Goal: Information Seeking & Learning: Learn about a topic

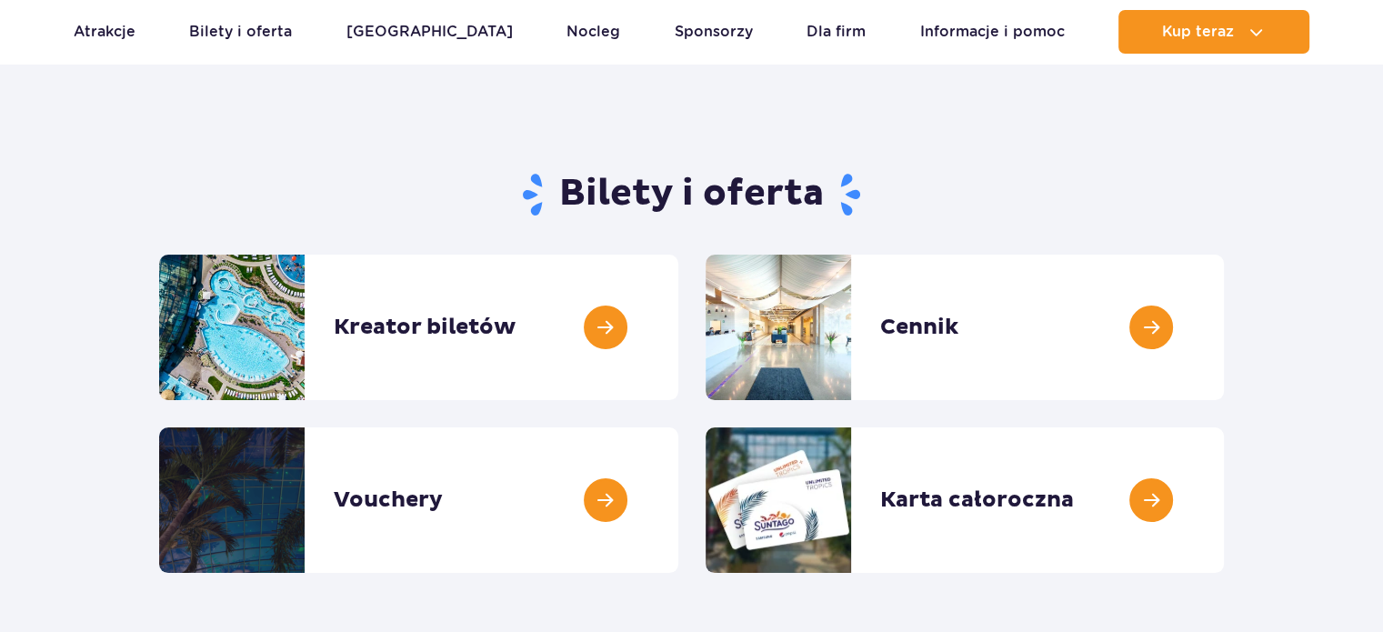
scroll to position [182, 0]
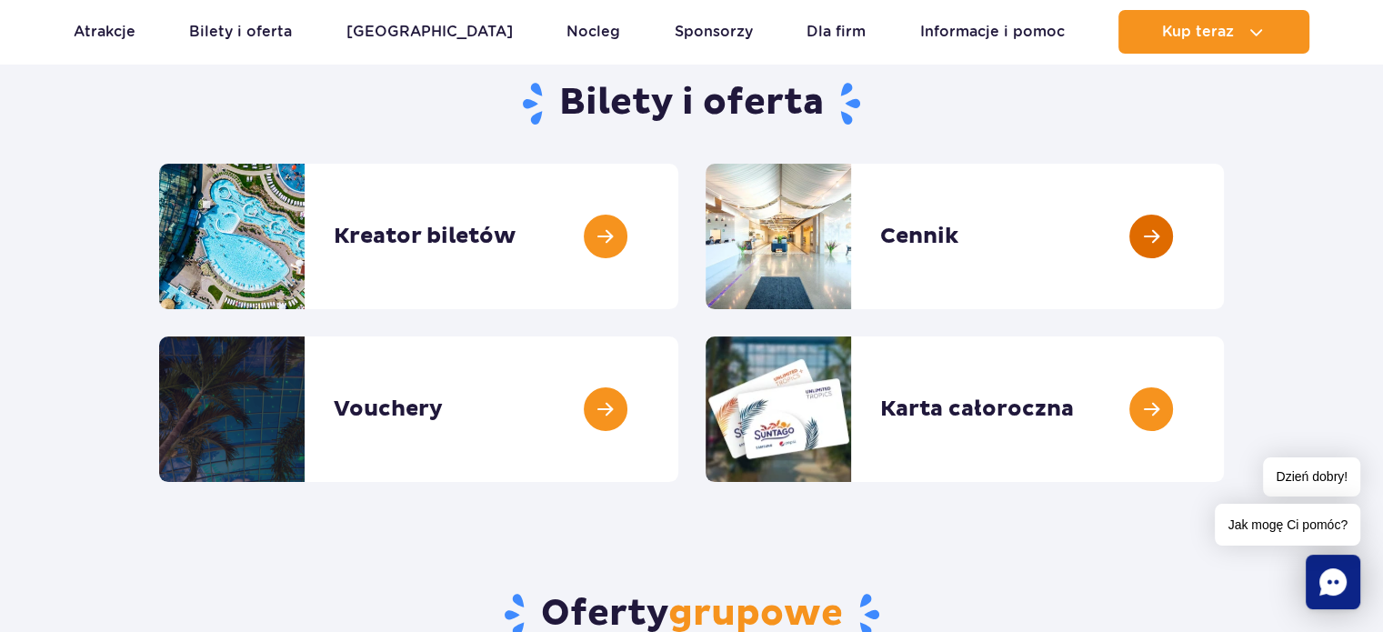
click at [1224, 241] on link at bounding box center [1224, 236] width 0 height 145
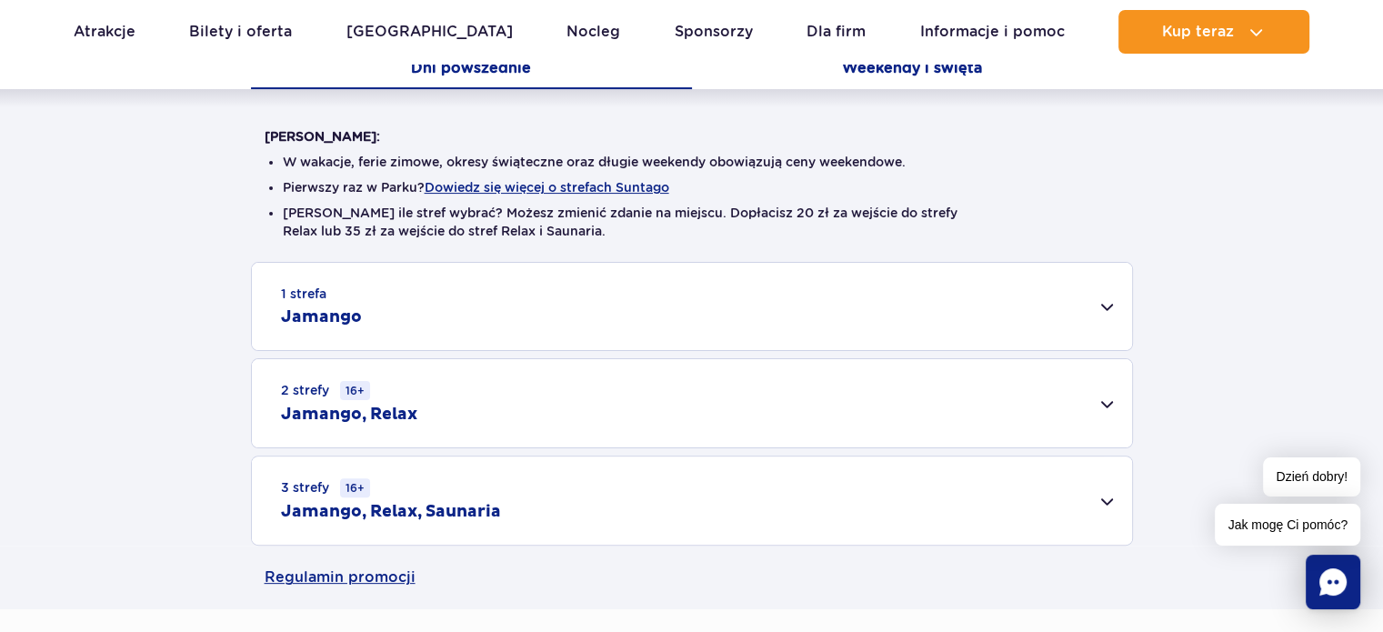
scroll to position [455, 0]
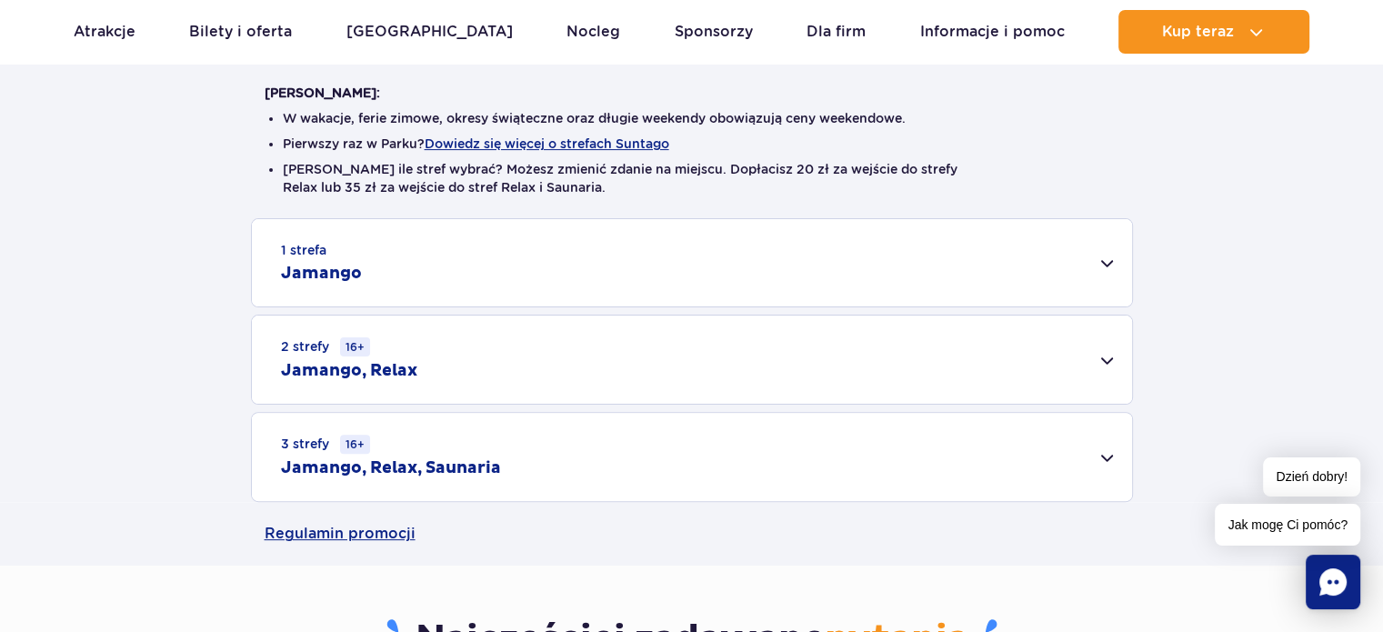
click at [1064, 461] on div "3 strefy 16+ Jamango, Relax, Saunaria" at bounding box center [692, 457] width 880 height 88
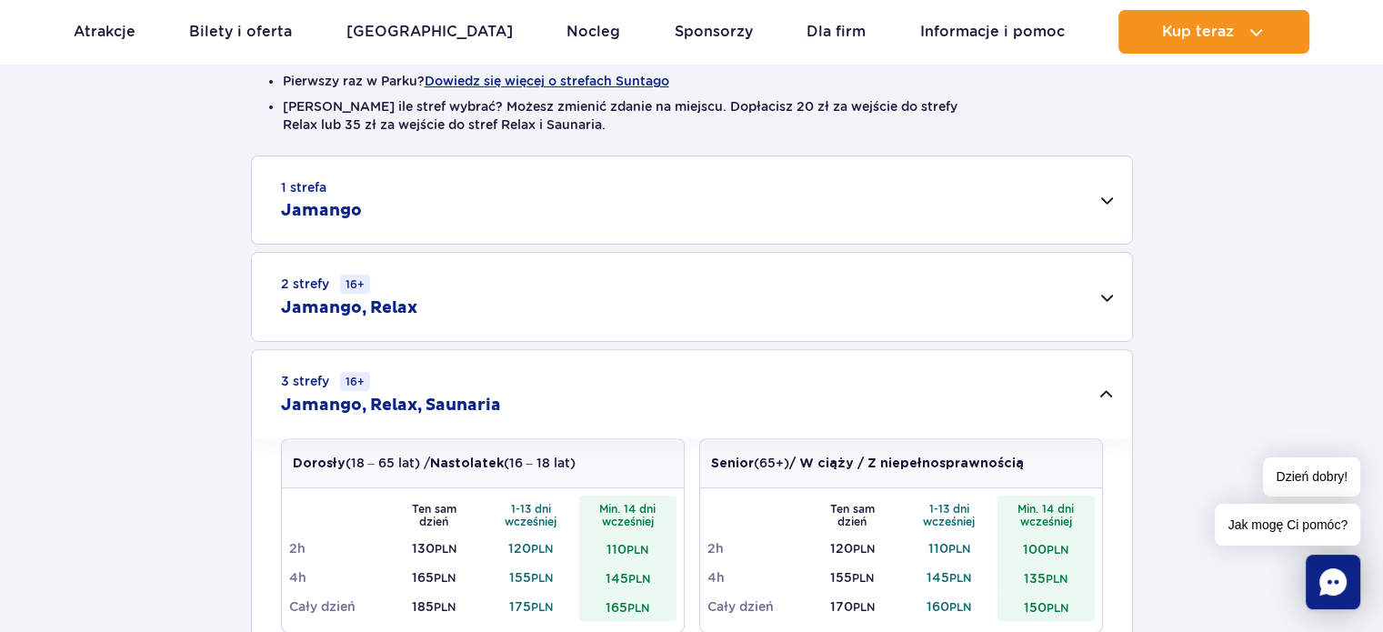
scroll to position [636, 0]
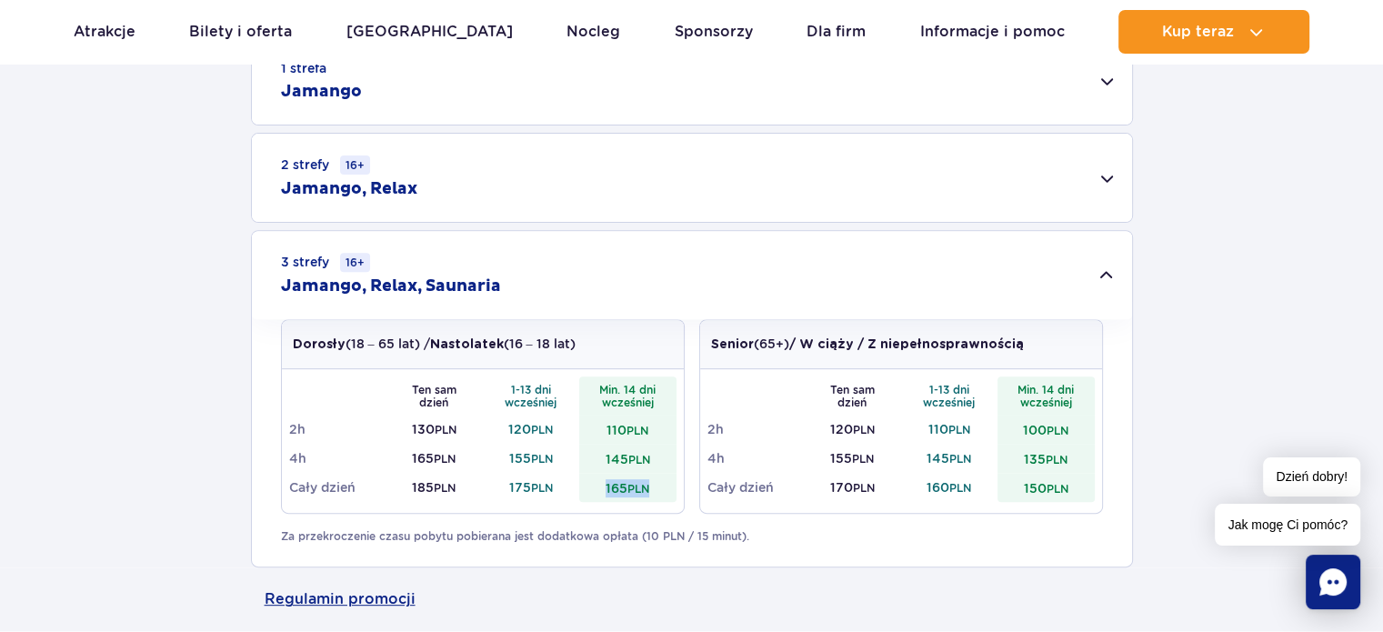
drag, startPoint x: 658, startPoint y: 489, endPoint x: 580, endPoint y: 497, distance: 78.6
click at [580, 496] on td "165 PLN" at bounding box center [627, 487] width 97 height 29
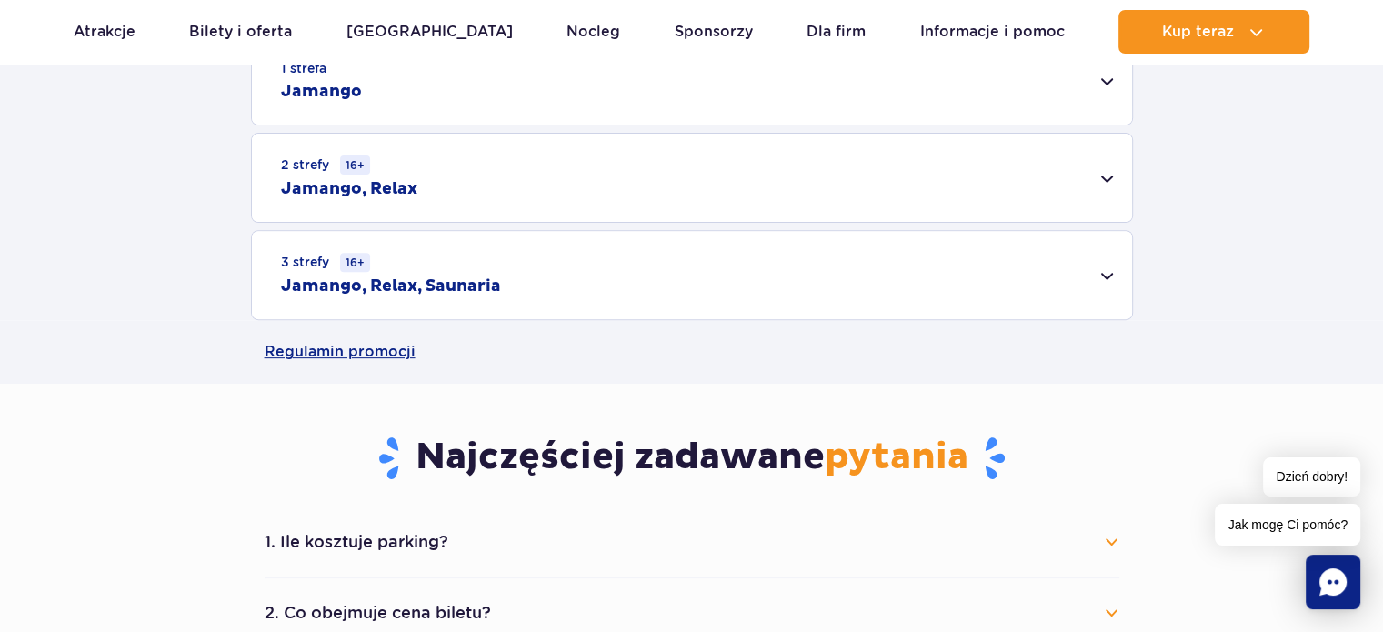
click at [1325, 262] on div "1 strefa Jamango Dorosły (18 – 65 lat) / Nastolatek (16 – 18 lat) Ten sam dzień…" at bounding box center [691, 178] width 1383 height 284
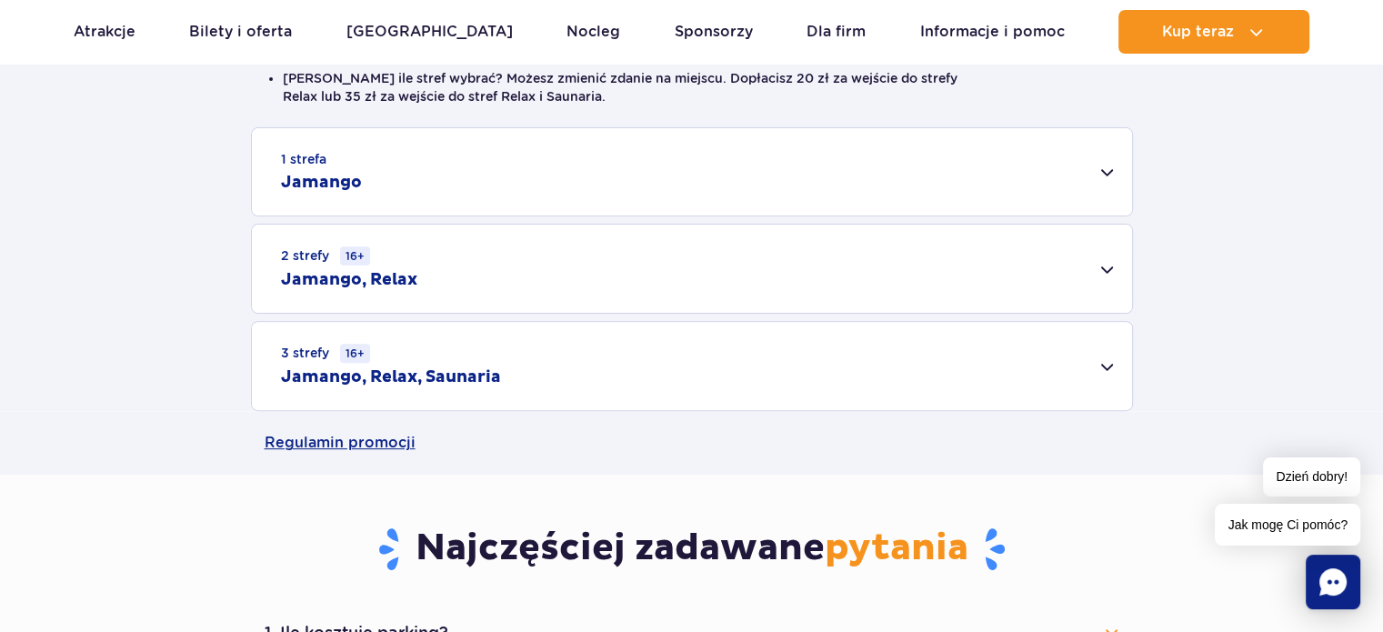
click at [1016, 369] on div "3 strefy 16+ Jamango, Relax, Saunaria" at bounding box center [692, 366] width 880 height 88
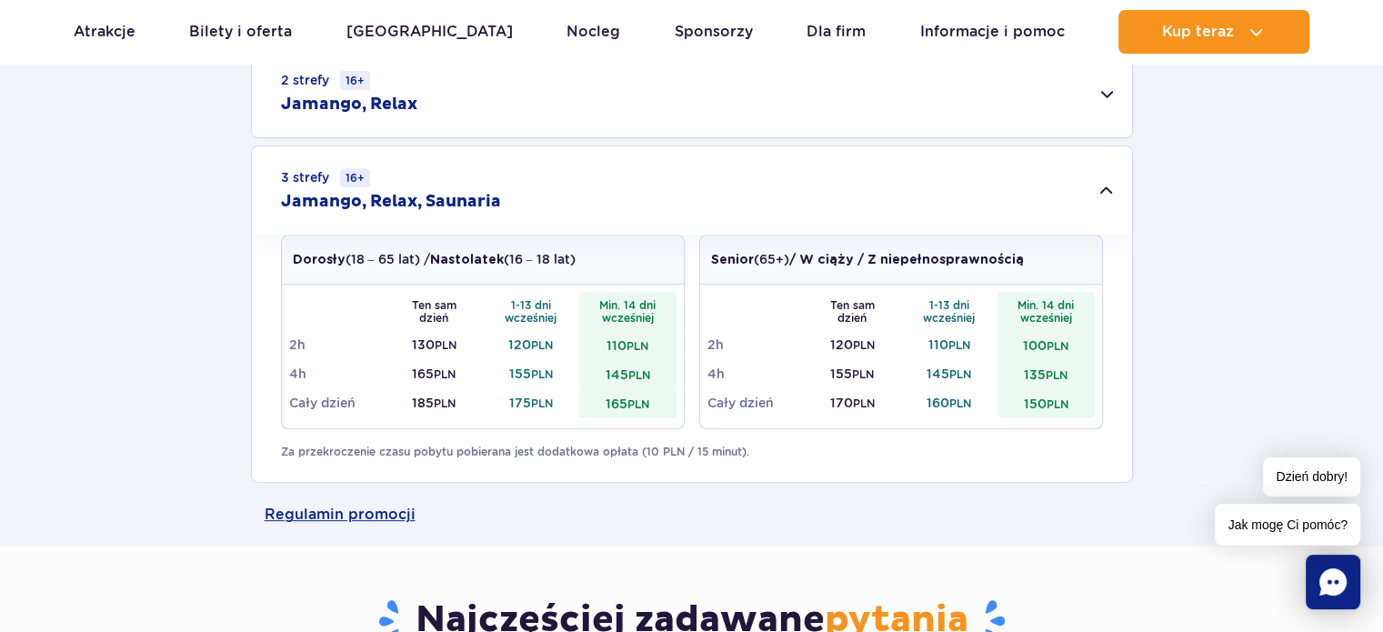
scroll to position [727, 0]
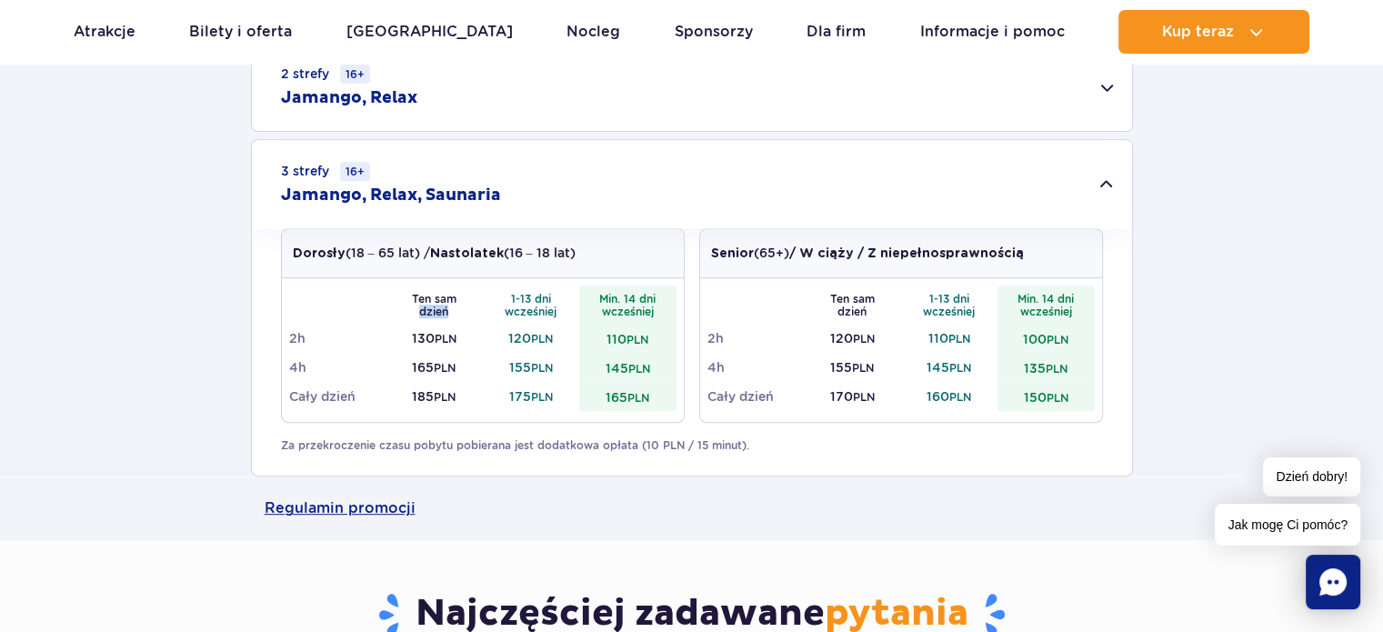
drag, startPoint x: 455, startPoint y: 306, endPoint x: 402, endPoint y: 314, distance: 54.1
click at [402, 313] on th "Ten sam dzień" at bounding box center [433, 304] width 97 height 38
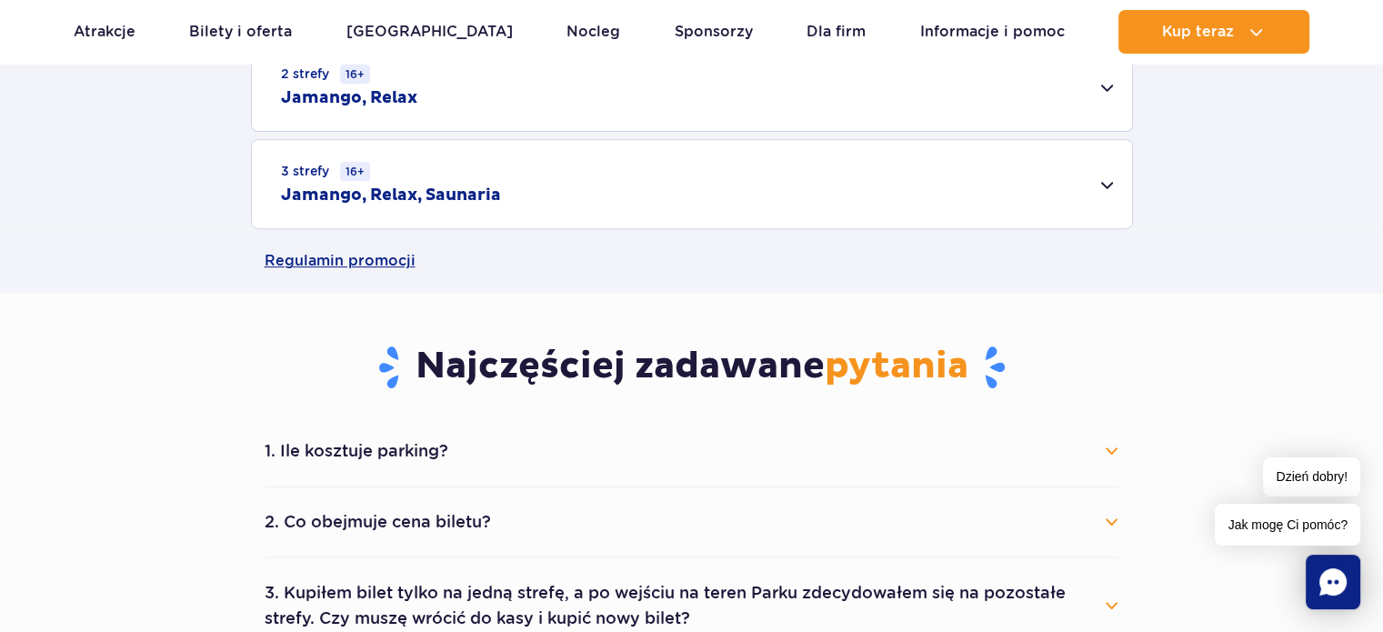
click at [1240, 235] on div "Regulamin promocji" at bounding box center [691, 261] width 1383 height 64
click at [703, 229] on link "Regulamin promocji" at bounding box center [692, 261] width 854 height 64
click at [487, 204] on h2 "Jamango, Relax, Saunaria" at bounding box center [391, 196] width 220 height 22
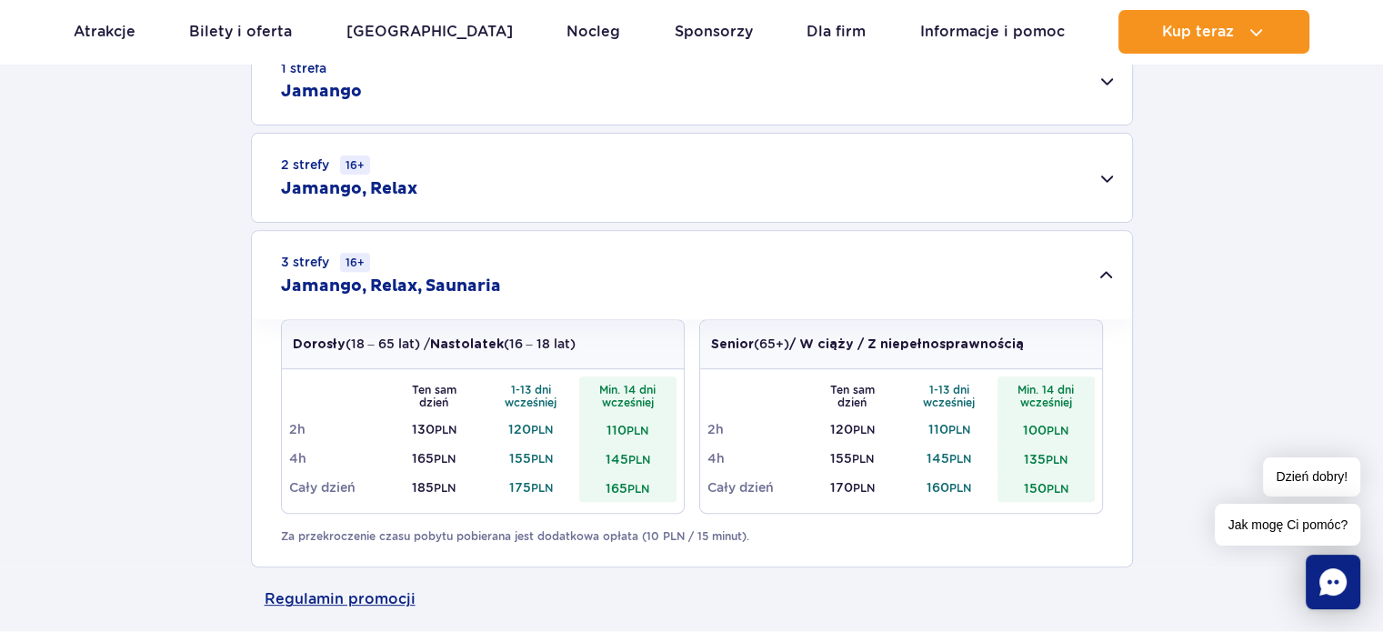
scroll to position [636, 0]
click at [571, 192] on div "2 strefy 16+ Jamango, Relax" at bounding box center [692, 178] width 880 height 88
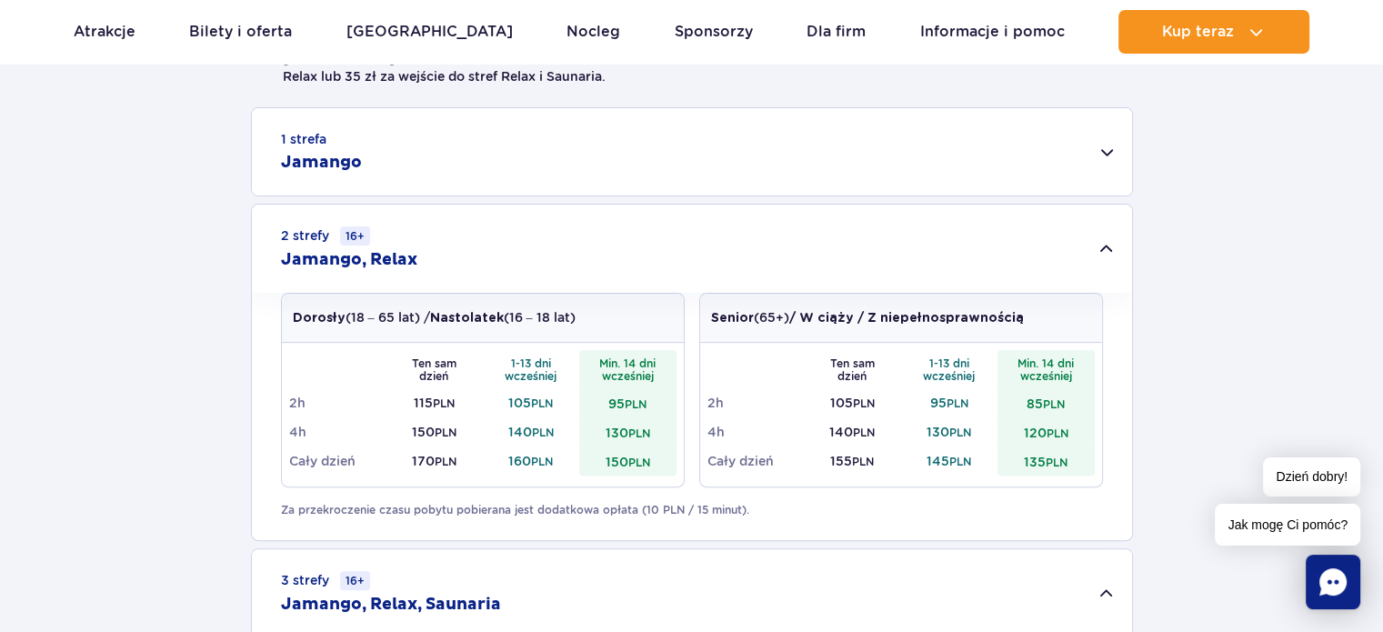
scroll to position [545, 0]
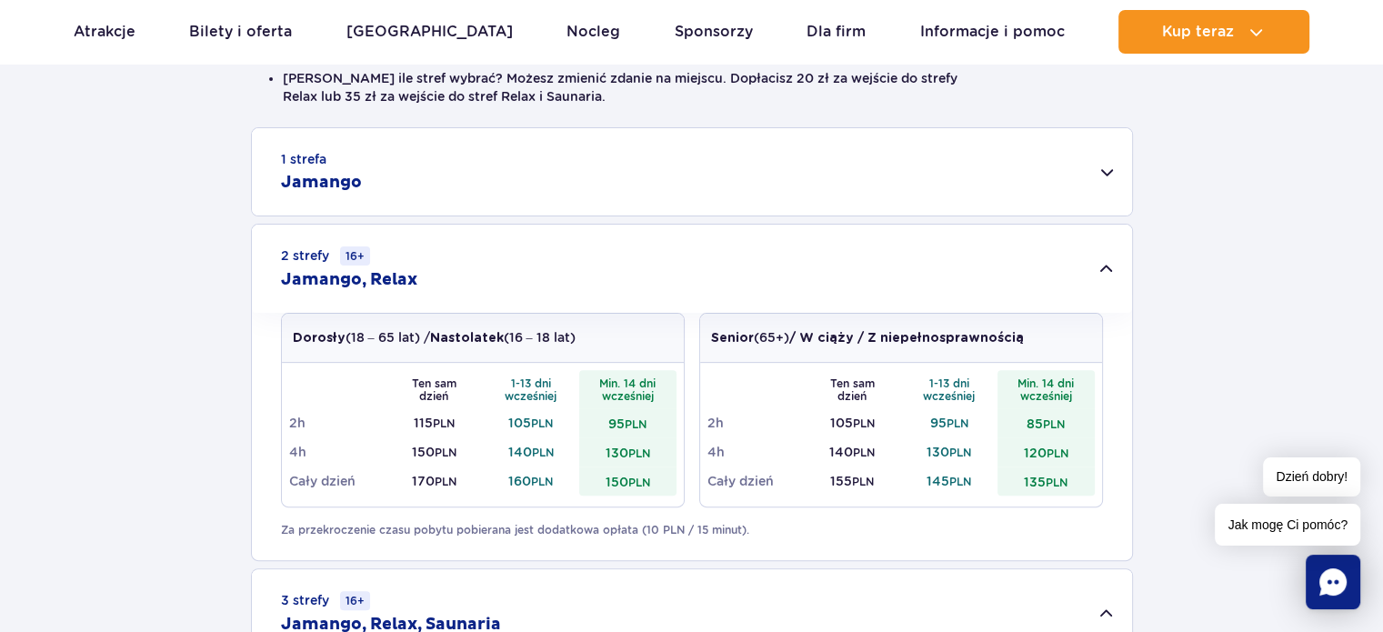
click at [509, 184] on div "1 strefa Jamango" at bounding box center [692, 171] width 880 height 87
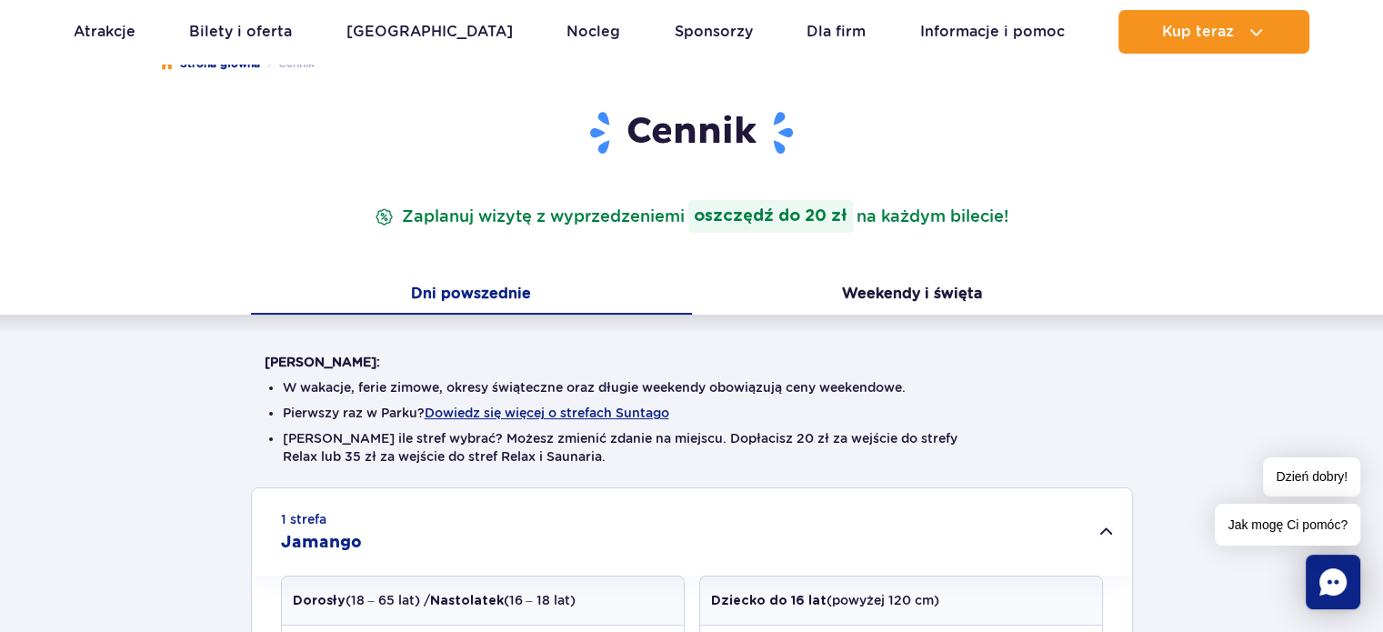
scroll to position [91, 0]
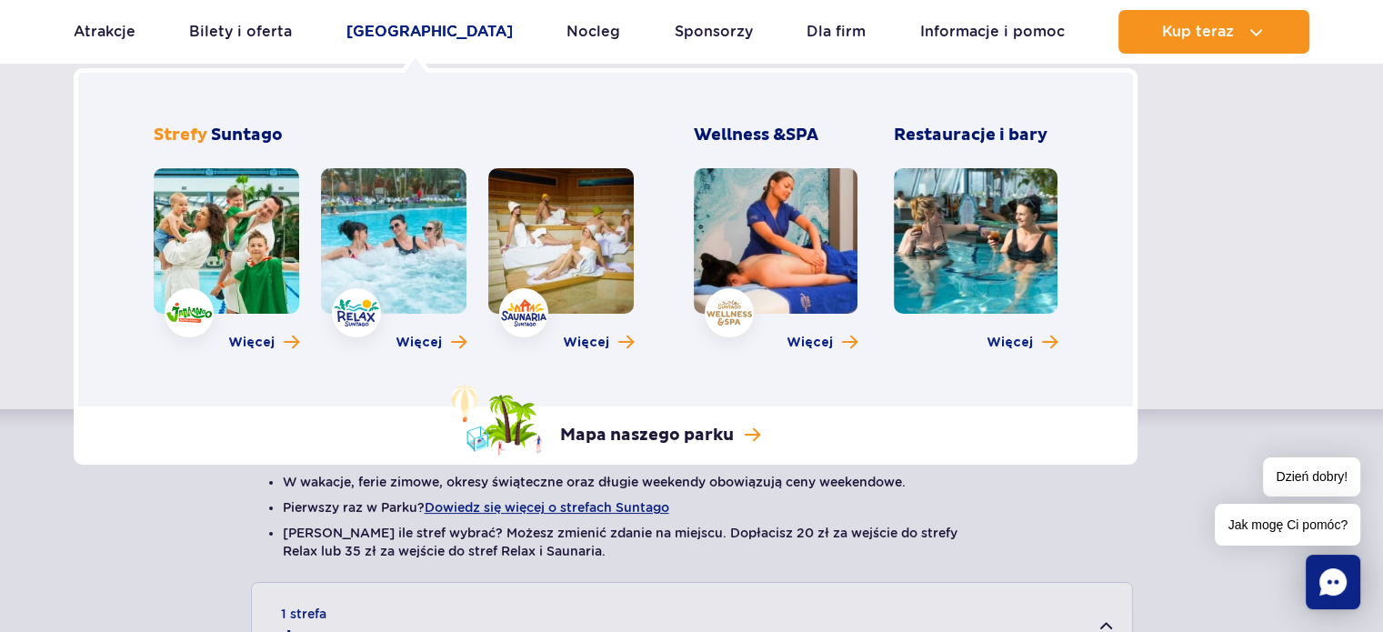
click at [389, 28] on link "[GEOGRAPHIC_DATA]" at bounding box center [429, 32] width 166 height 44
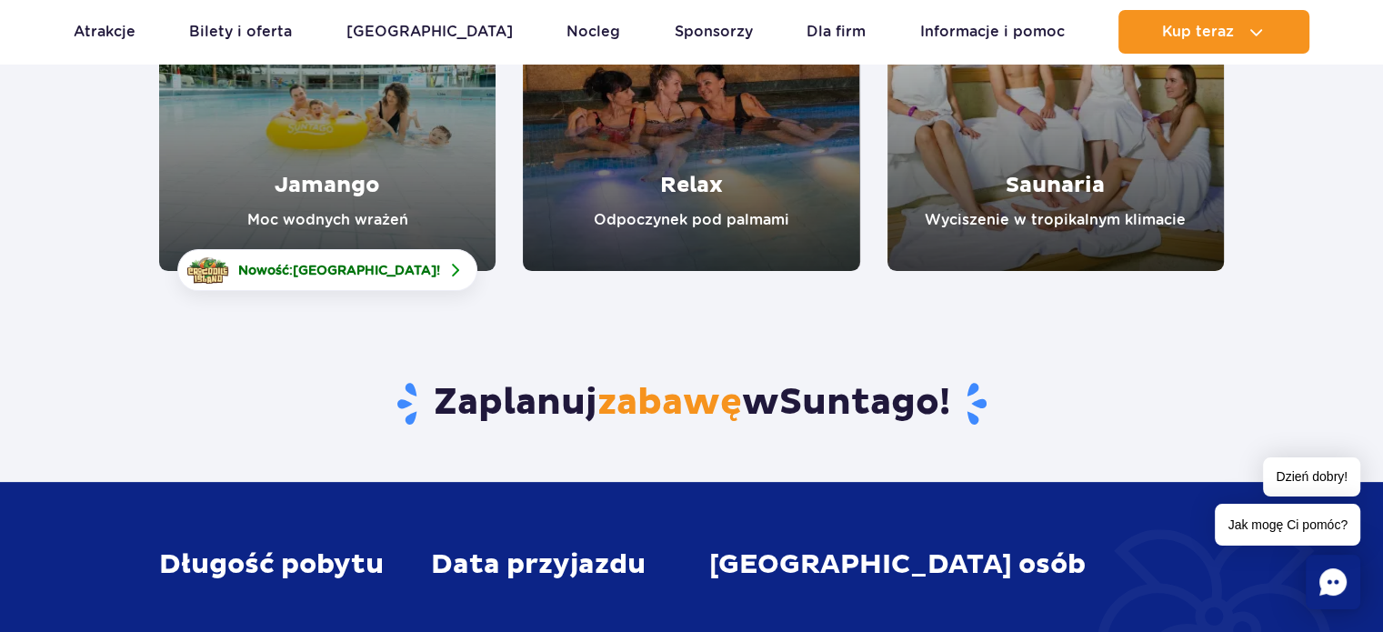
scroll to position [91, 0]
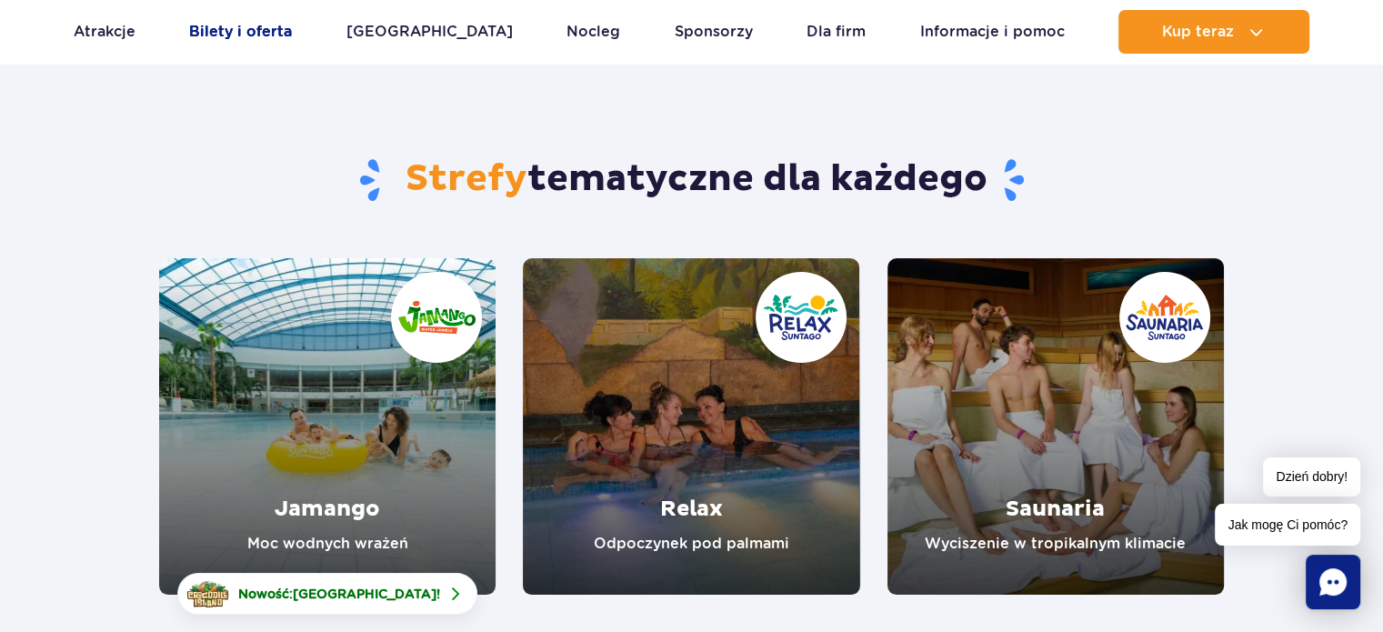
click at [278, 39] on link "Bilety i oferta" at bounding box center [240, 32] width 103 height 44
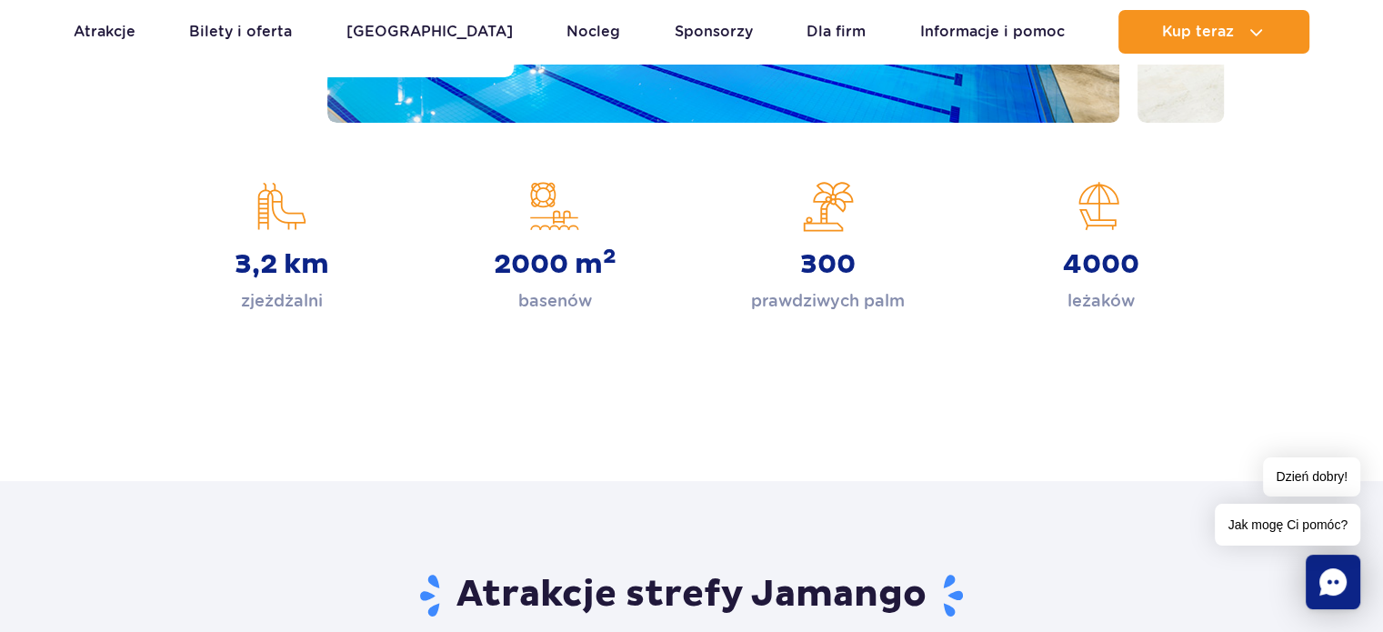
scroll to position [636, 0]
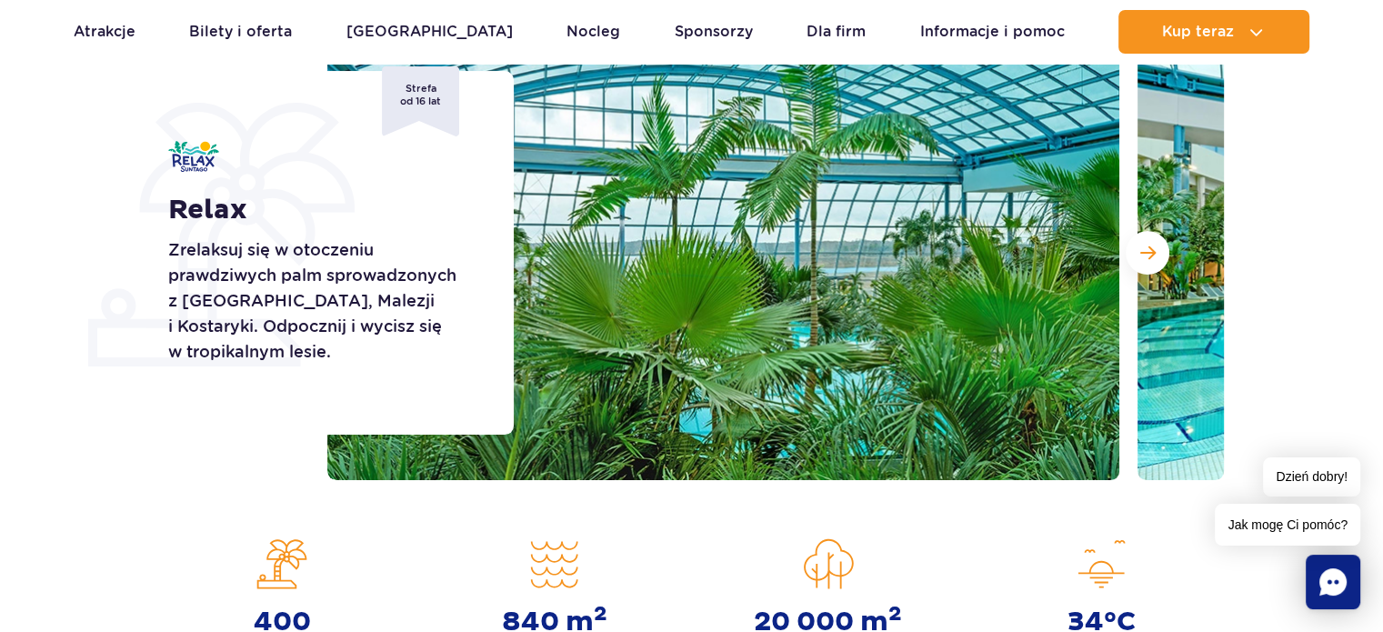
scroll to position [182, 0]
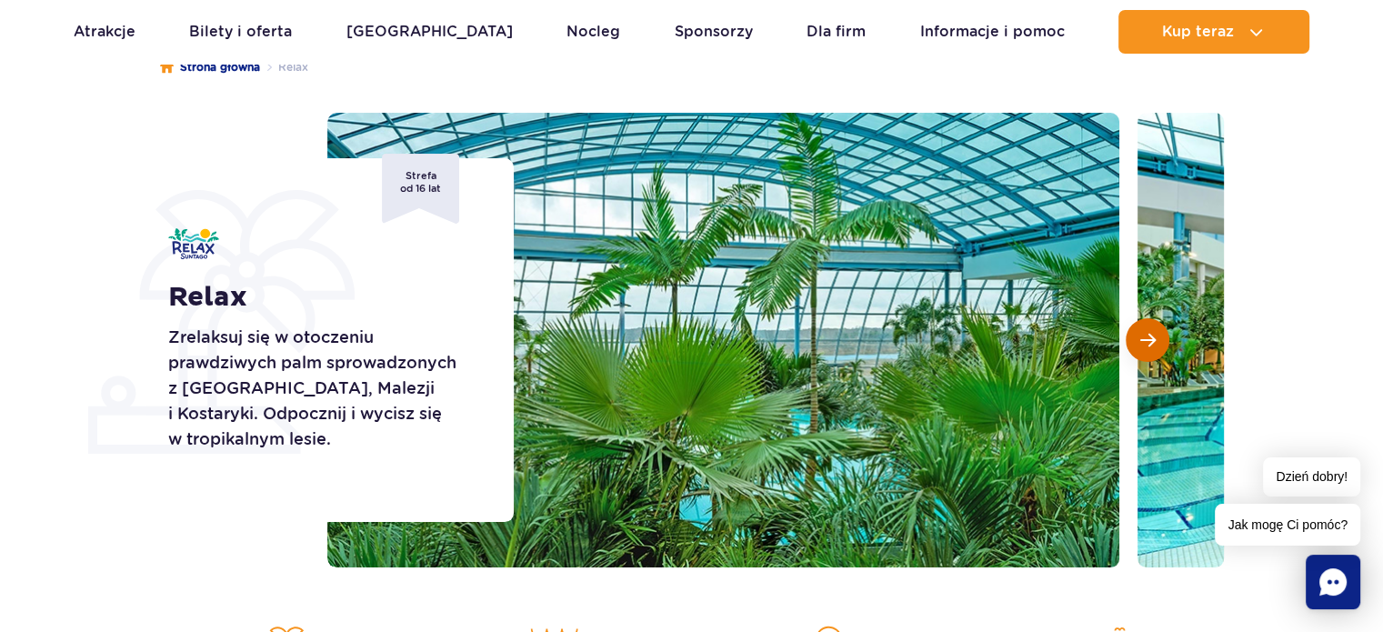
click at [1135, 345] on button "Następny slajd" at bounding box center [1147, 340] width 44 height 44
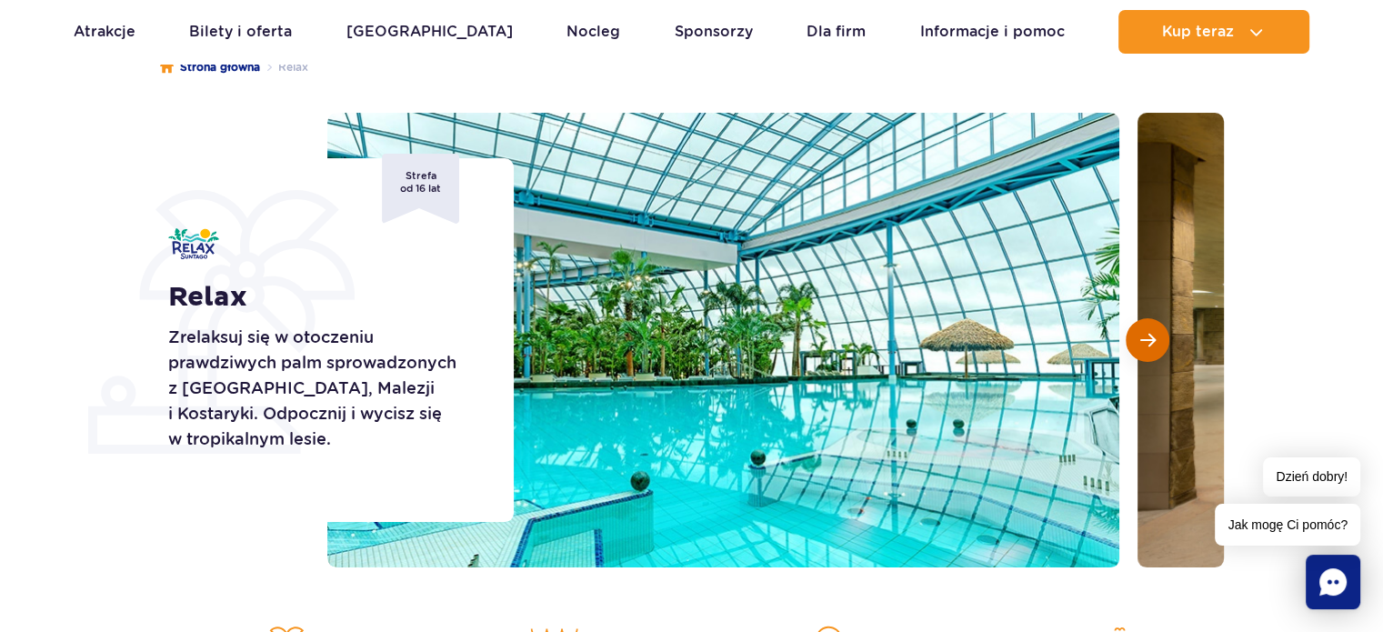
click at [1135, 345] on button "Następny slajd" at bounding box center [1147, 340] width 44 height 44
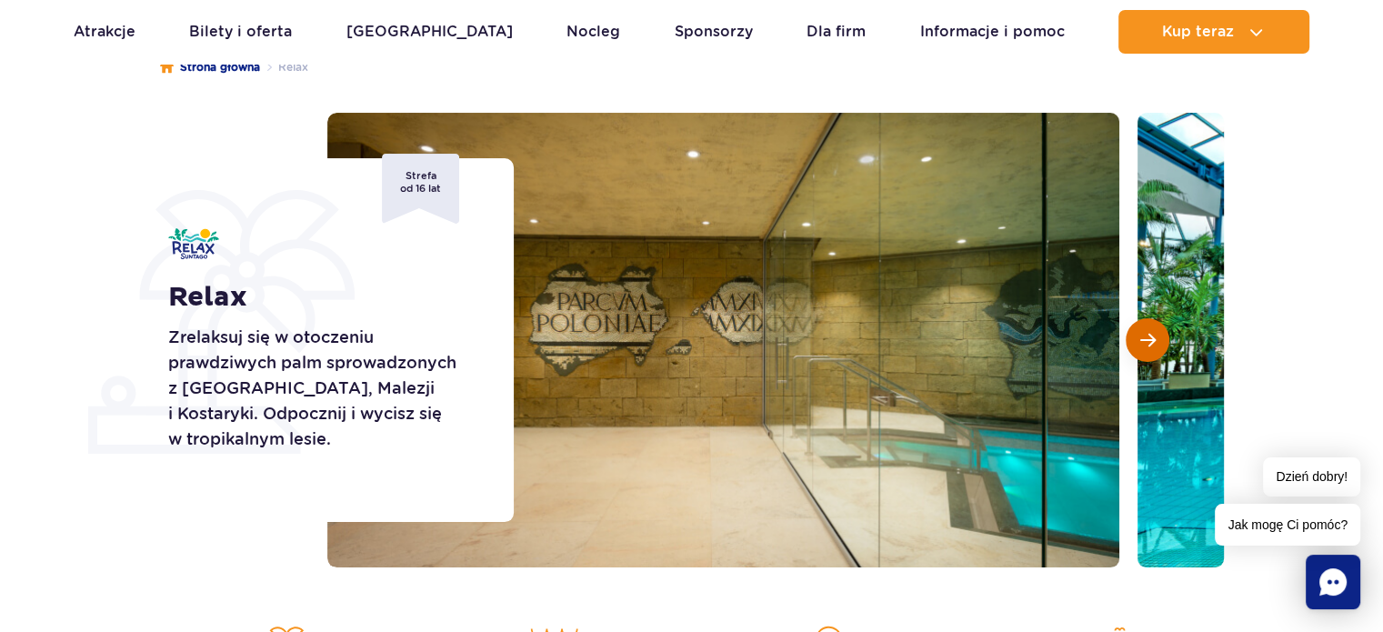
click at [1140, 345] on span "Następny slajd" at bounding box center [1147, 340] width 15 height 16
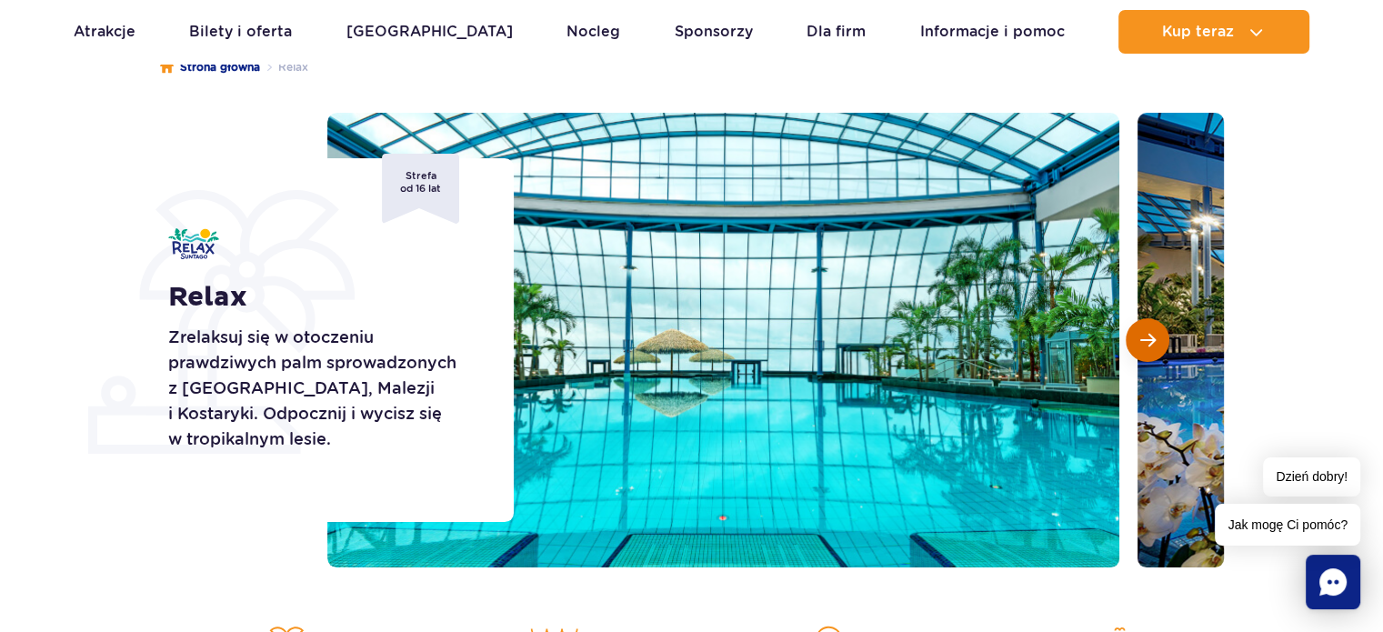
click at [1140, 345] on span "Następny slajd" at bounding box center [1147, 340] width 15 height 16
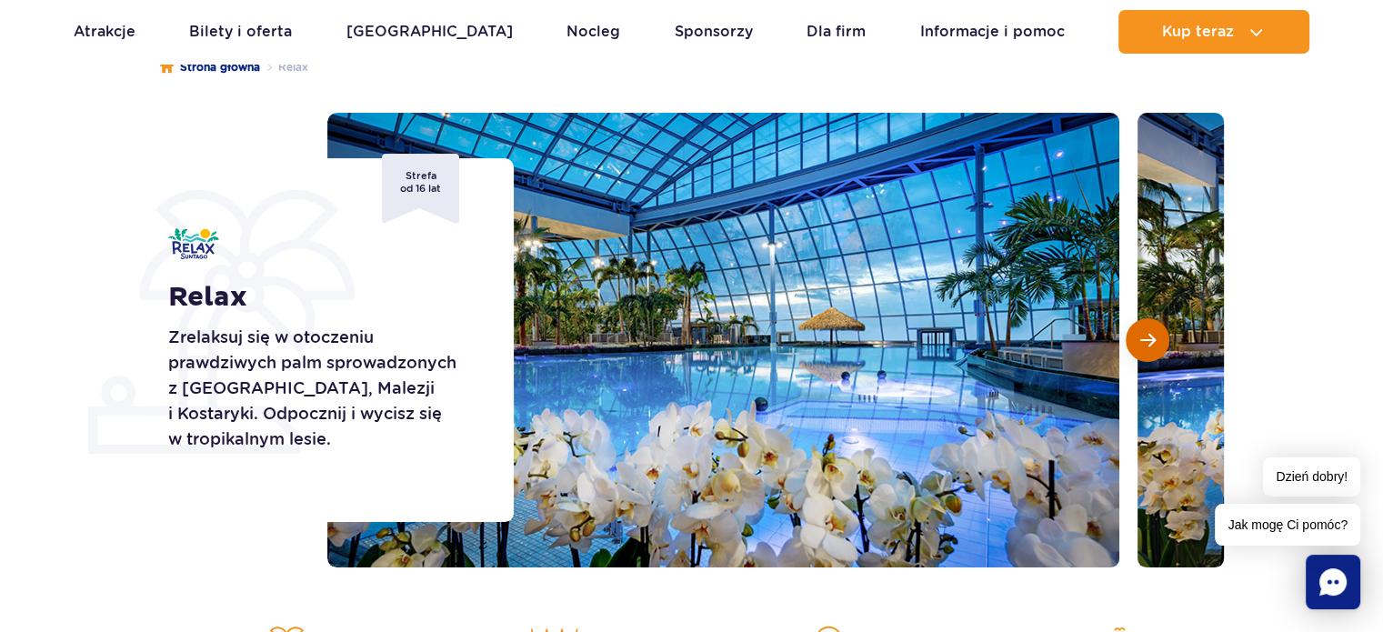
click at [1140, 345] on span "Następny slajd" at bounding box center [1147, 340] width 15 height 16
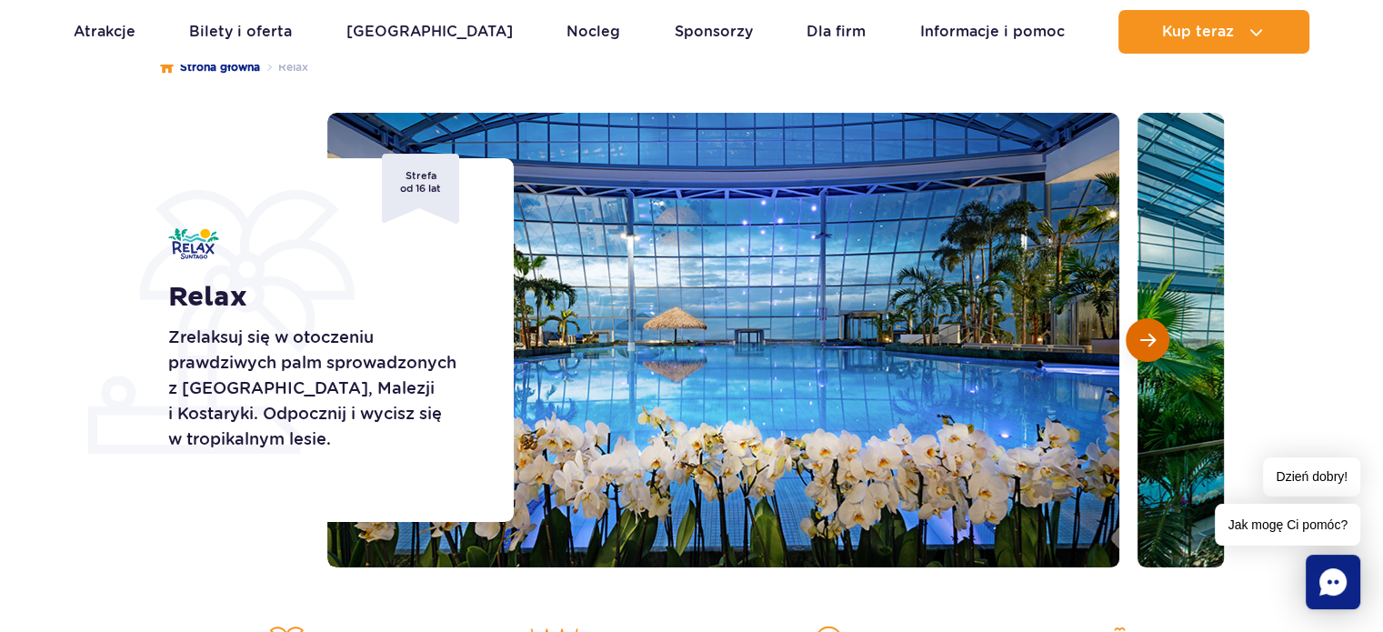
click at [1140, 345] on span "Następny slajd" at bounding box center [1147, 340] width 15 height 16
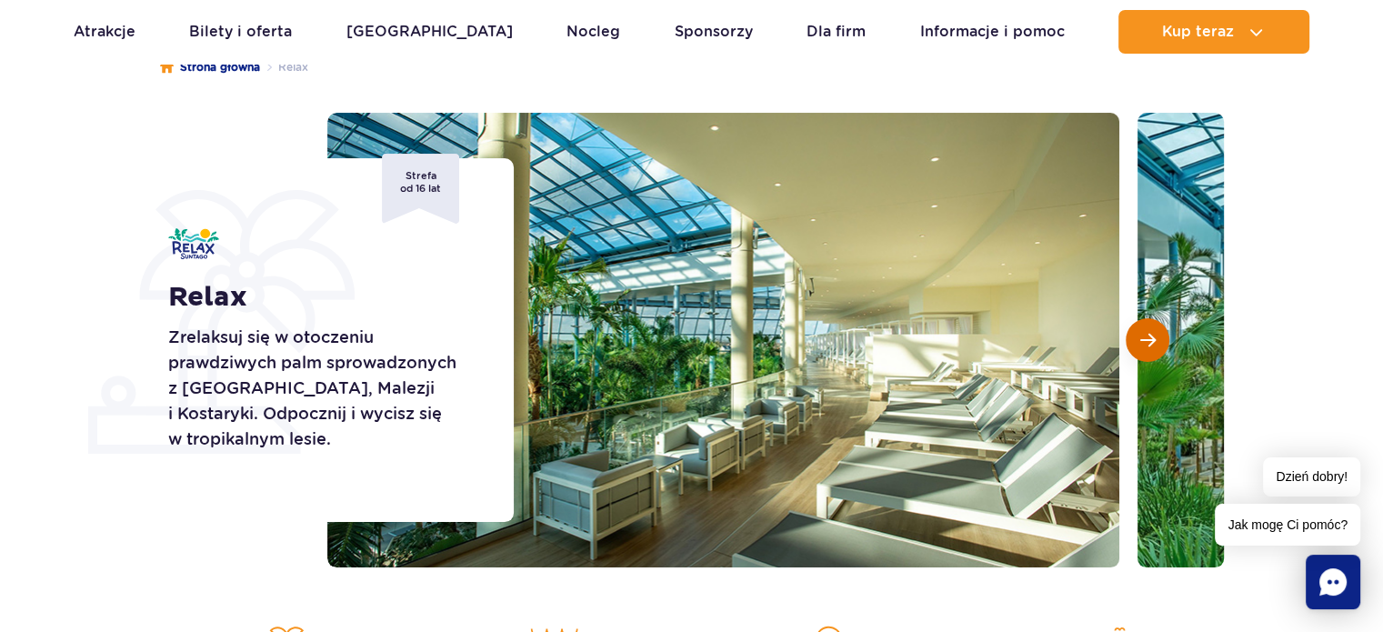
click at [1140, 345] on span "Następny slajd" at bounding box center [1147, 340] width 15 height 16
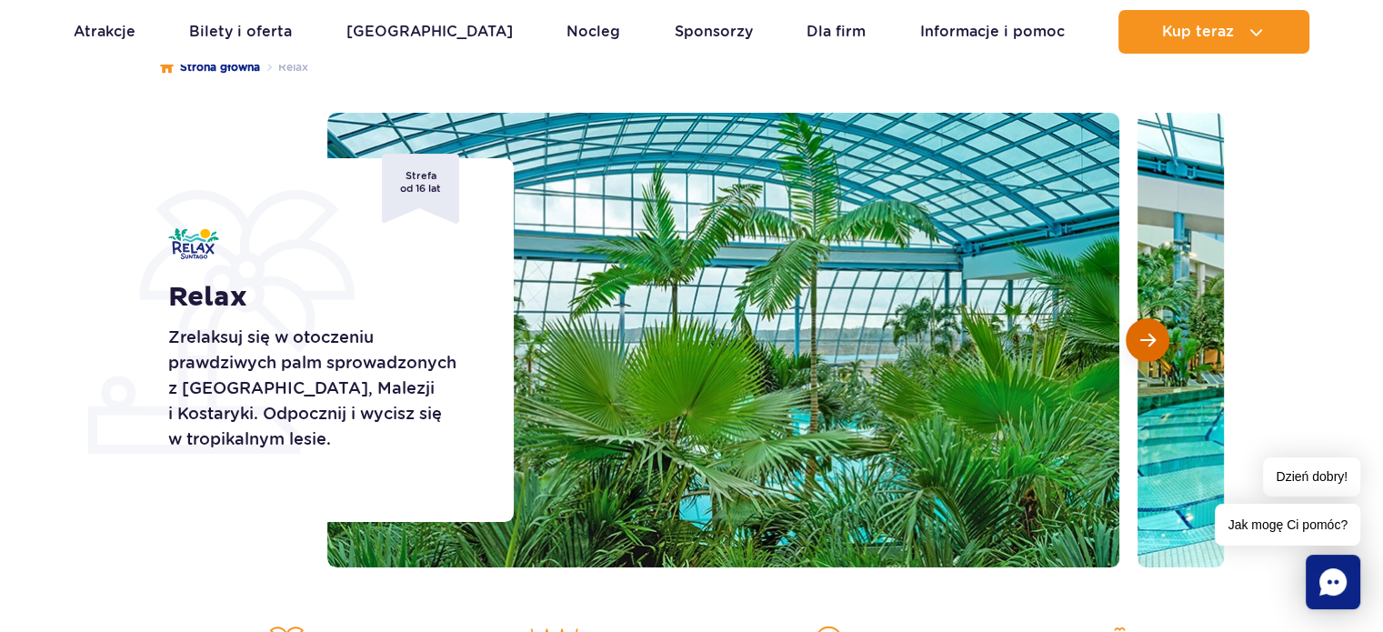
click at [1140, 345] on span "Następny slajd" at bounding box center [1147, 340] width 15 height 16
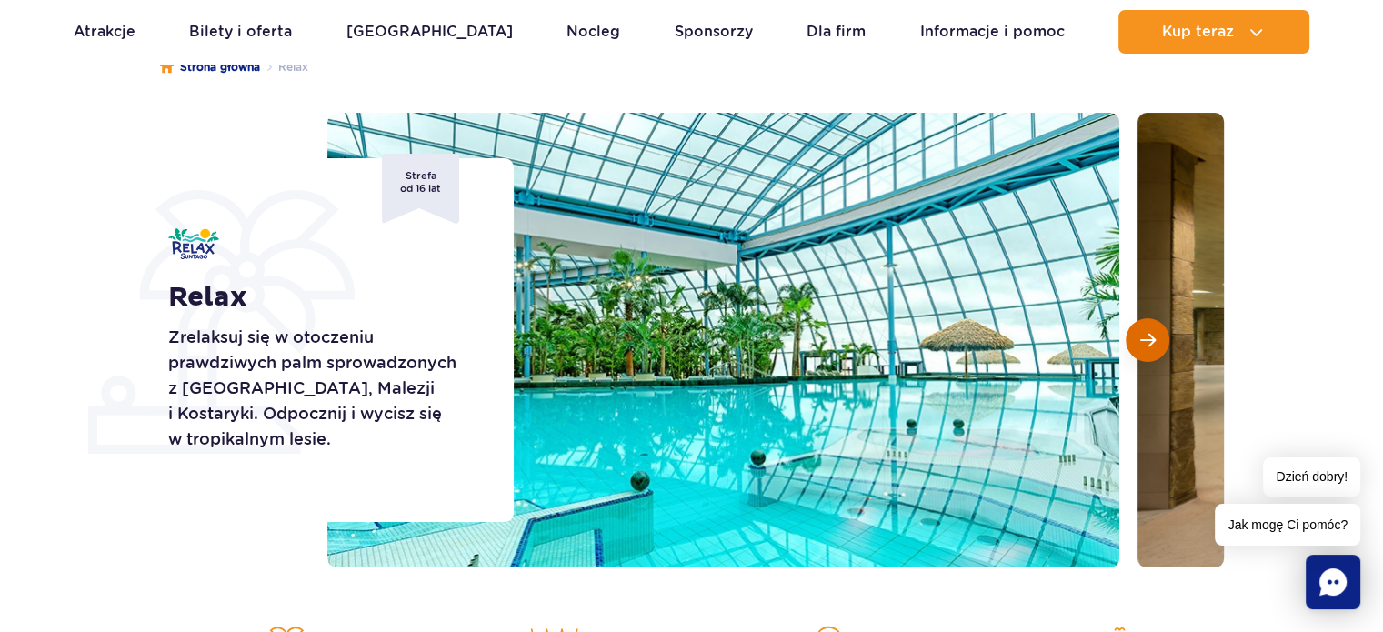
click at [1140, 345] on span "Następny slajd" at bounding box center [1147, 340] width 15 height 16
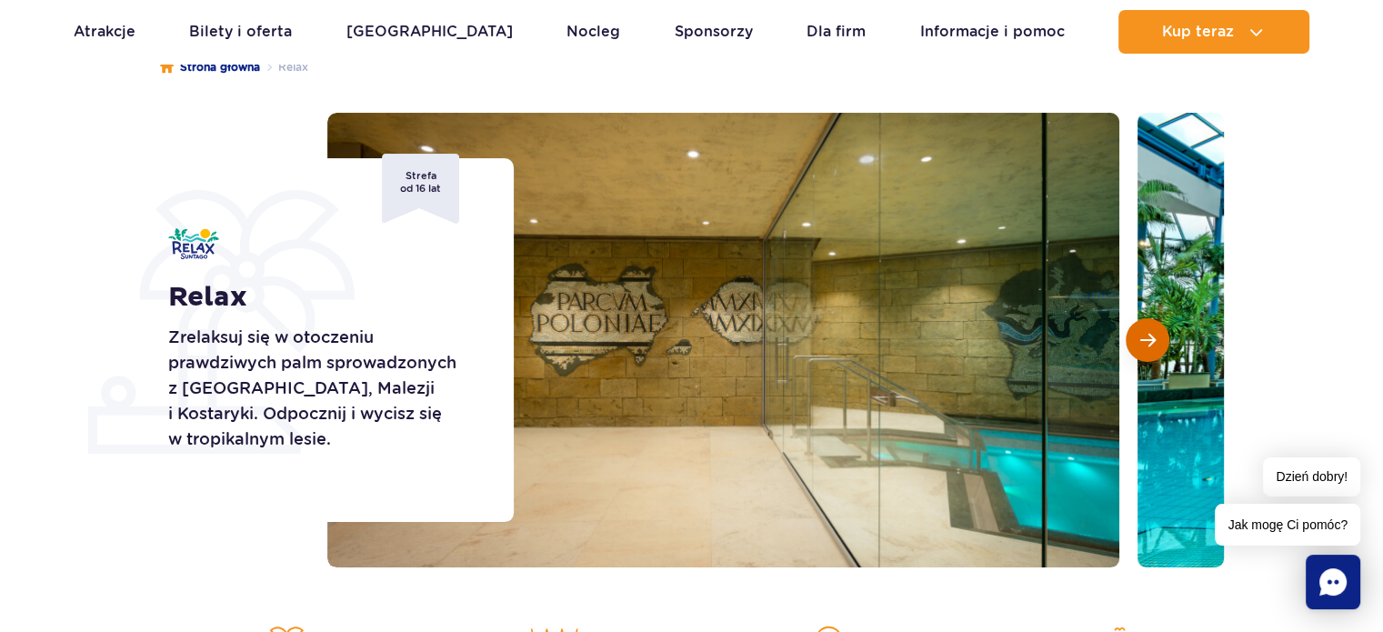
click at [1140, 345] on span "Następny slajd" at bounding box center [1147, 340] width 15 height 16
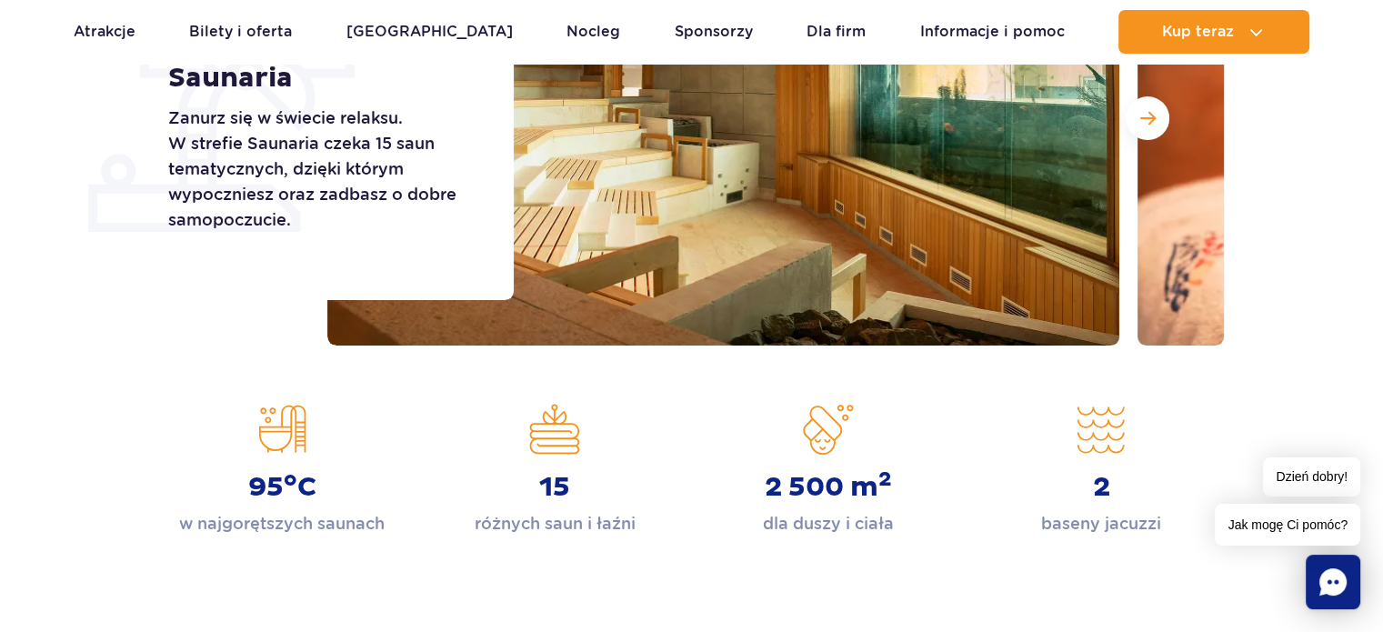
scroll to position [455, 0]
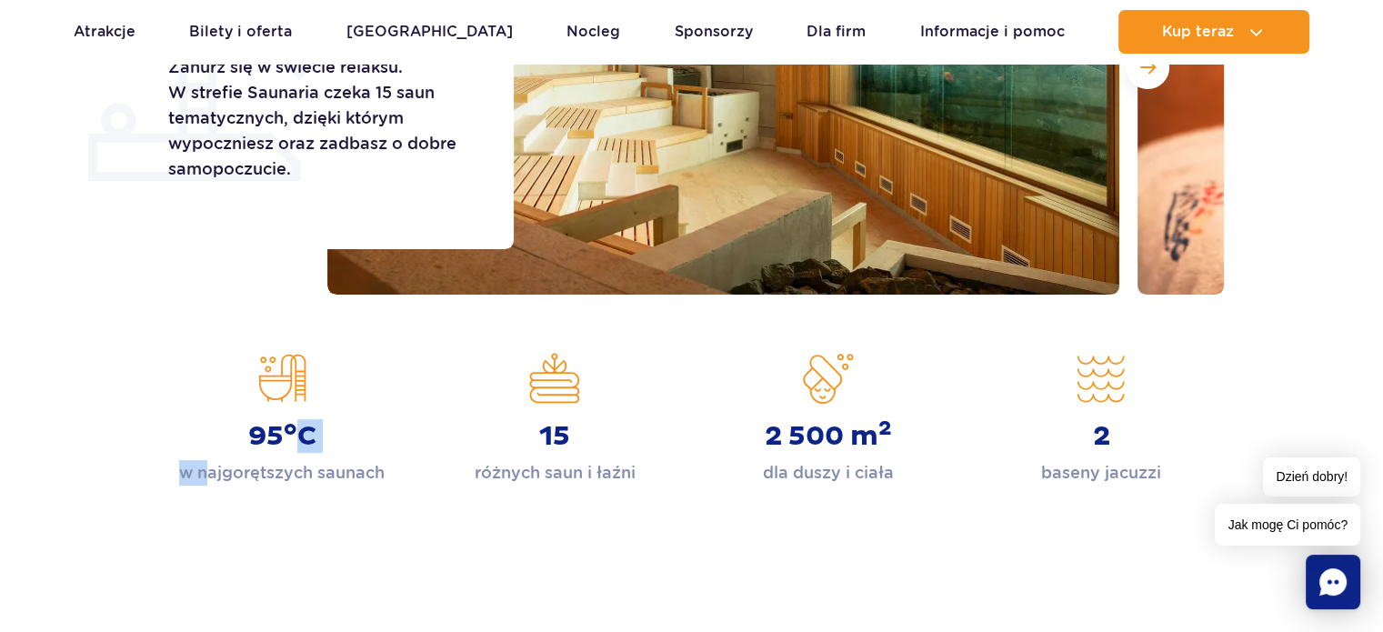
drag, startPoint x: 291, startPoint y: 439, endPoint x: 208, endPoint y: 449, distance: 83.3
click at [205, 443] on div "95 o C w najgorętszych saunach" at bounding box center [281, 419] width 245 height 133
click at [242, 468] on p "w najgorętszych saunach" at bounding box center [281, 472] width 205 height 25
drag, startPoint x: 1076, startPoint y: 455, endPoint x: 1156, endPoint y: 445, distance: 80.6
click at [1156, 445] on div "2 baseny jacuzzi" at bounding box center [1100, 419] width 245 height 133
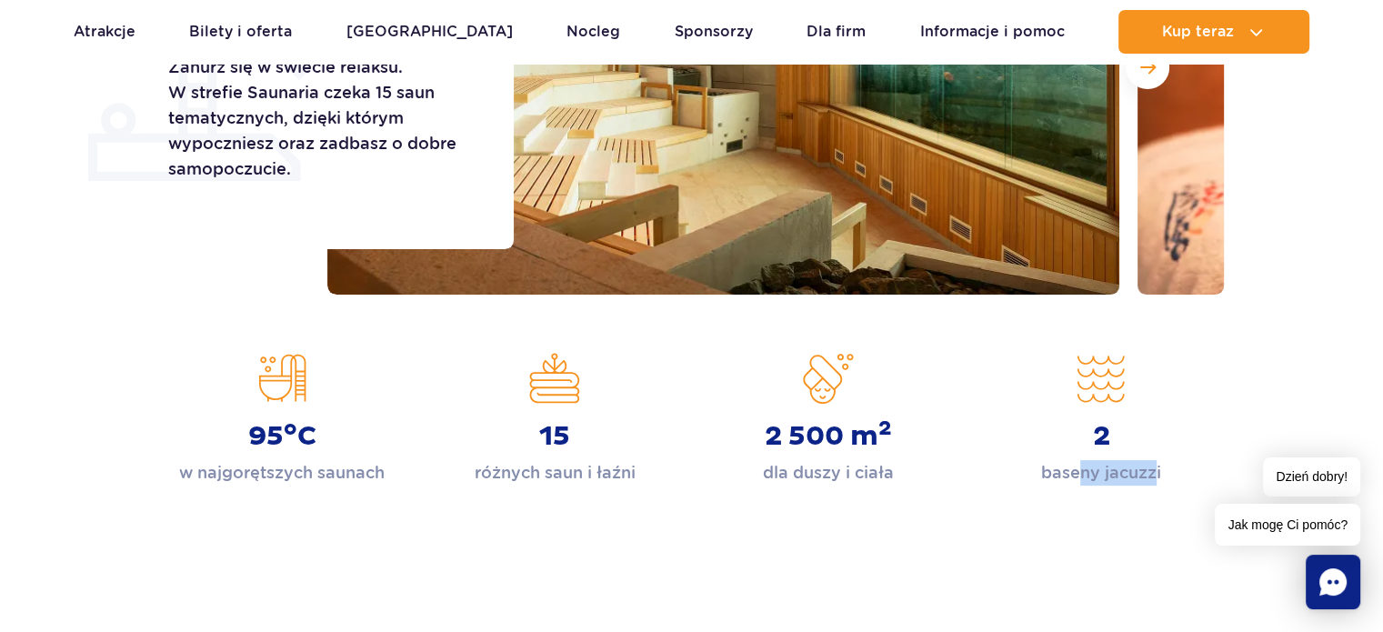
click at [1119, 513] on div "Strona główna Saunaria Saunaria Zanurz się w świecie relaksu. W strefie Saunari…" at bounding box center [691, 171] width 1383 height 845
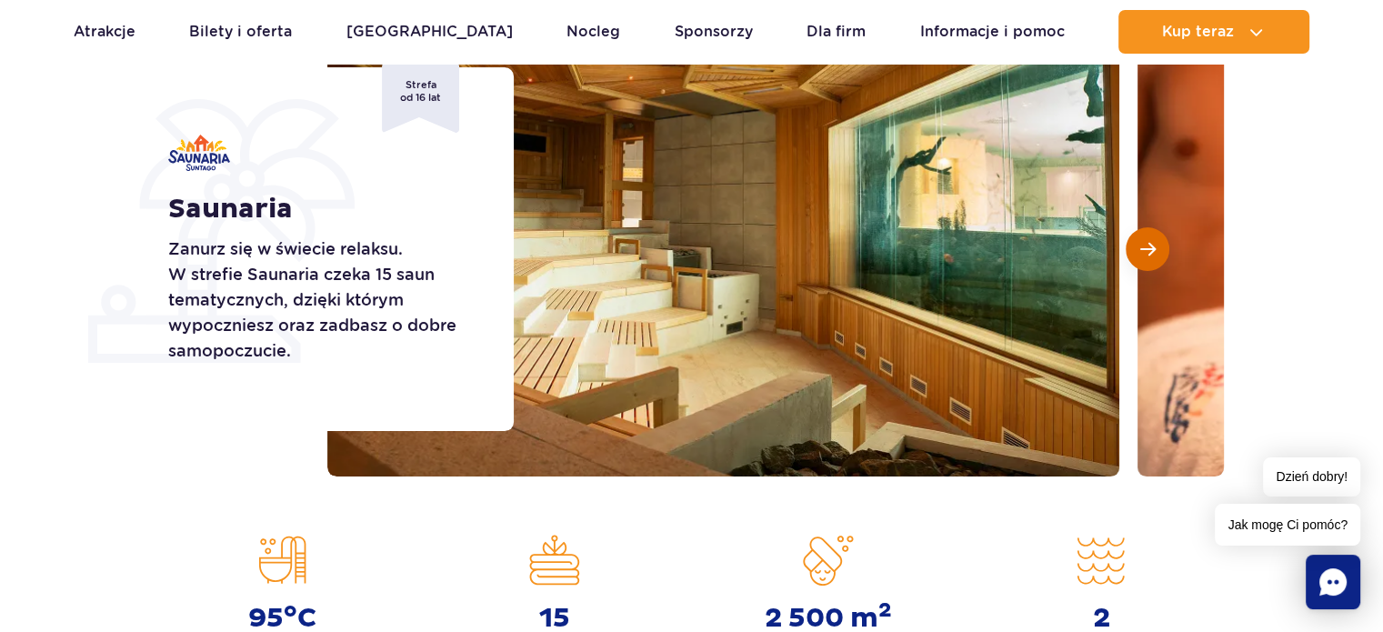
click at [1154, 261] on button "Następny slajd" at bounding box center [1147, 249] width 44 height 44
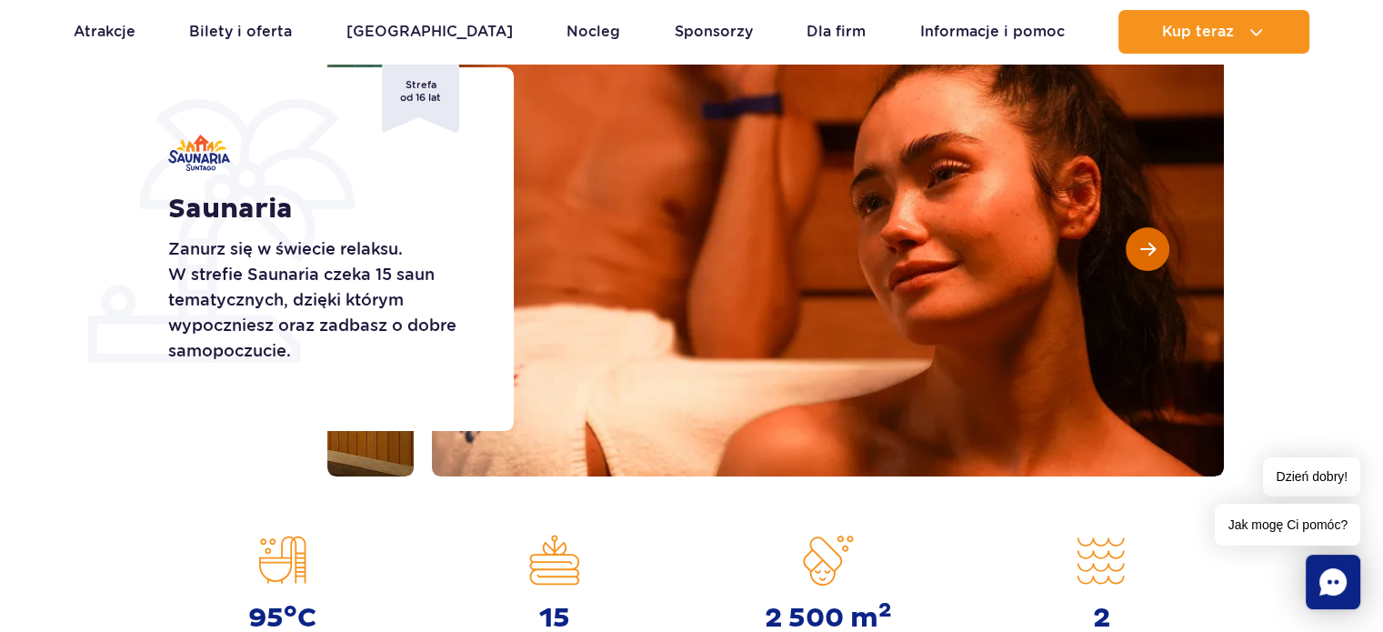
click at [1154, 261] on button "Następny slajd" at bounding box center [1147, 249] width 44 height 44
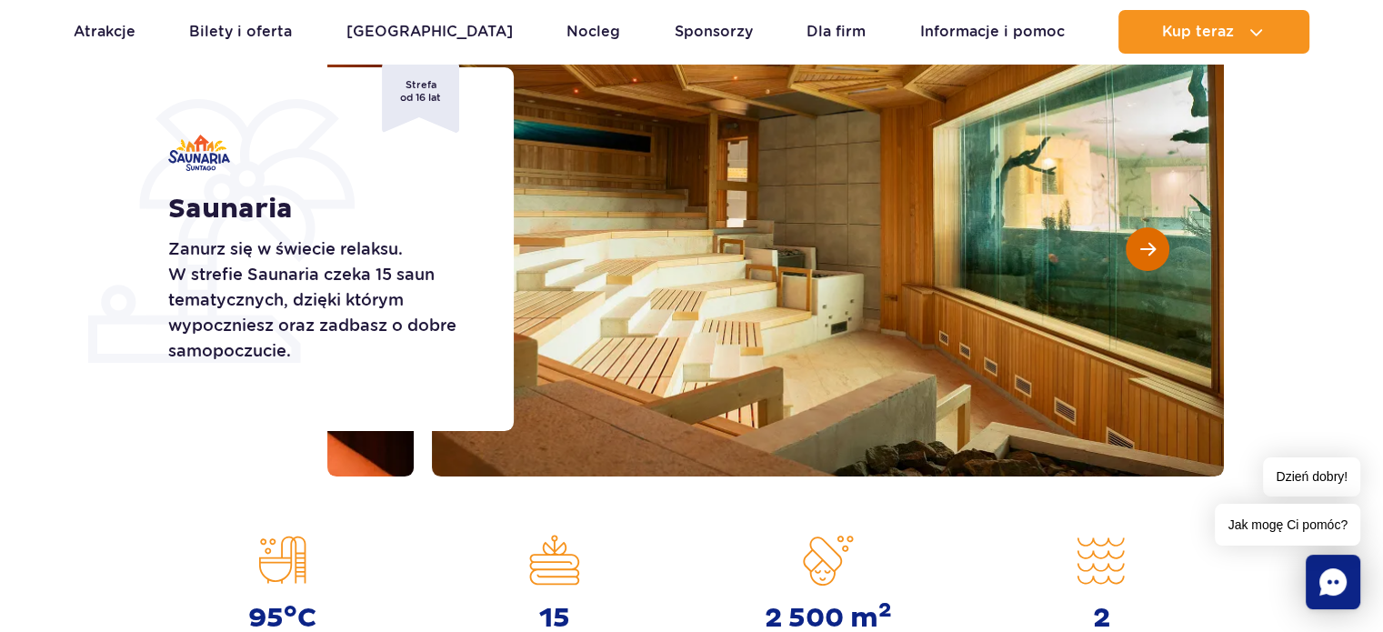
click at [1154, 261] on button "Następny slajd" at bounding box center [1147, 249] width 44 height 44
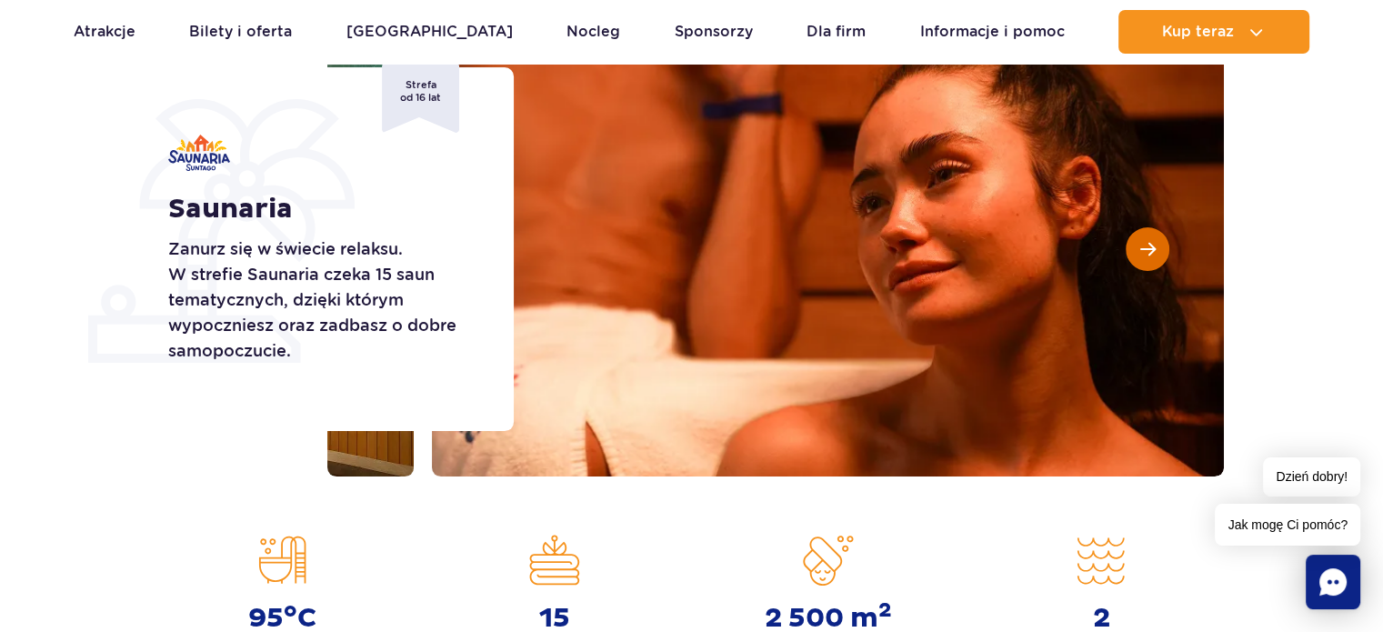
click at [1154, 261] on button "Następny slajd" at bounding box center [1147, 249] width 44 height 44
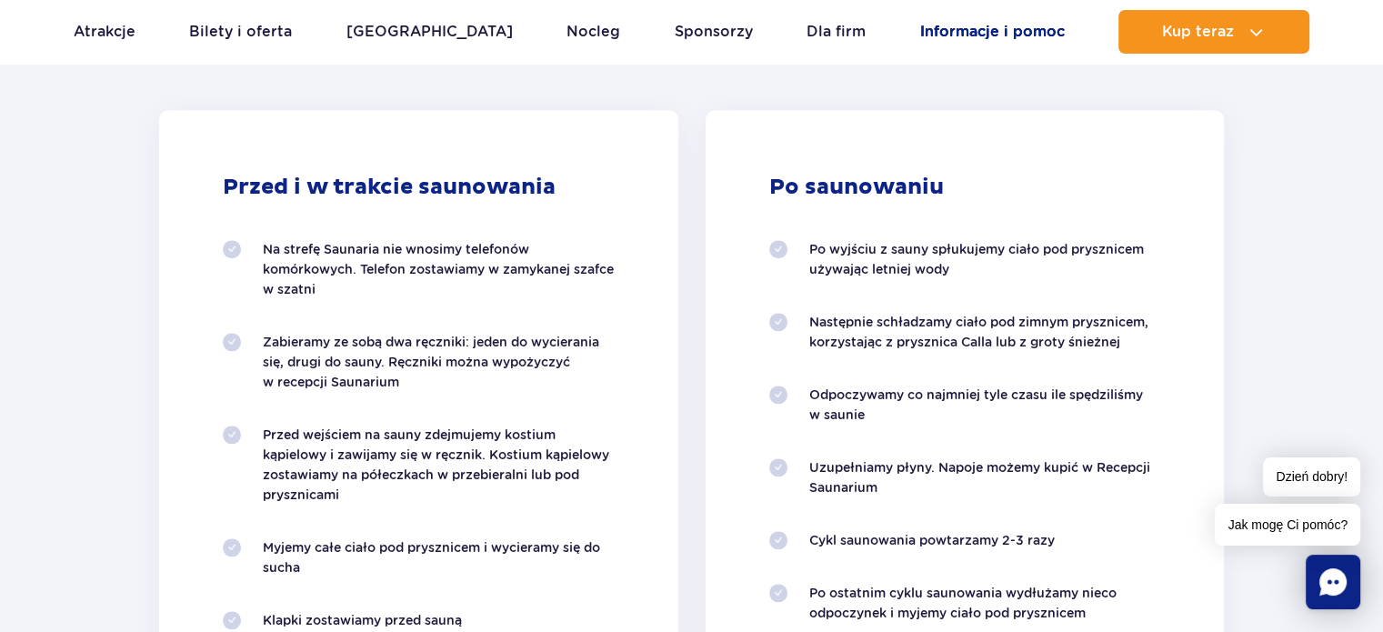
scroll to position [1727, 0]
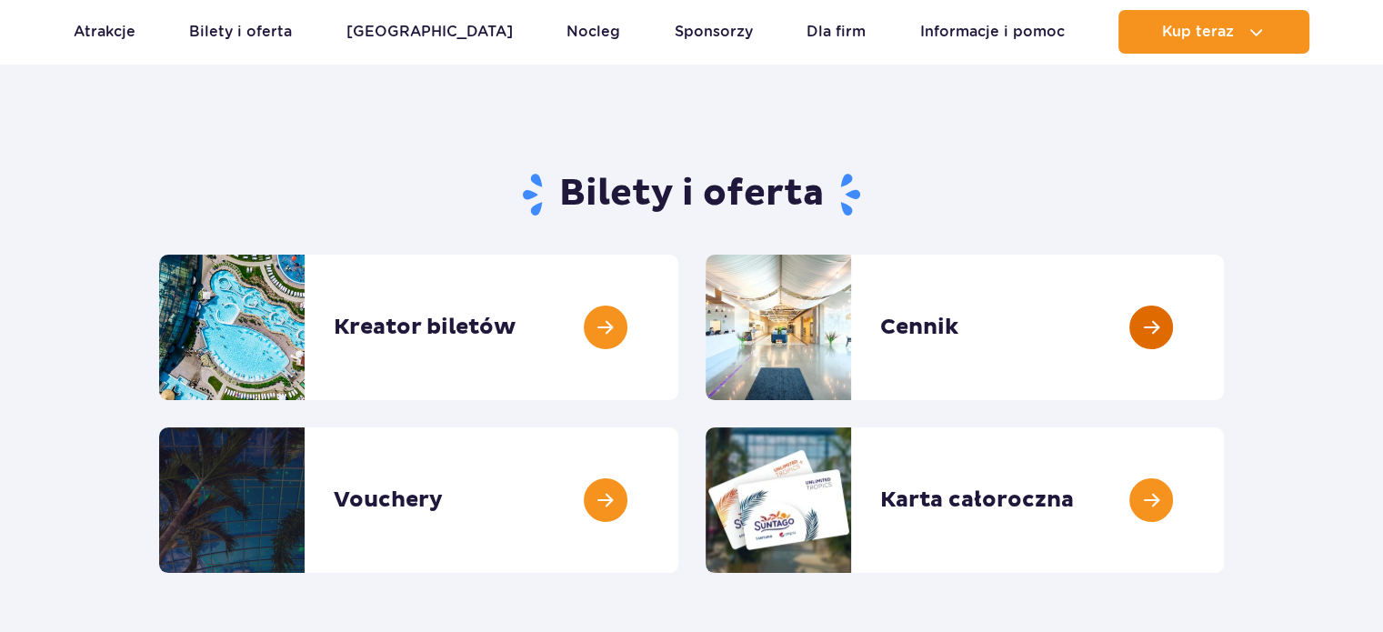
click at [1224, 330] on link at bounding box center [1224, 327] width 0 height 145
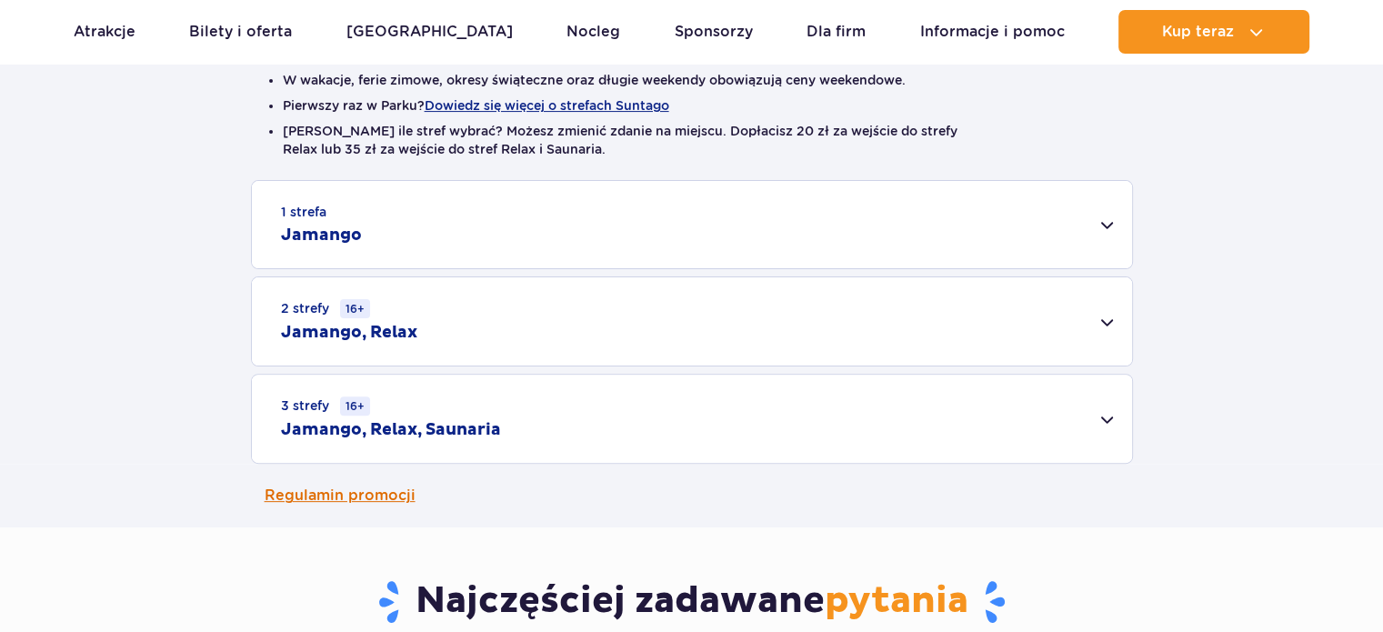
scroll to position [636, 0]
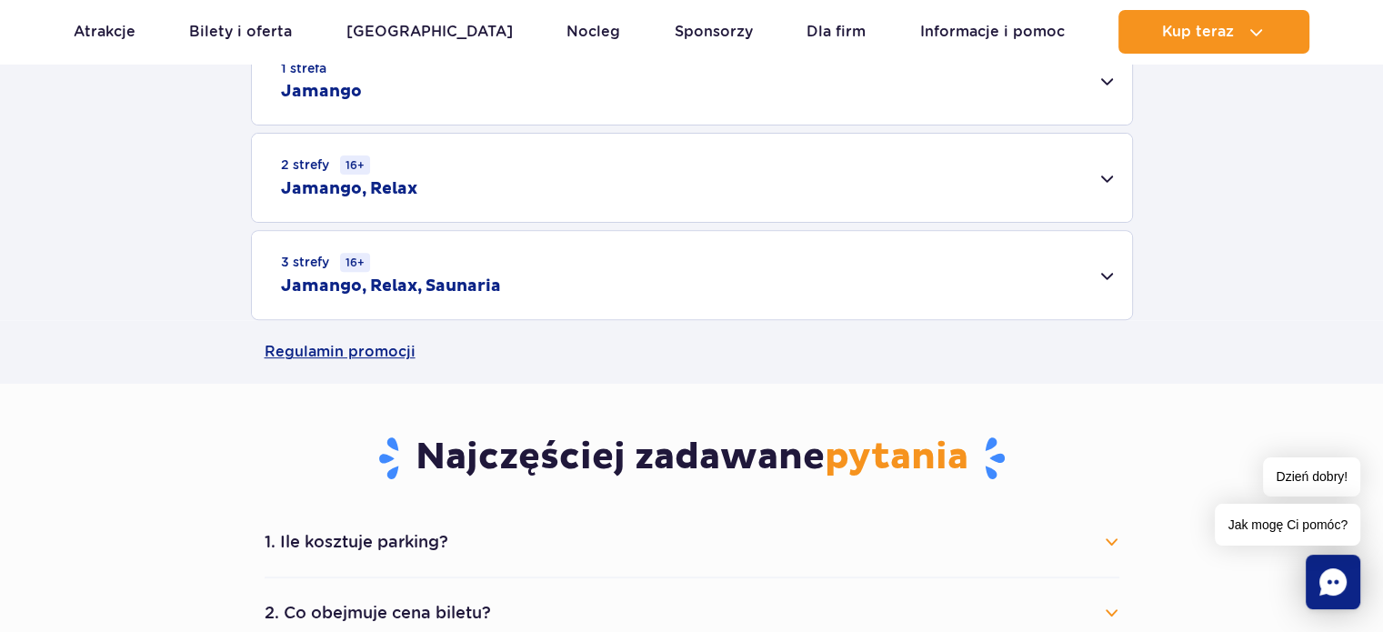
click at [564, 97] on div "1 strefa Jamango" at bounding box center [692, 80] width 880 height 87
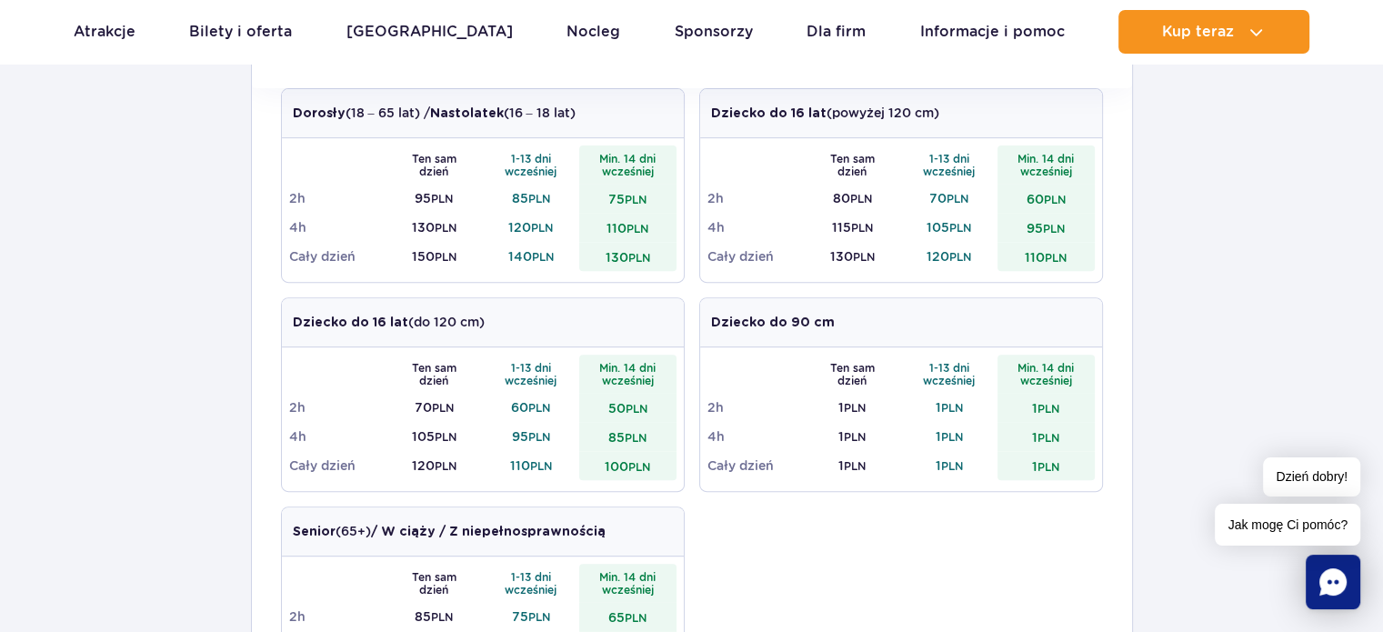
scroll to position [1000, 0]
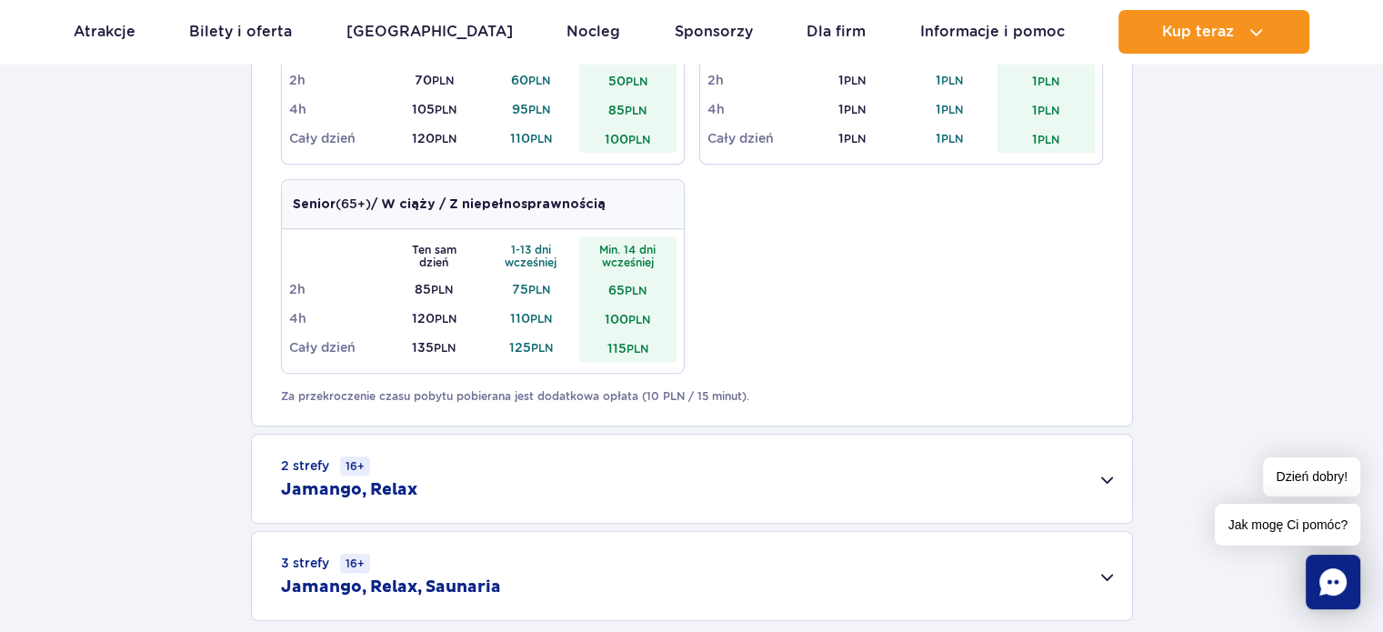
click at [421, 468] on div "2 strefy 16+ Jamango, Relax" at bounding box center [692, 479] width 880 height 88
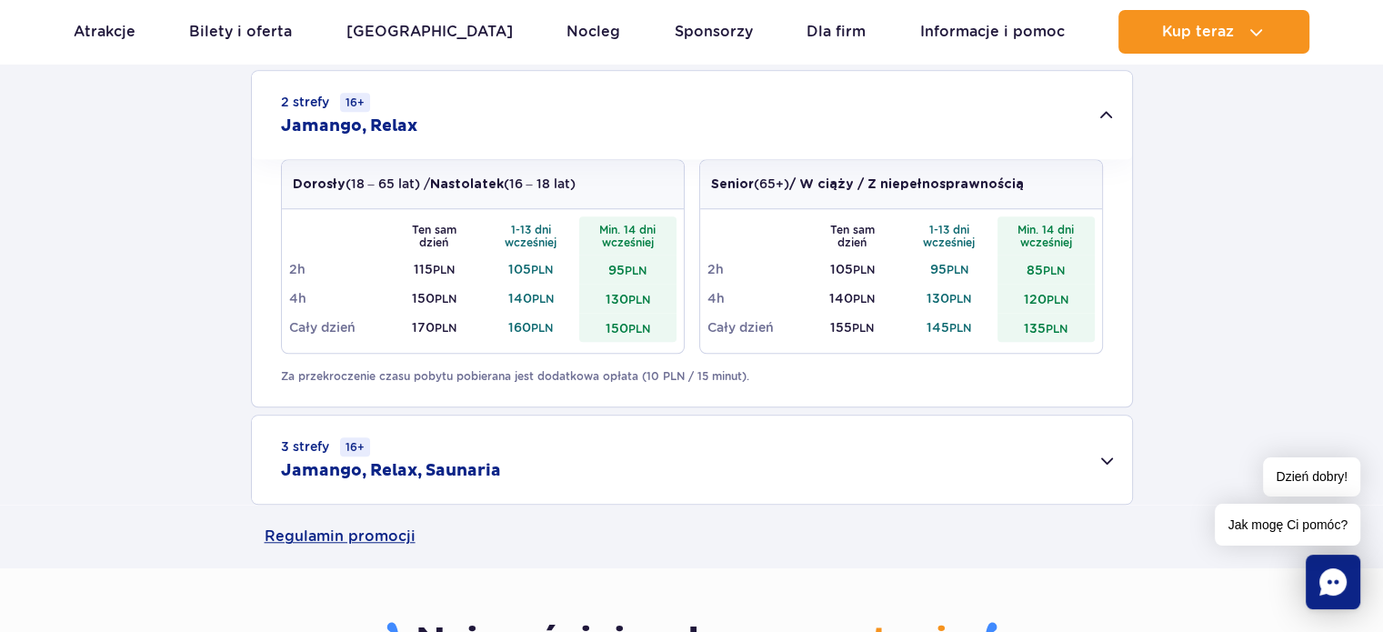
scroll to position [1454, 0]
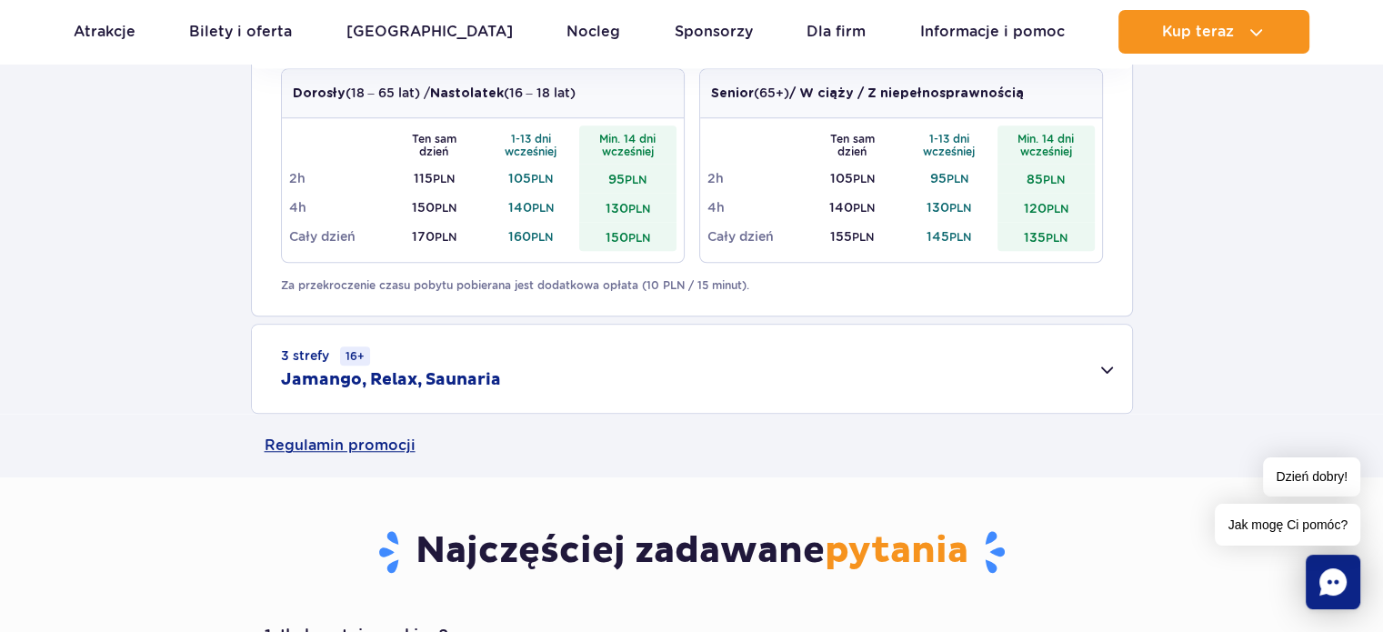
click at [482, 380] on h2 "Jamango, Relax, Saunaria" at bounding box center [391, 380] width 220 height 22
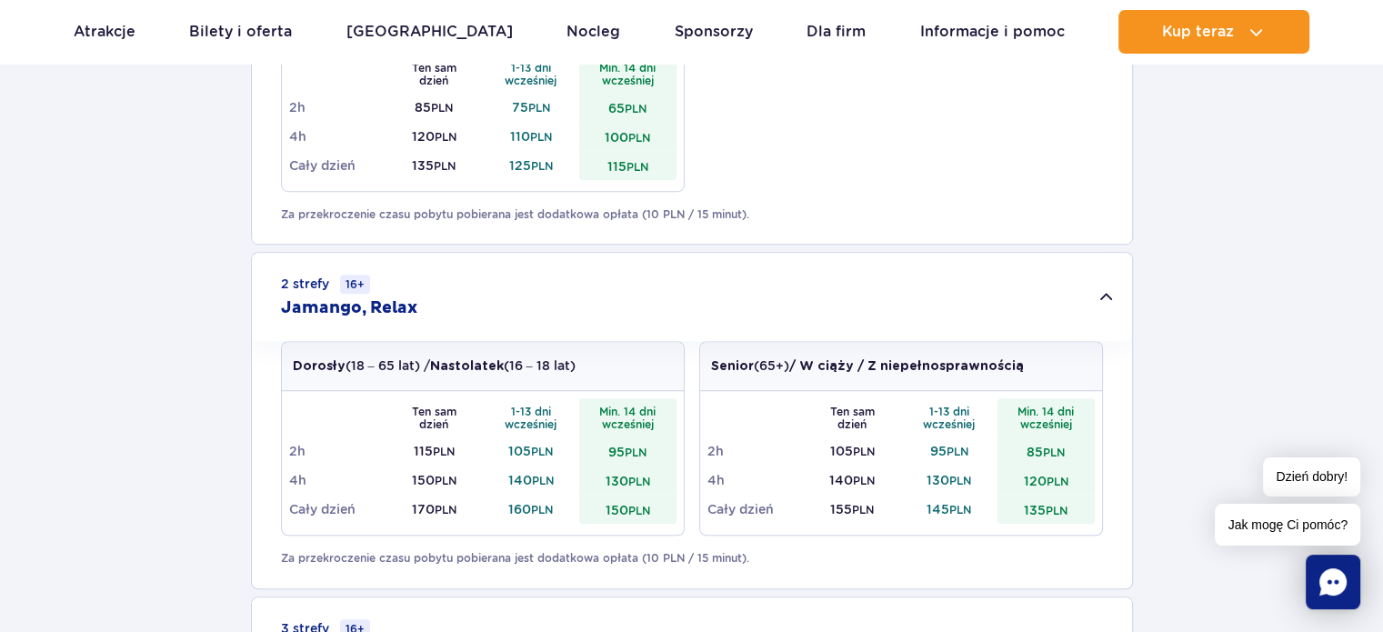
scroll to position [1273, 0]
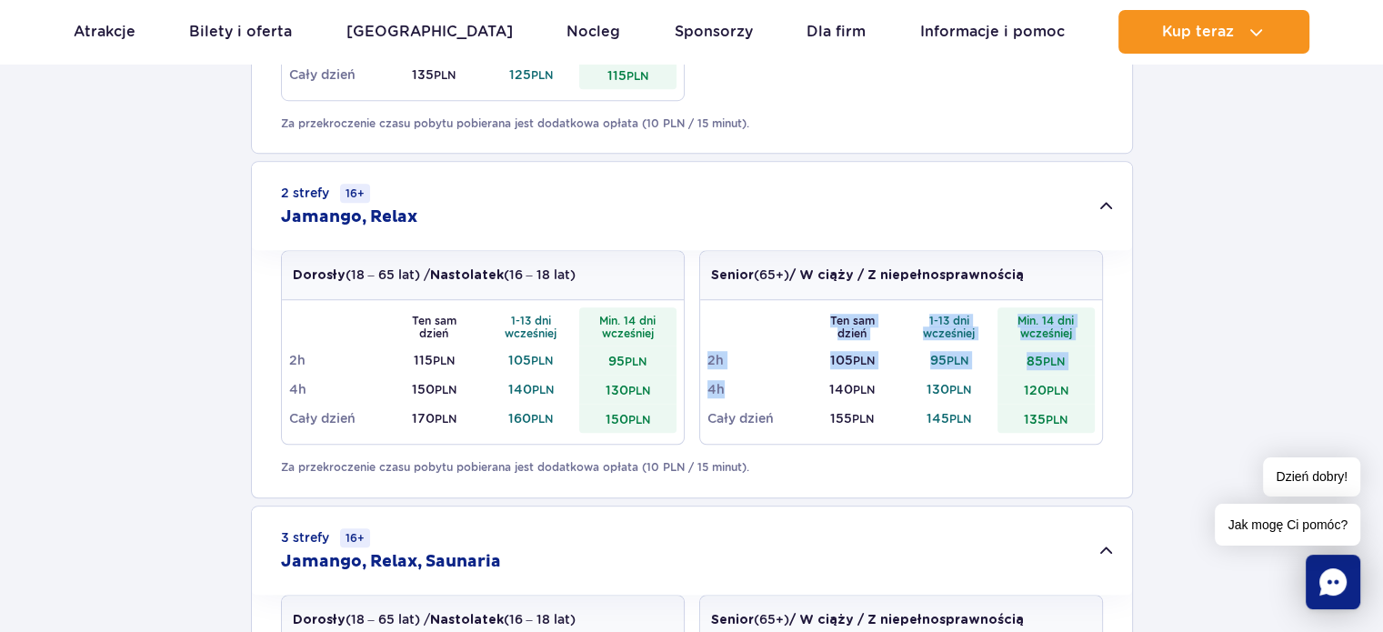
drag, startPoint x: 734, startPoint y: 389, endPoint x: 687, endPoint y: 389, distance: 46.4
click at [687, 389] on div "Dorosły (18 – 65 lat) / Nastolatek (16 – 18 lat) Ten sam dzień 1-13 dni wcześni…" at bounding box center [692, 354] width 822 height 209
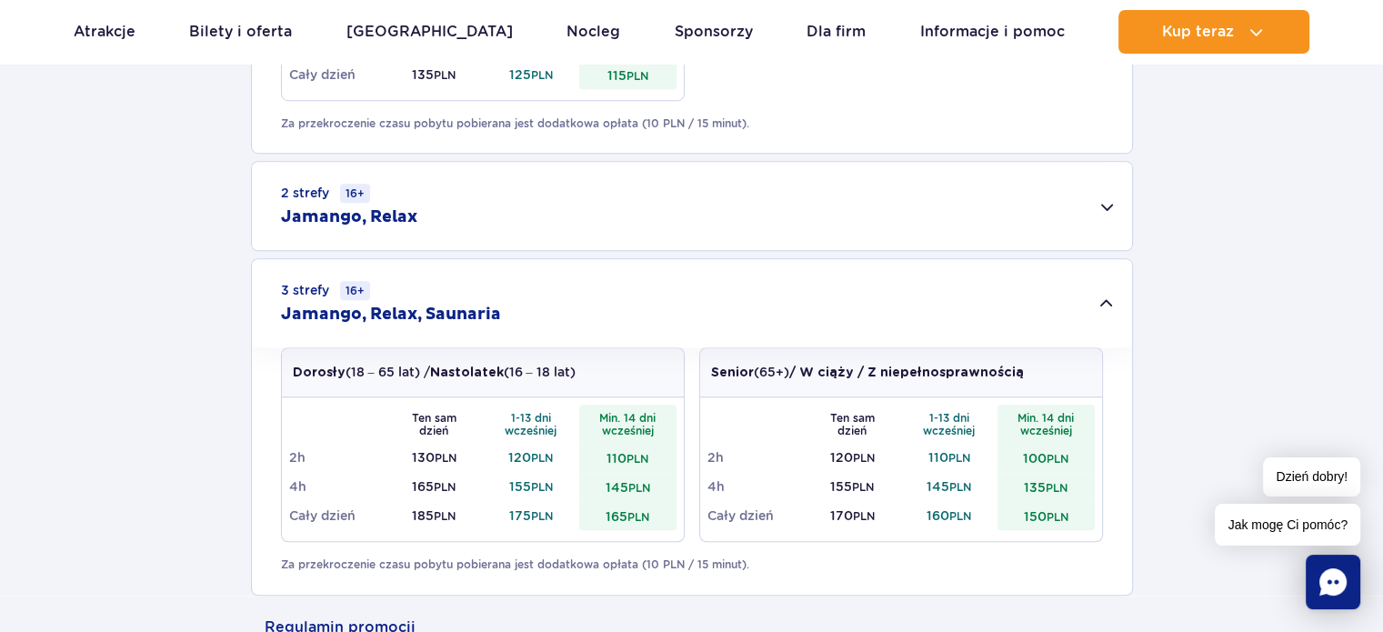
click at [709, 388] on div "Senior (65+) / W ciąży / Z niepełnosprawnością" at bounding box center [901, 372] width 402 height 49
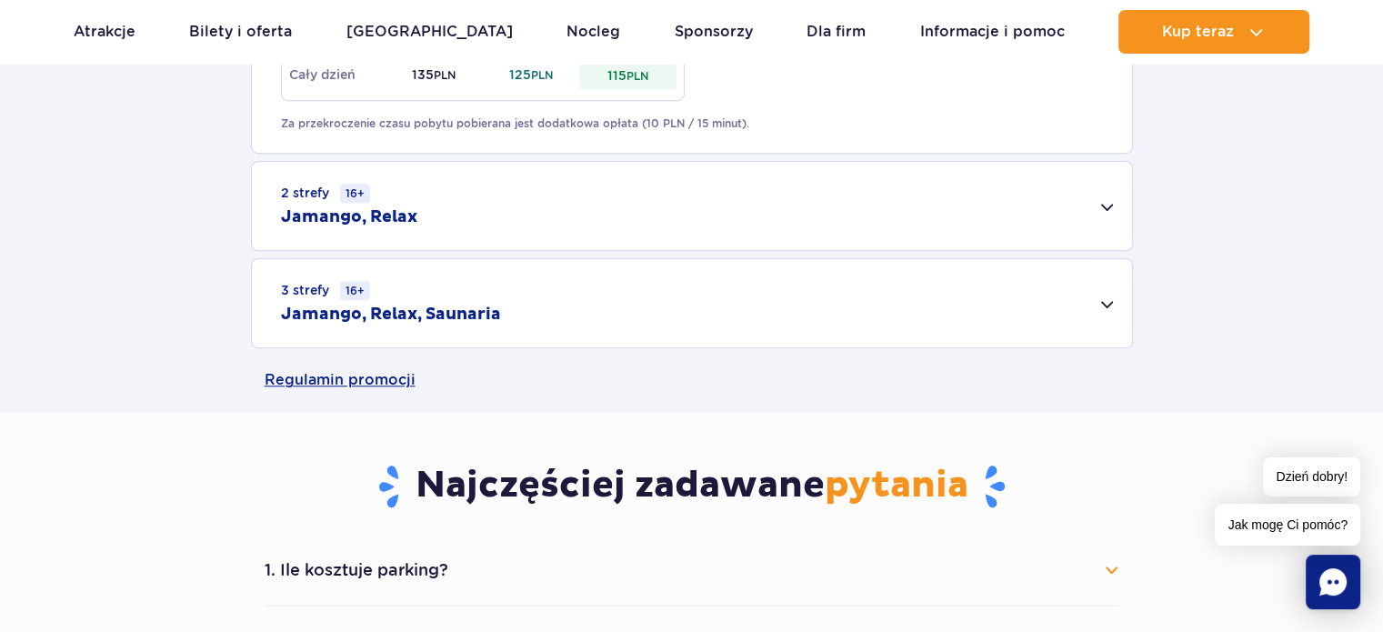
click at [637, 223] on div "2 strefy 16+ Jamango, Relax" at bounding box center [692, 206] width 880 height 88
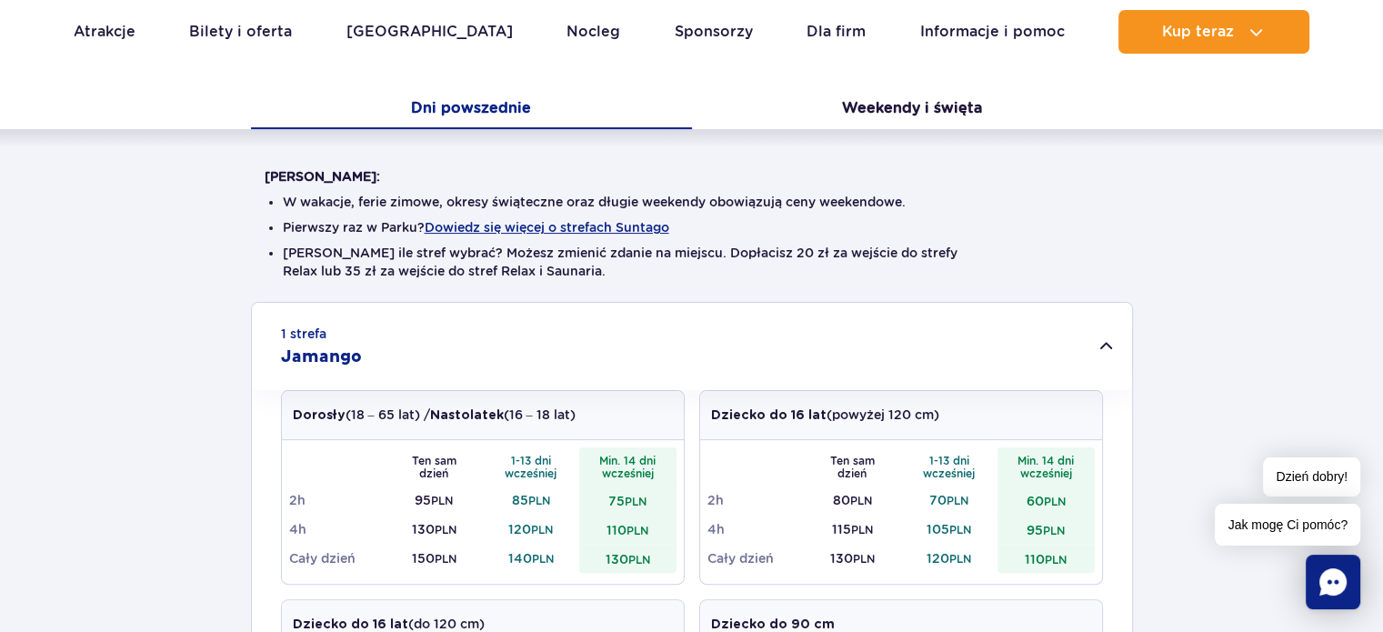
scroll to position [364, 0]
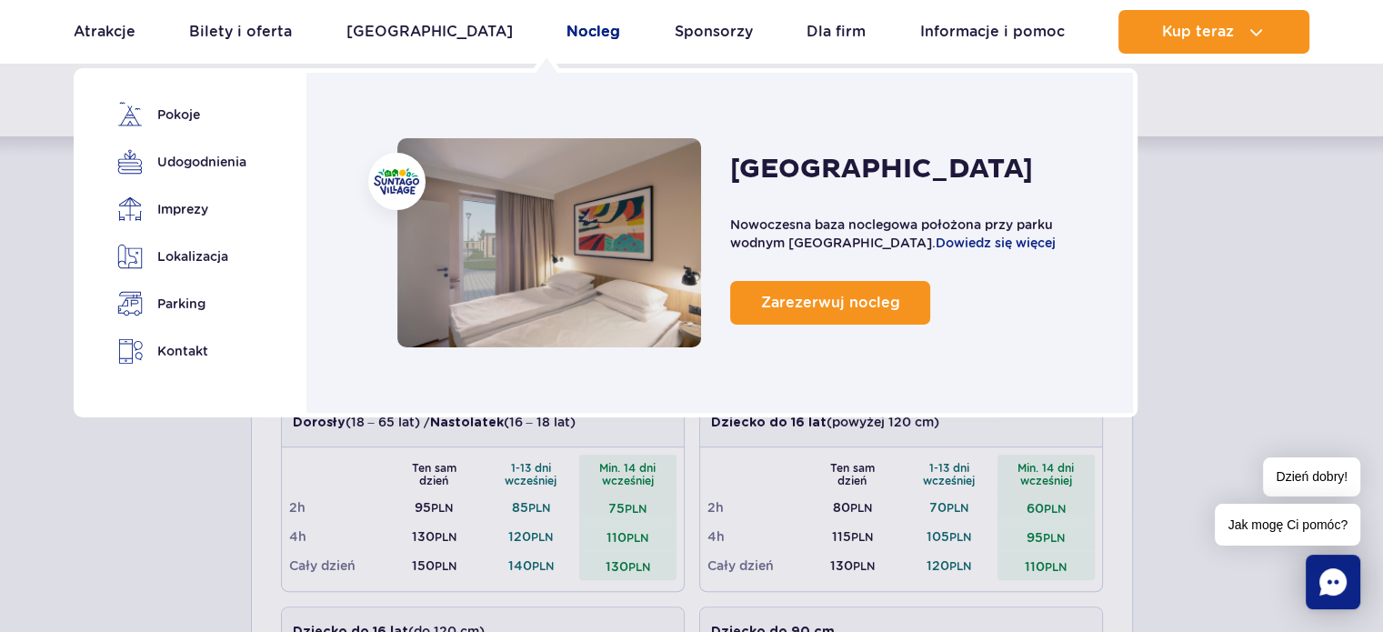
click at [566, 27] on link "Nocleg" at bounding box center [593, 32] width 54 height 44
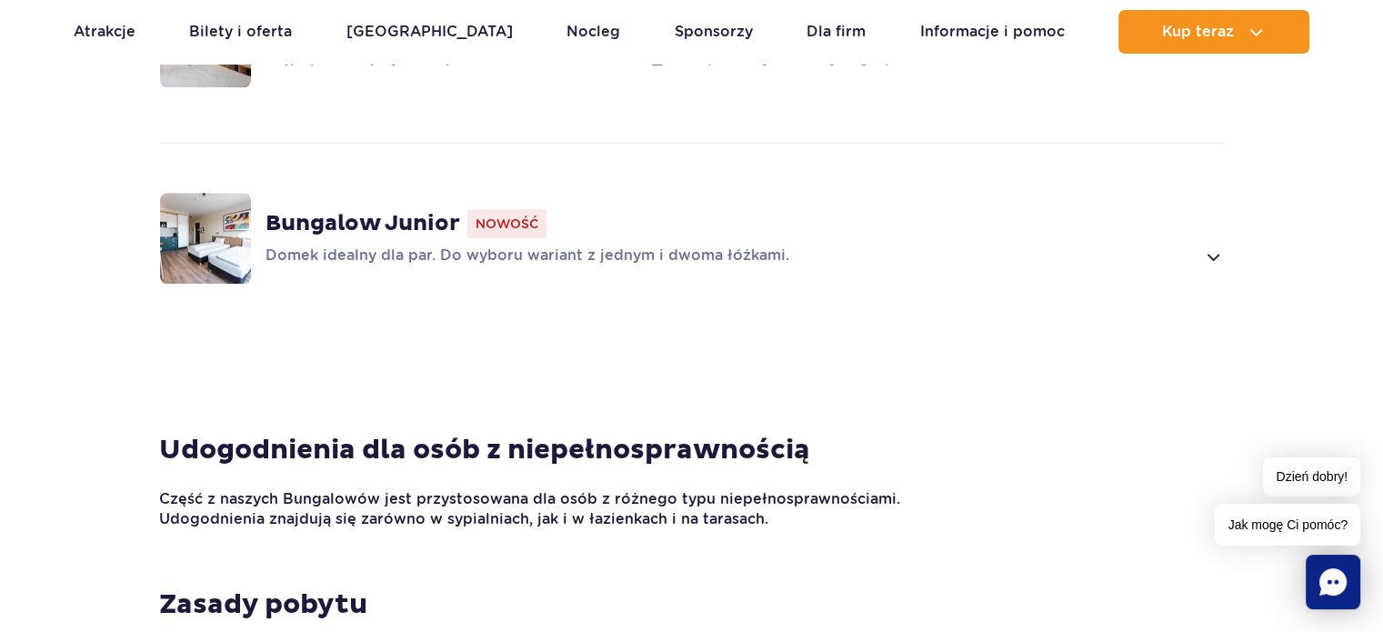
scroll to position [1727, 0]
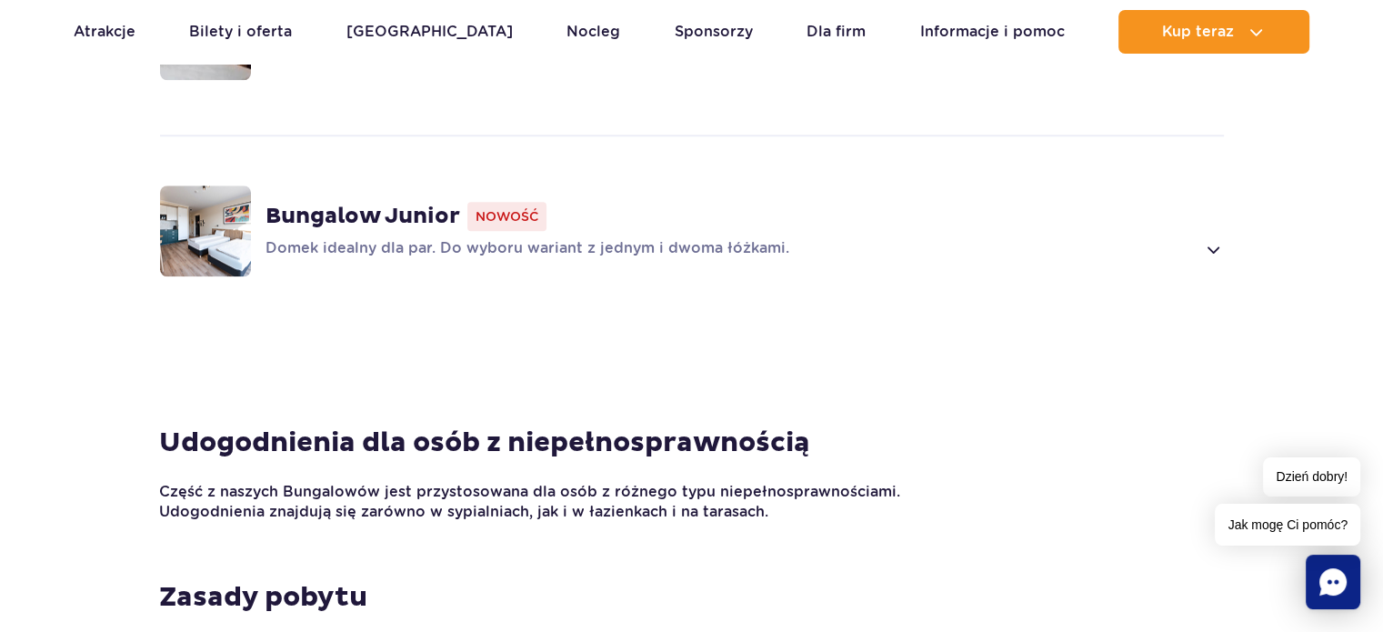
click at [900, 258] on div "Bungalow Junior Nowość Domek idealny dla par. Do wyboru wariant z jednym i dwom…" at bounding box center [691, 231] width 1165 height 193
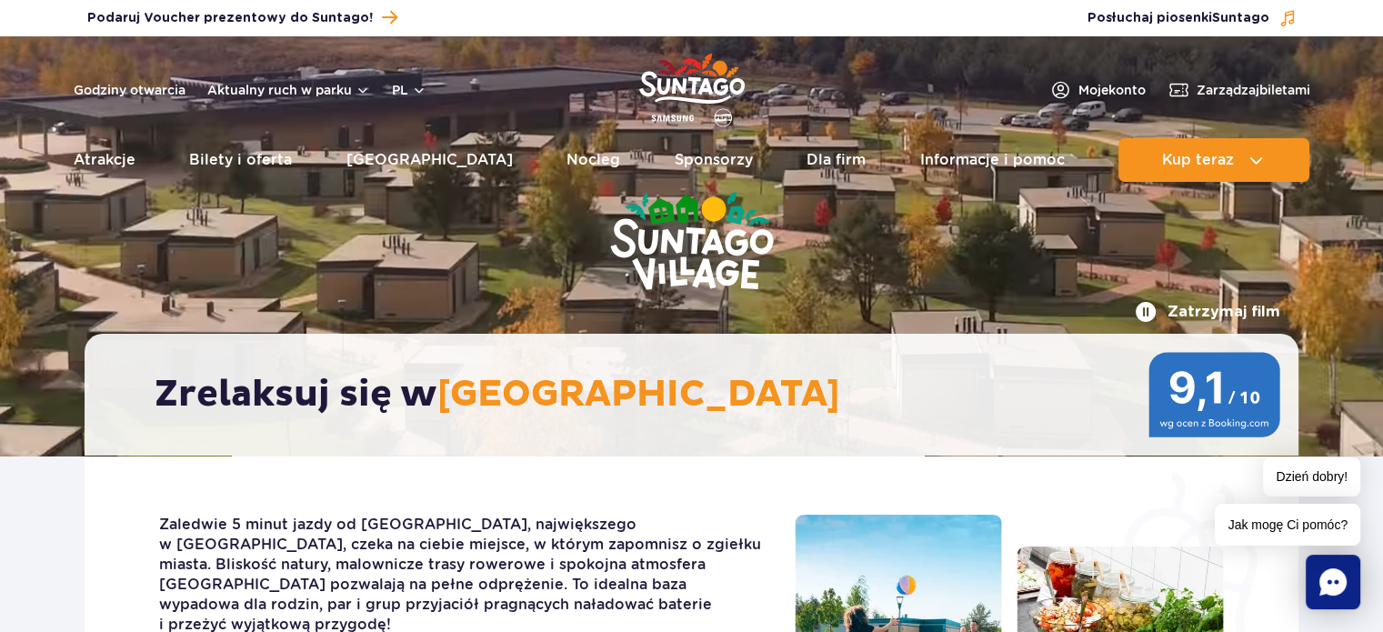
scroll to position [0, 0]
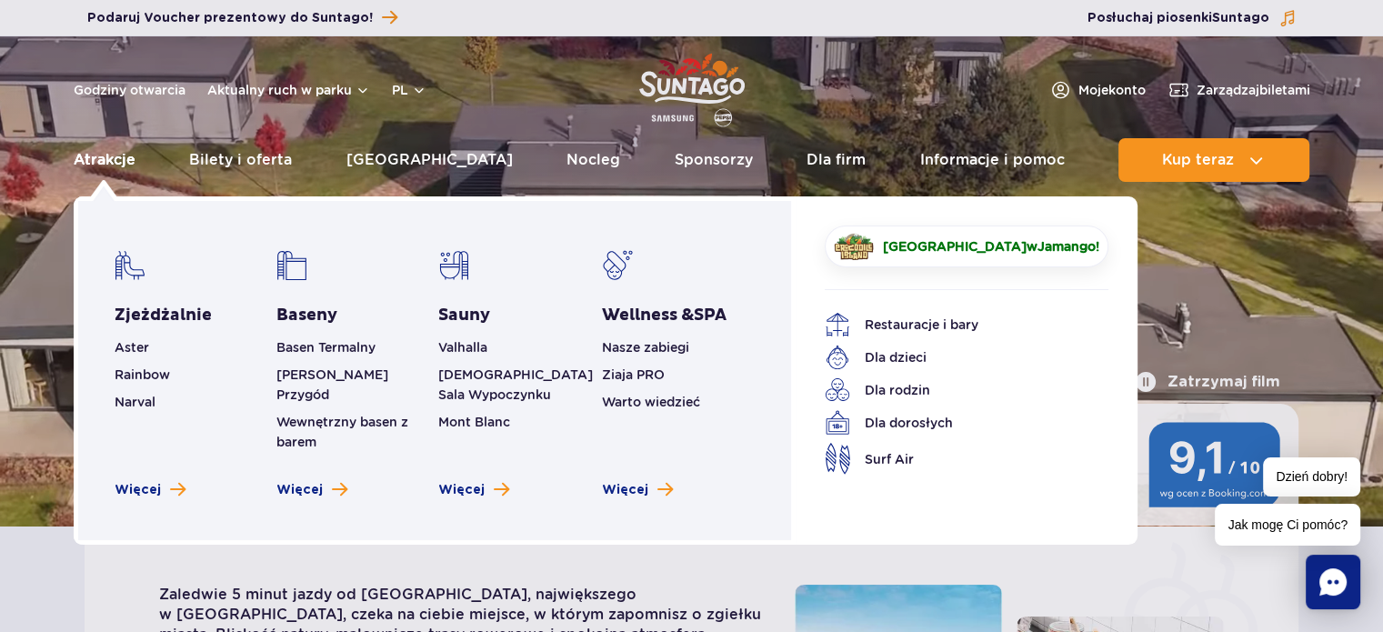
click at [95, 153] on link "Atrakcje" at bounding box center [105, 160] width 62 height 44
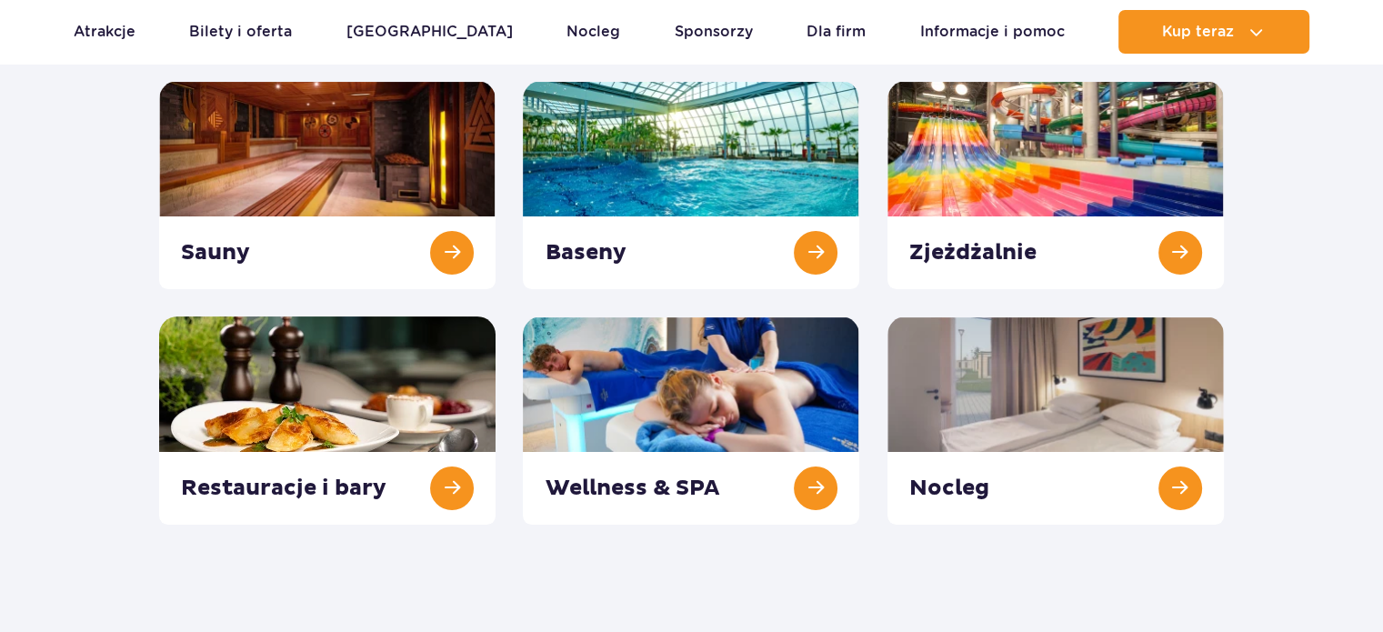
scroll to position [273, 0]
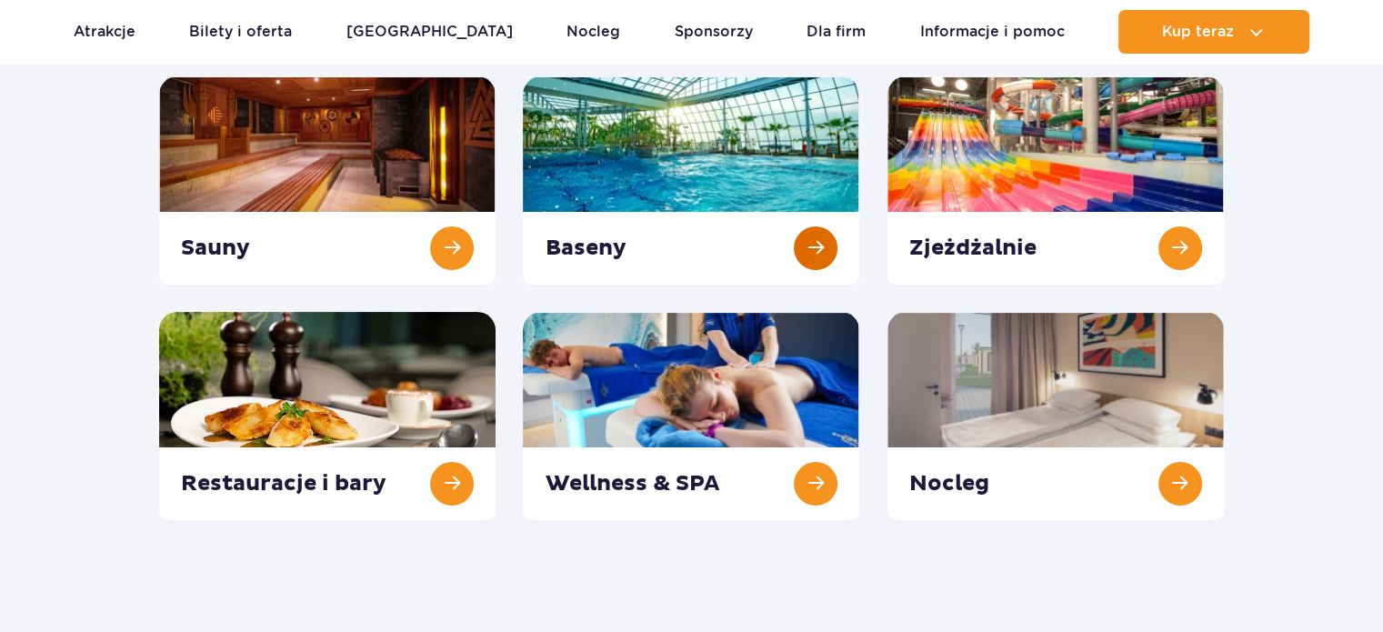
click at [804, 249] on link at bounding box center [691, 180] width 336 height 208
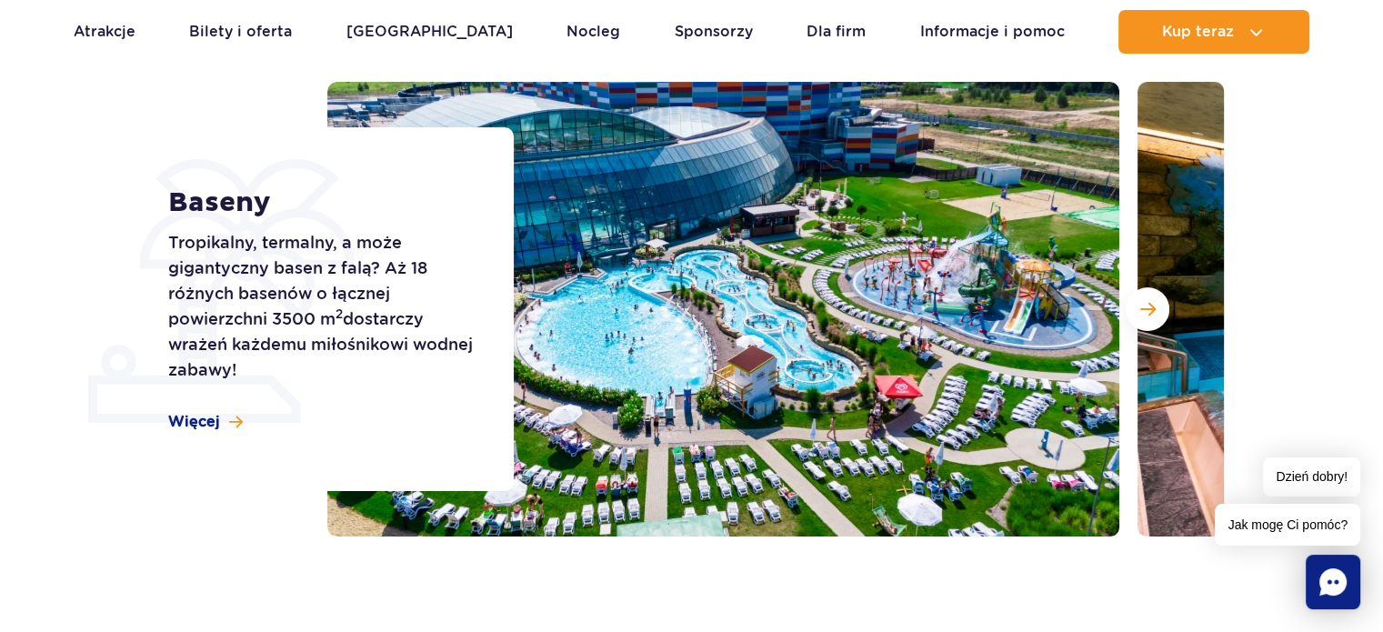
scroll to position [182, 0]
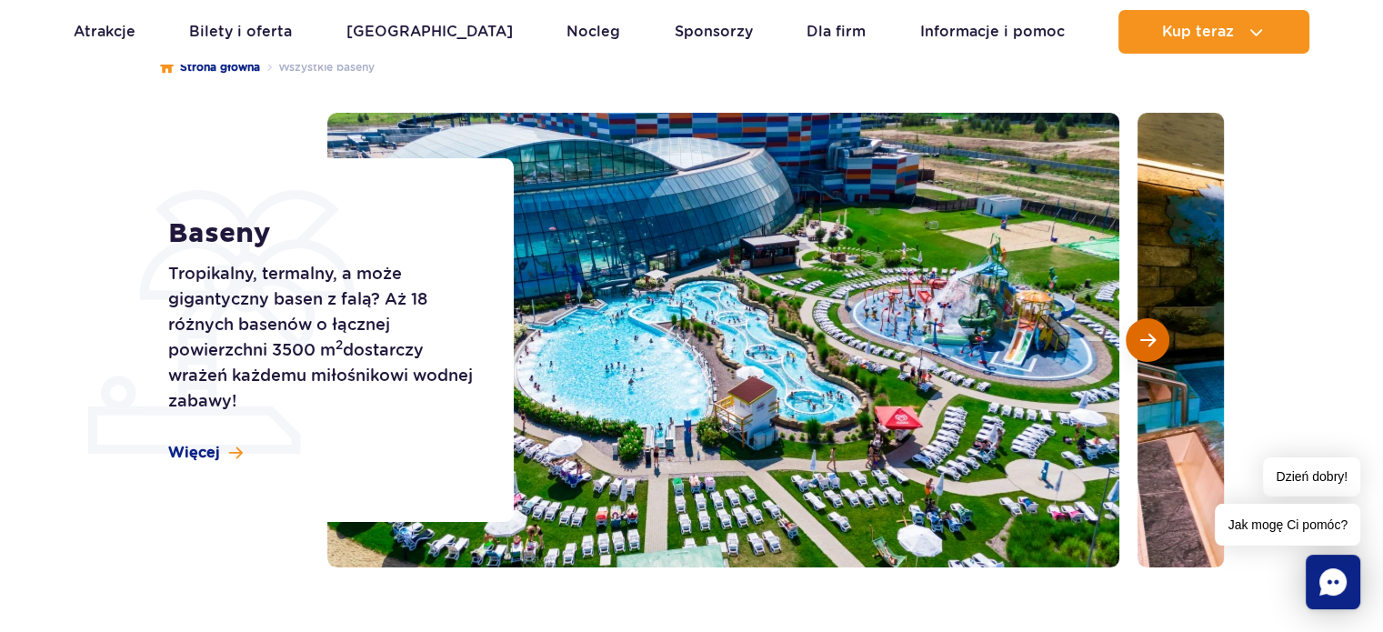
click at [1153, 345] on span "Następny slajd" at bounding box center [1147, 340] width 15 height 16
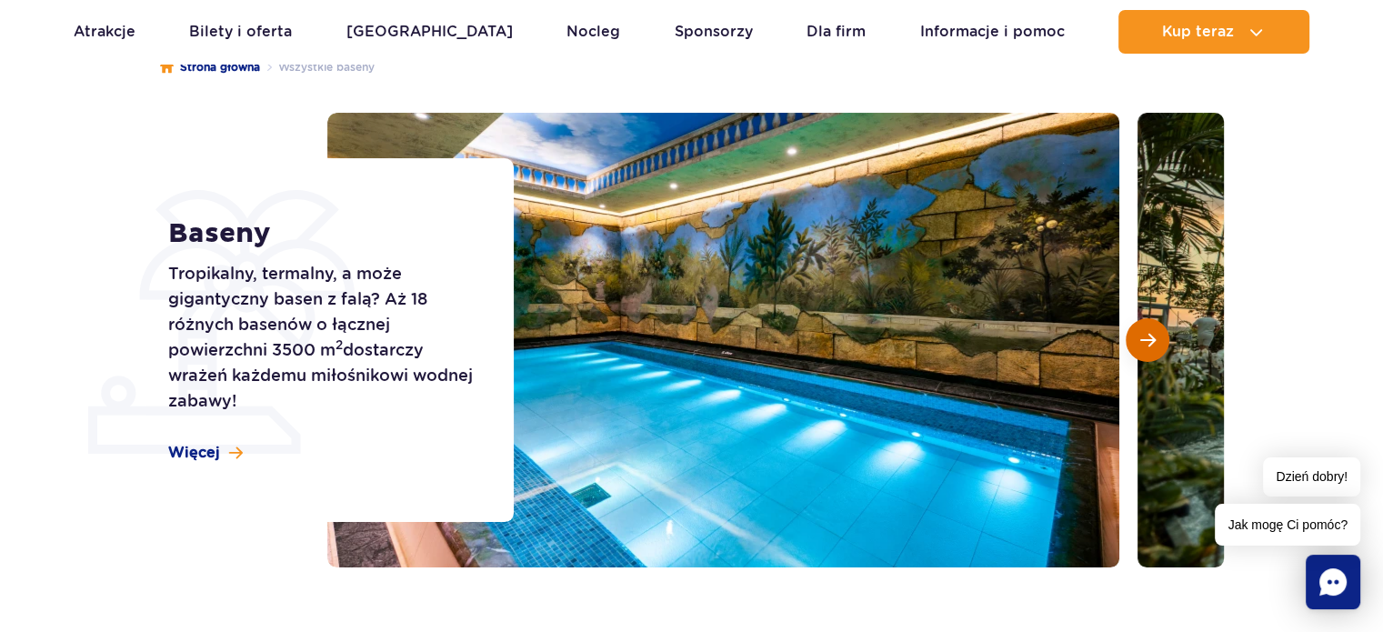
click at [1153, 345] on span "Następny slajd" at bounding box center [1147, 340] width 15 height 16
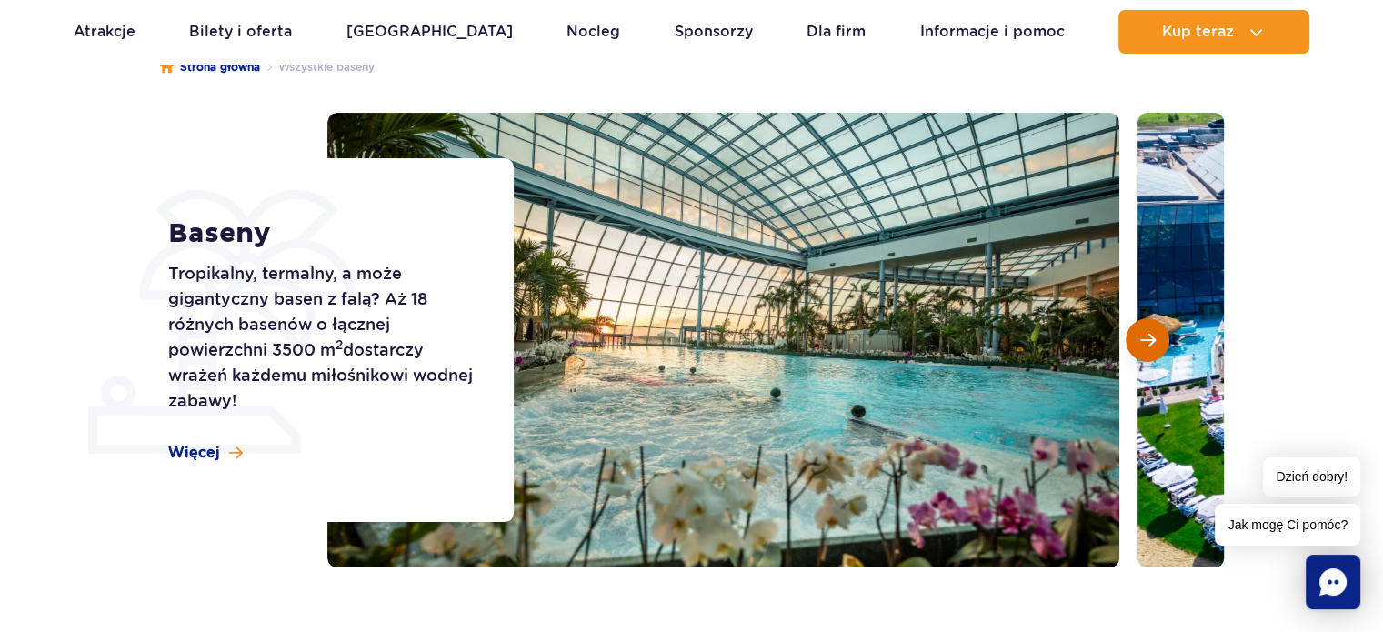
click at [1153, 345] on span "Następny slajd" at bounding box center [1147, 340] width 15 height 16
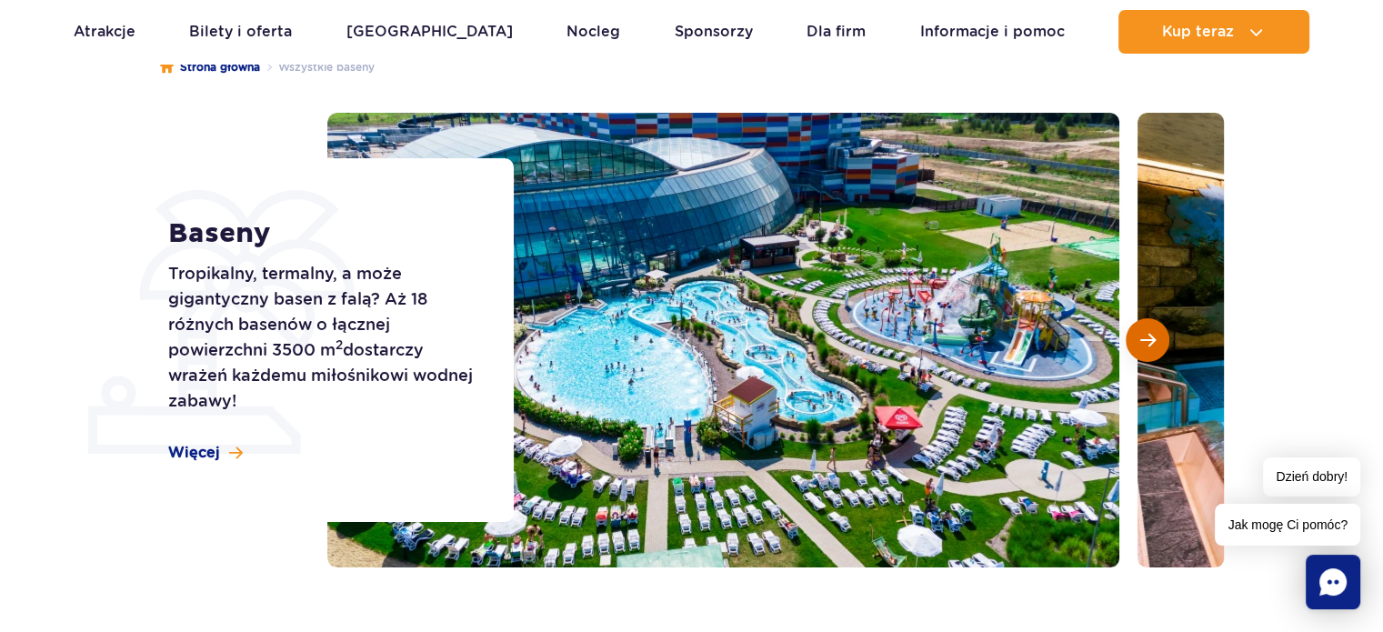
click at [1153, 345] on span "Następny slajd" at bounding box center [1147, 340] width 15 height 16
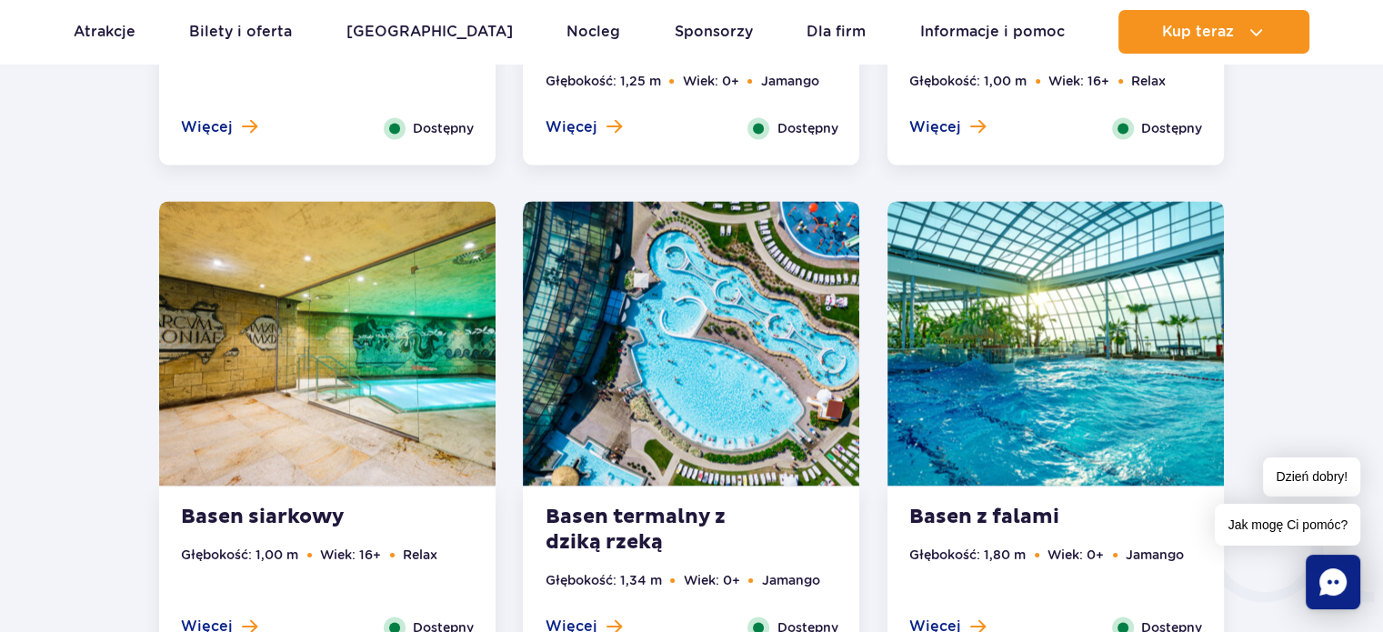
scroll to position [2636, 0]
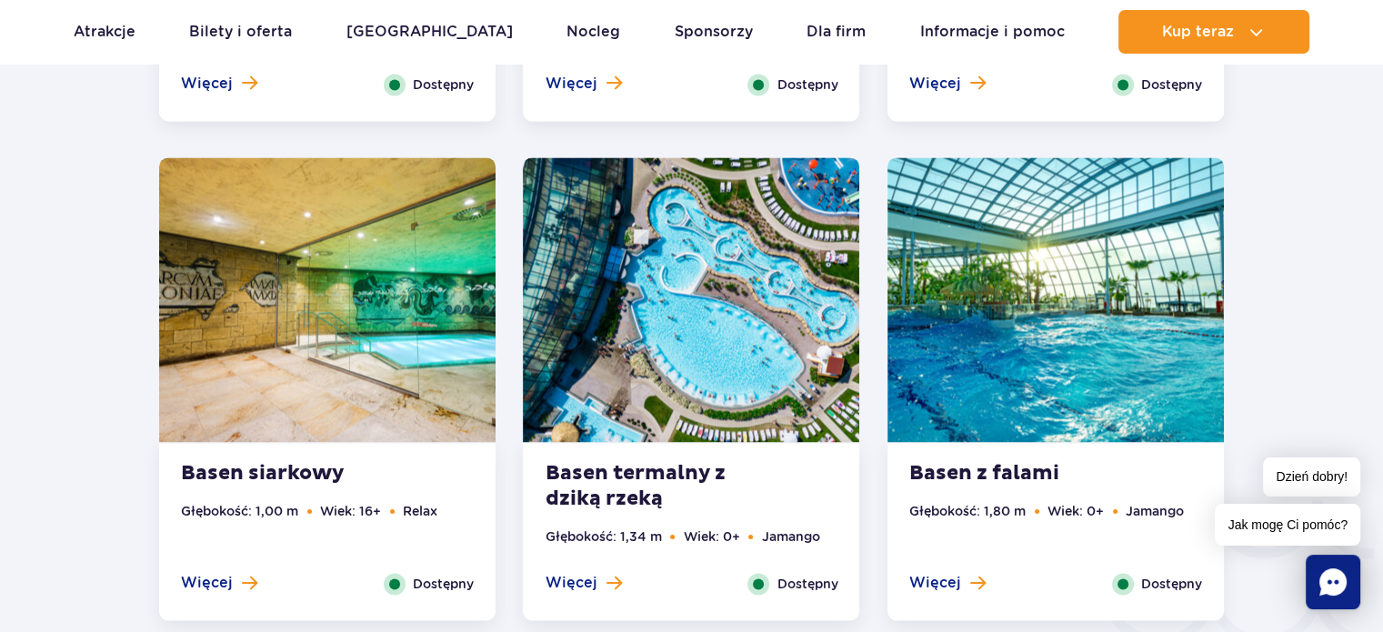
click at [1022, 455] on div "Basen z falami Głębokość: 1,80 m Wiek: 0+ Jamango Więcej Zamknij Dostępny" at bounding box center [1055, 531] width 336 height 177
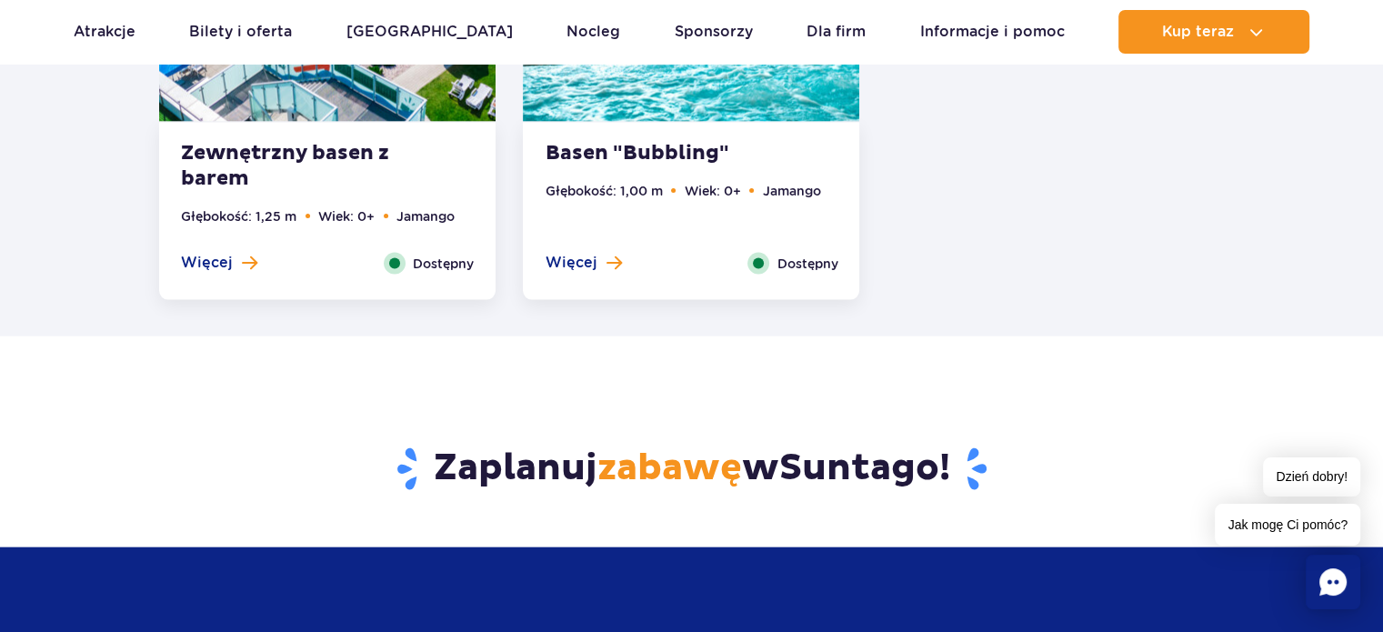
scroll to position [3824, 0]
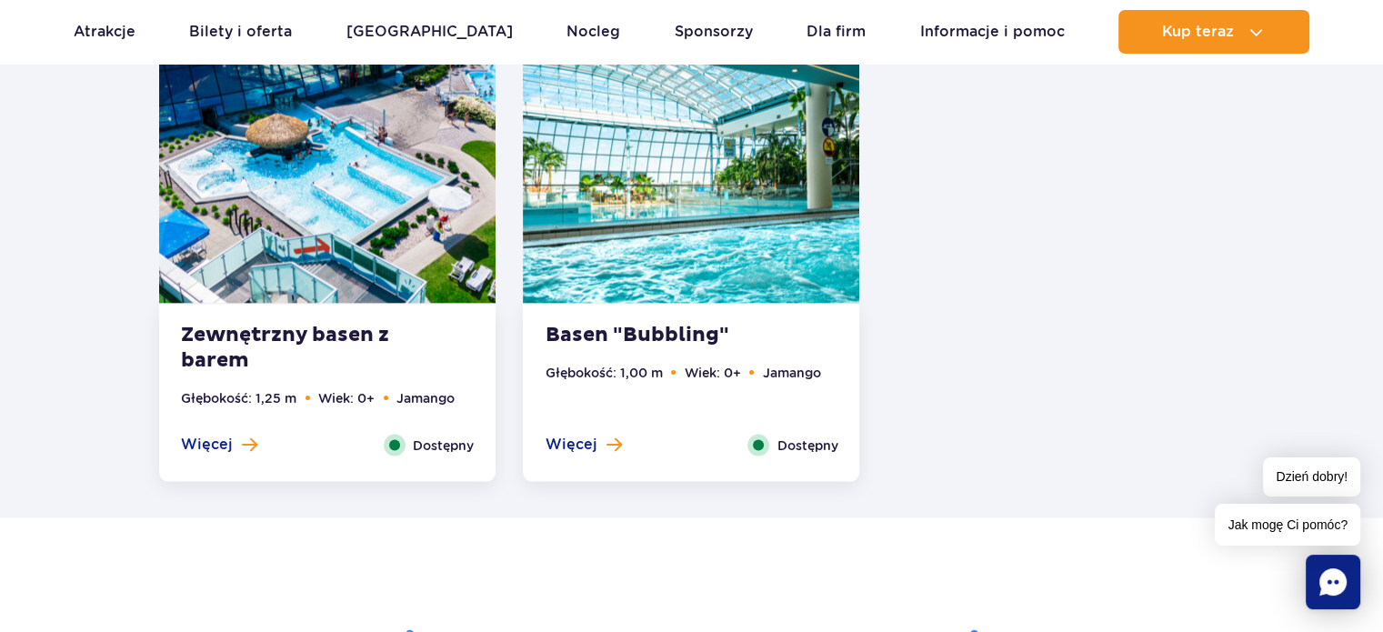
click at [711, 278] on img at bounding box center [691, 161] width 336 height 285
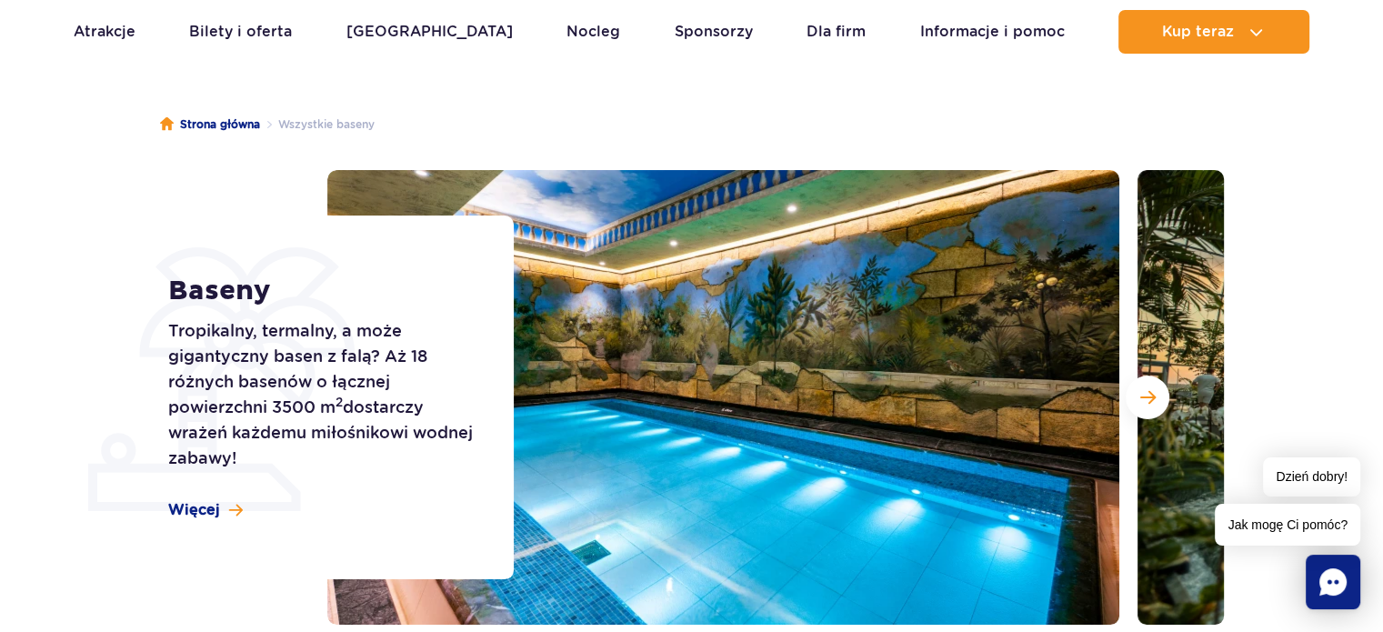
scroll to position [51, 0]
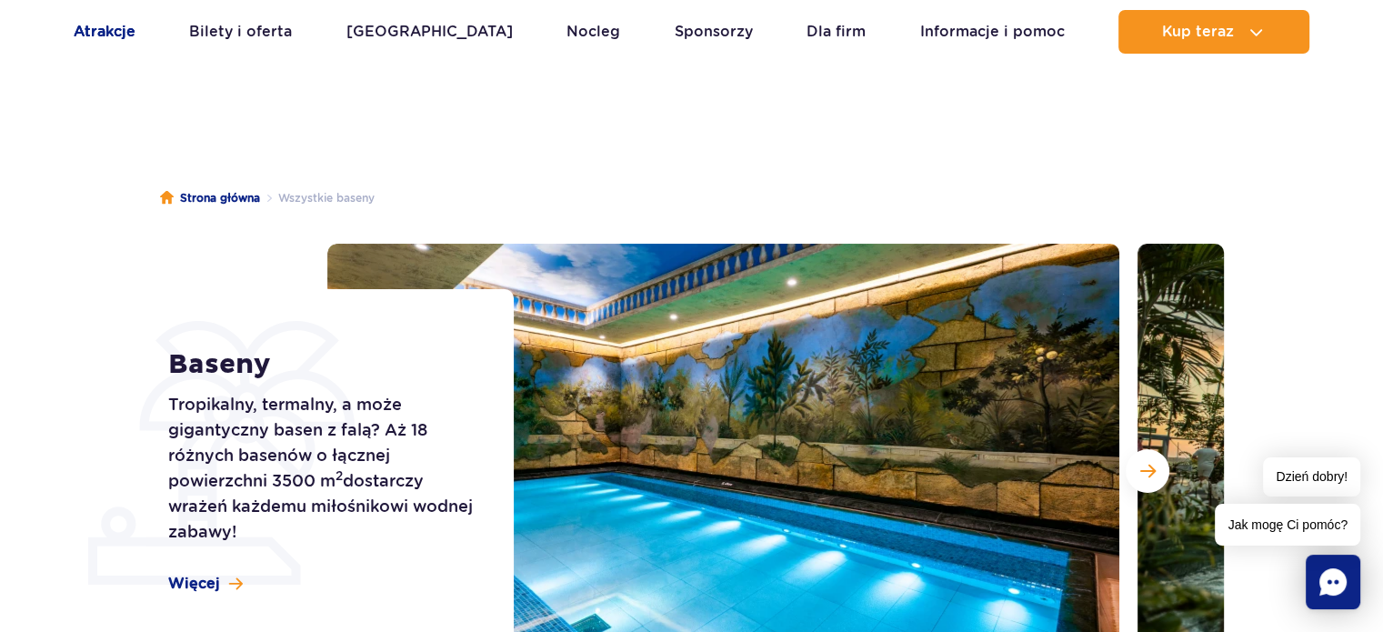
click at [109, 25] on link "Atrakcje" at bounding box center [105, 32] width 62 height 44
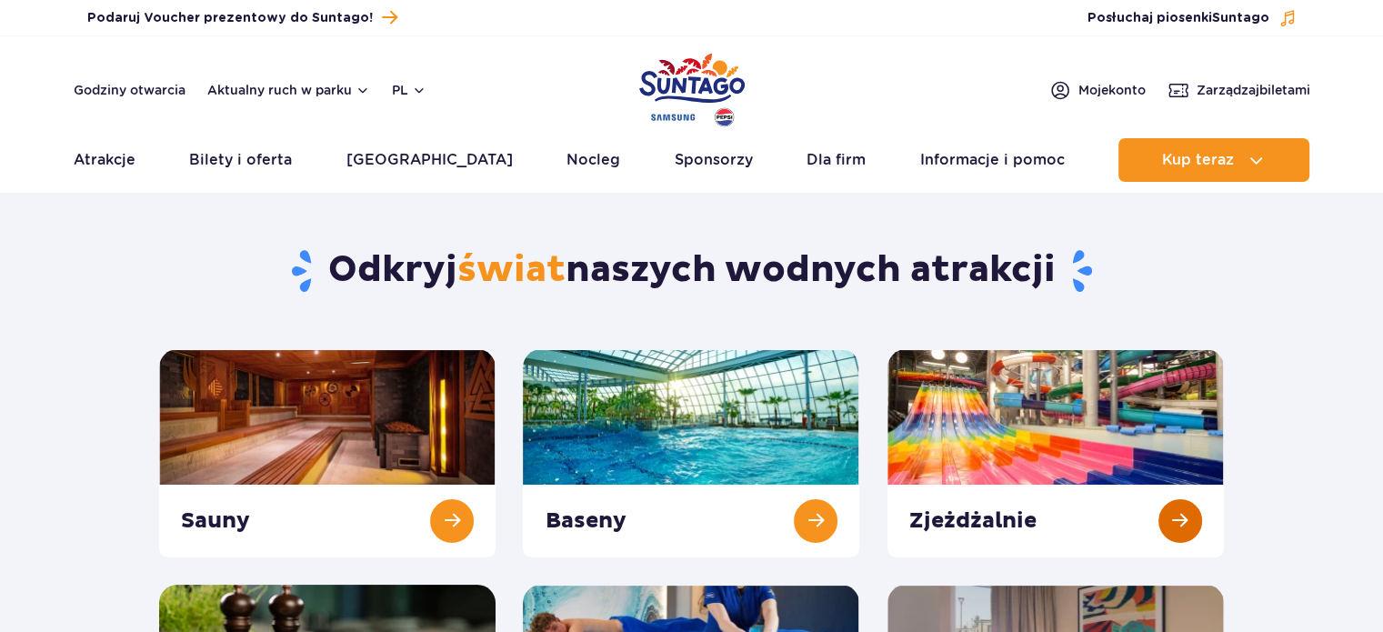
click at [941, 421] on link at bounding box center [1055, 453] width 336 height 208
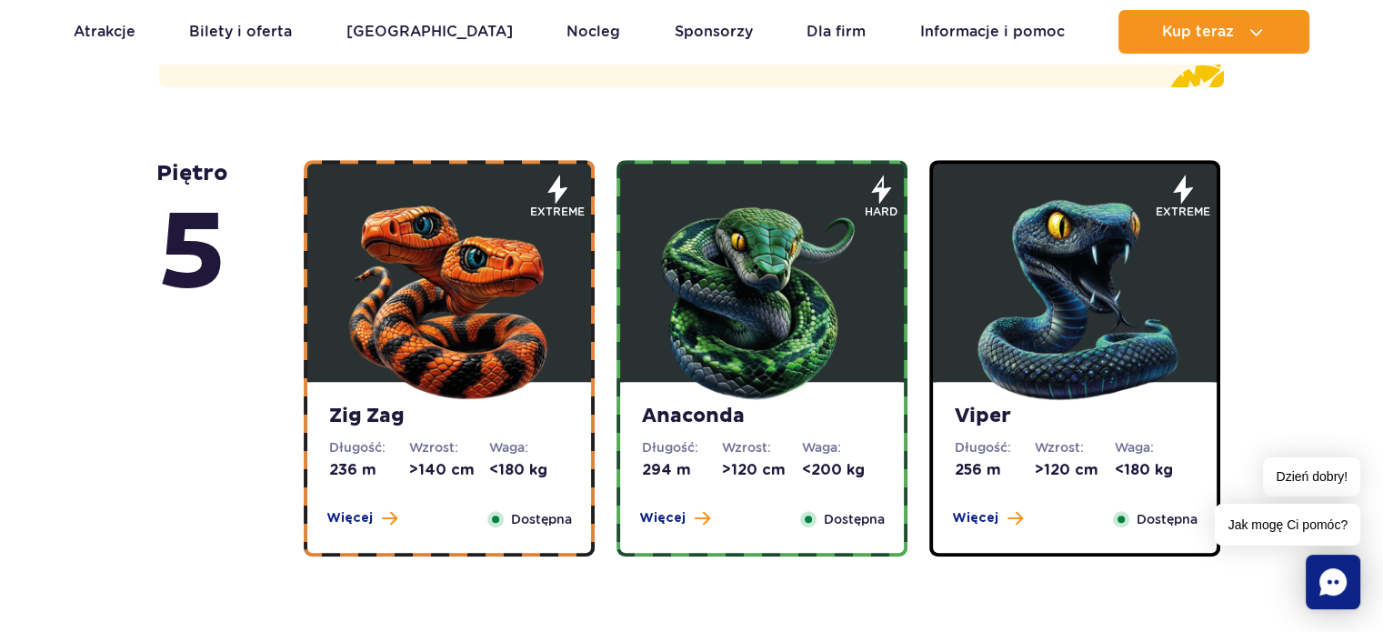
scroll to position [1273, 0]
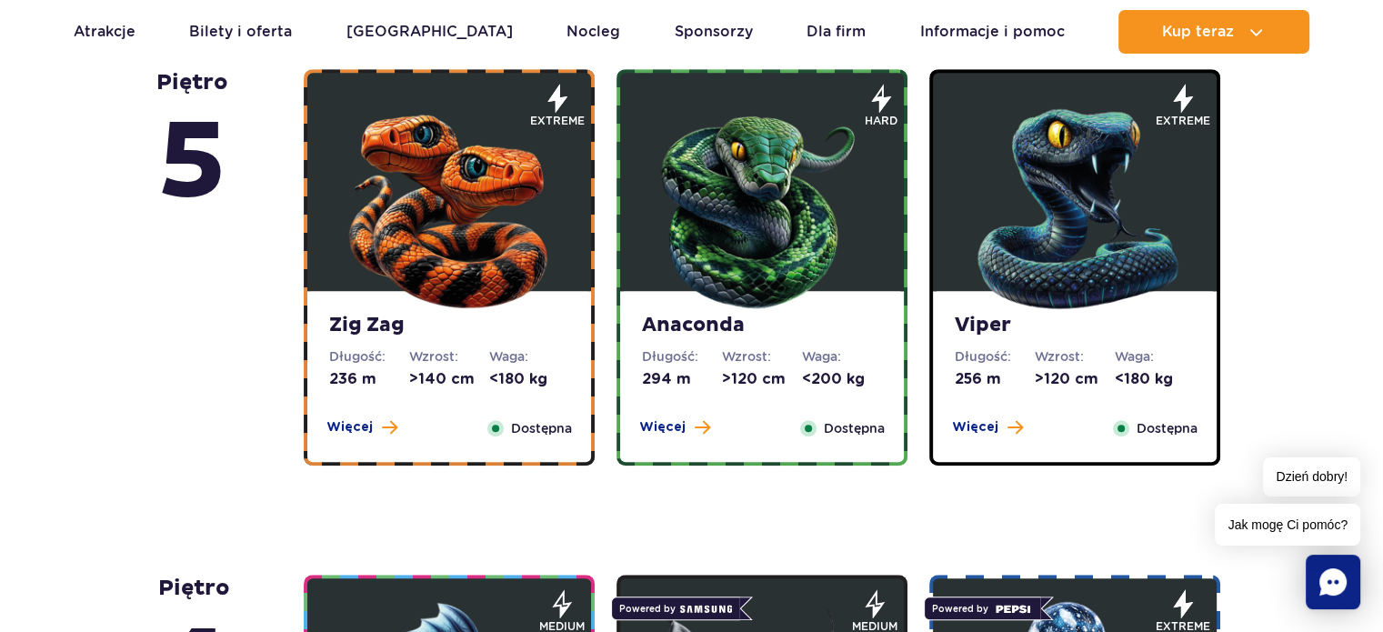
click at [365, 428] on span "Więcej" at bounding box center [349, 427] width 46 height 18
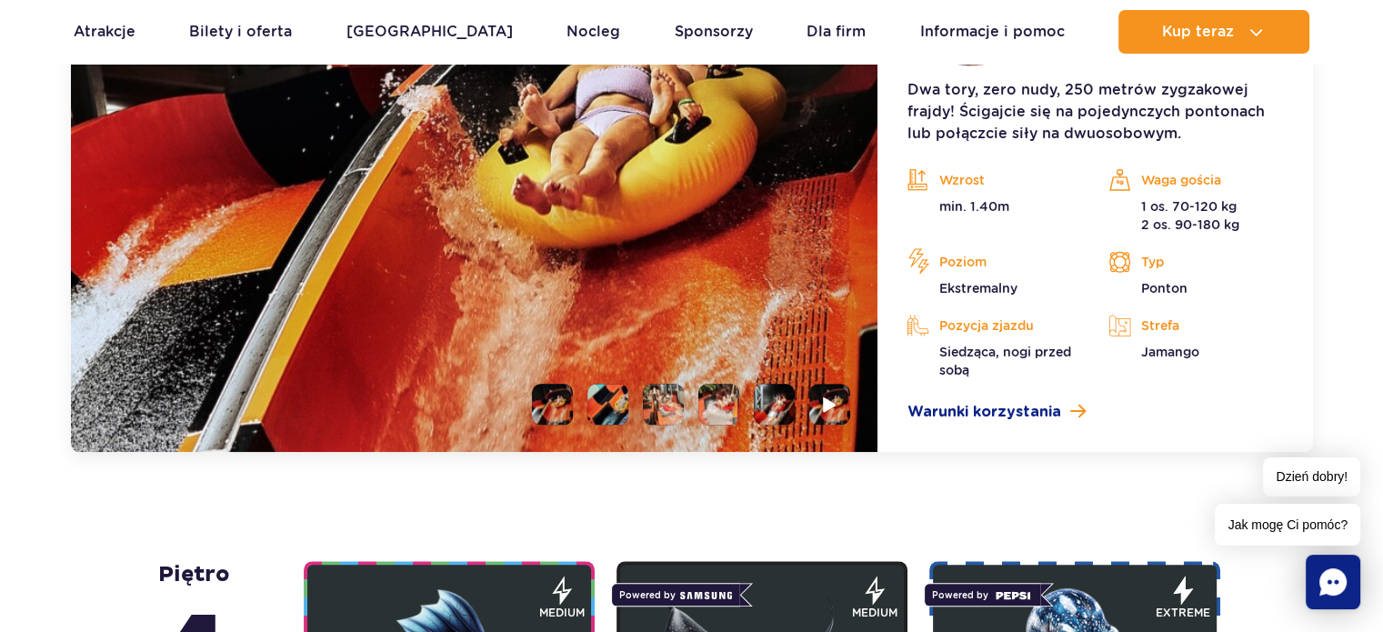
scroll to position [1851, 0]
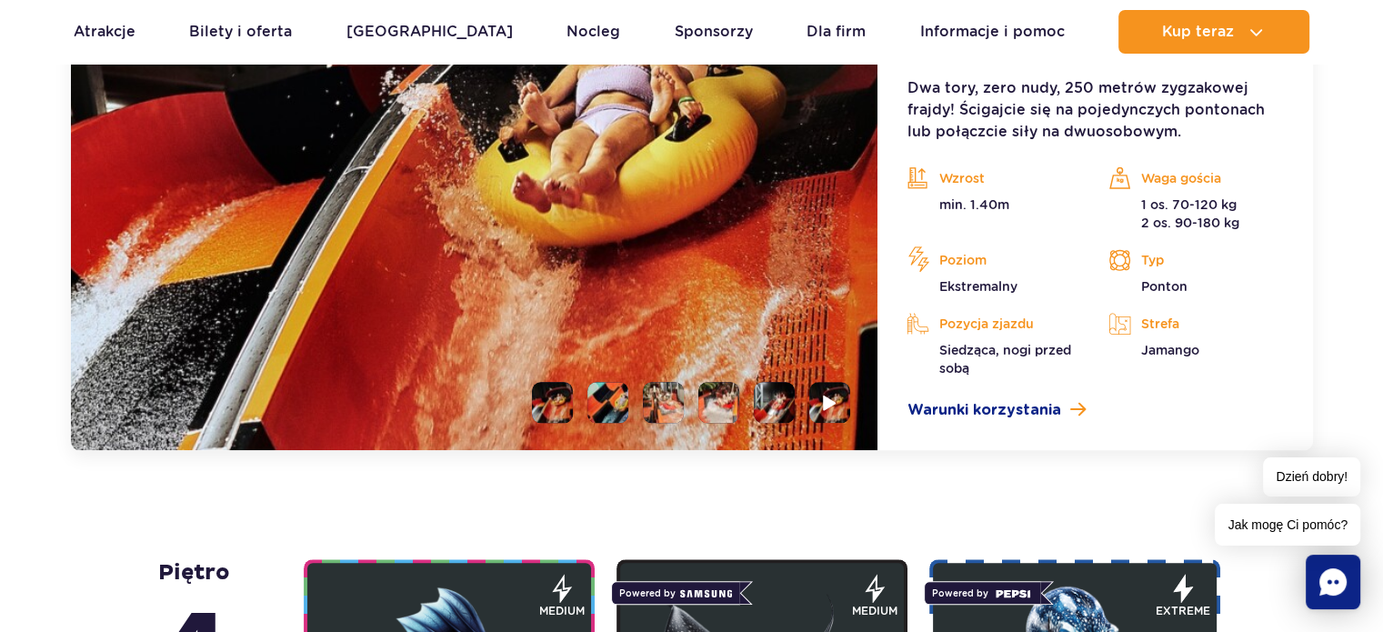
click at [625, 386] on li at bounding box center [607, 402] width 41 height 41
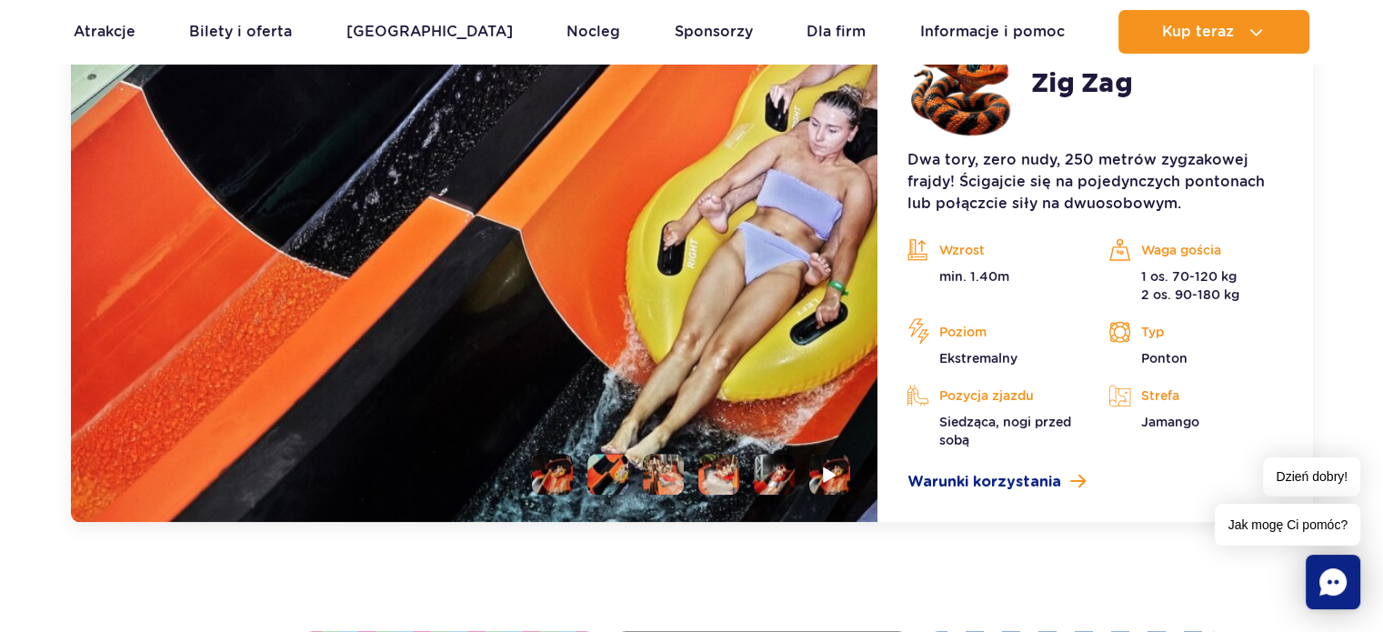
scroll to position [1669, 0]
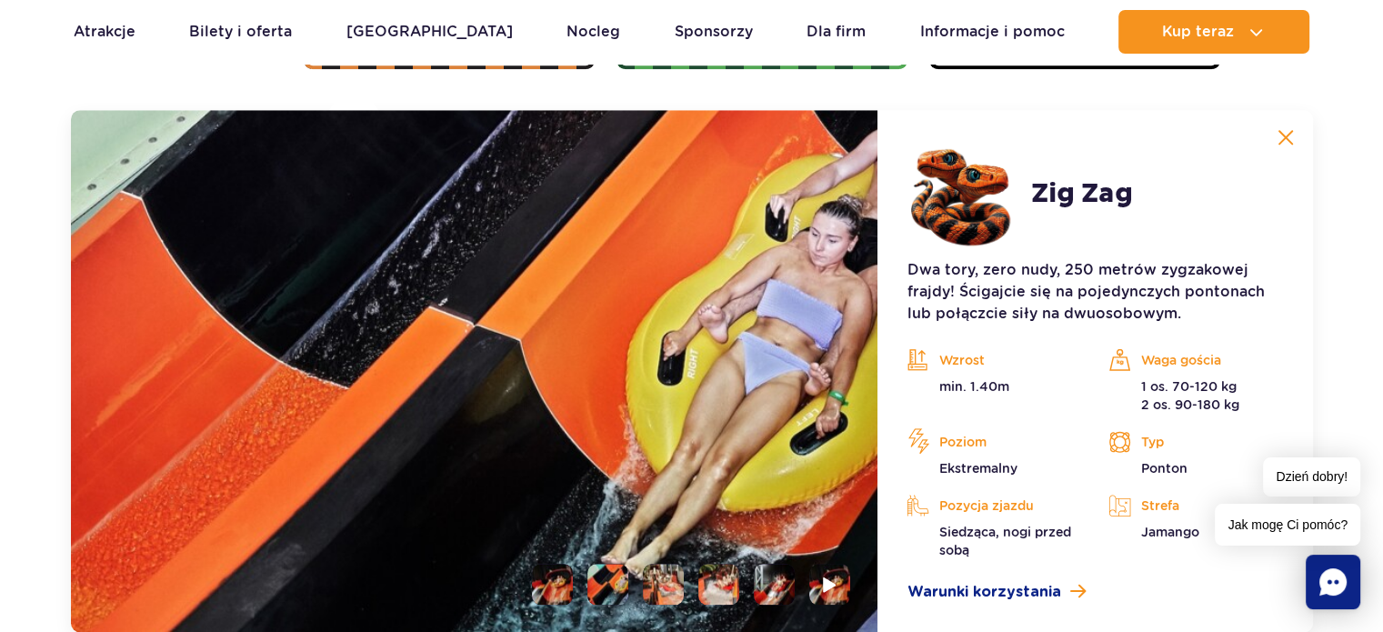
click at [659, 573] on li at bounding box center [663, 584] width 41 height 41
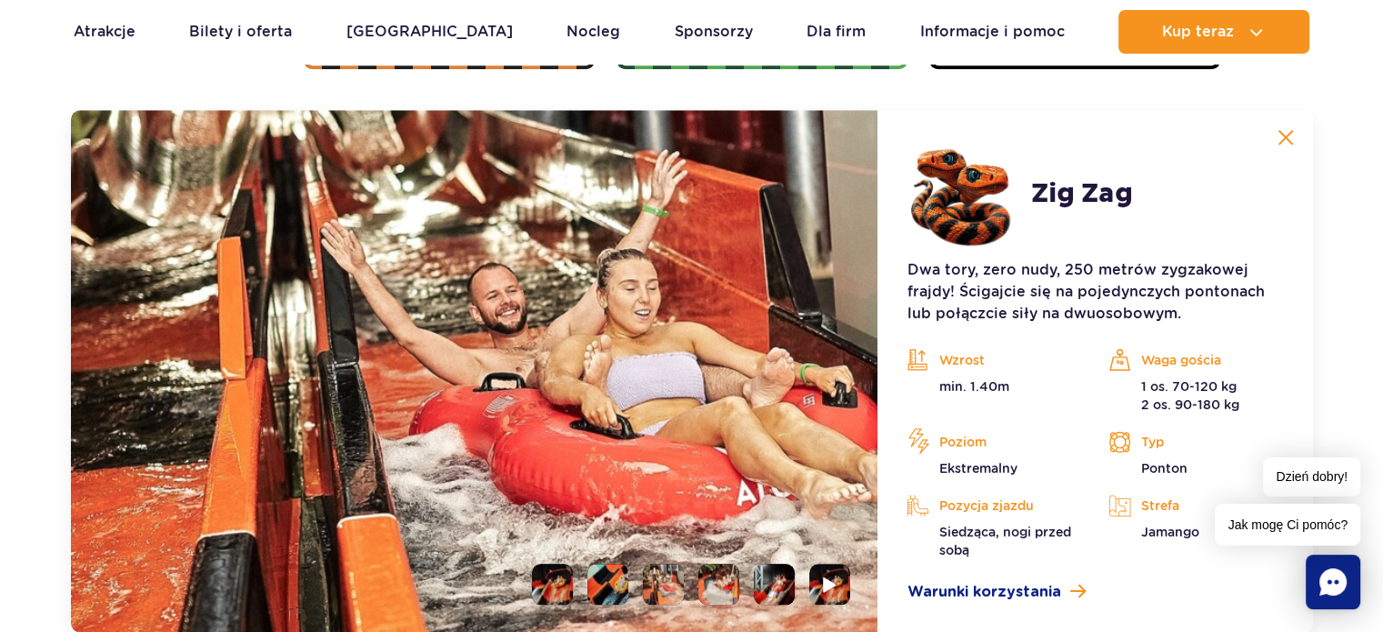
click at [721, 588] on li at bounding box center [718, 584] width 41 height 41
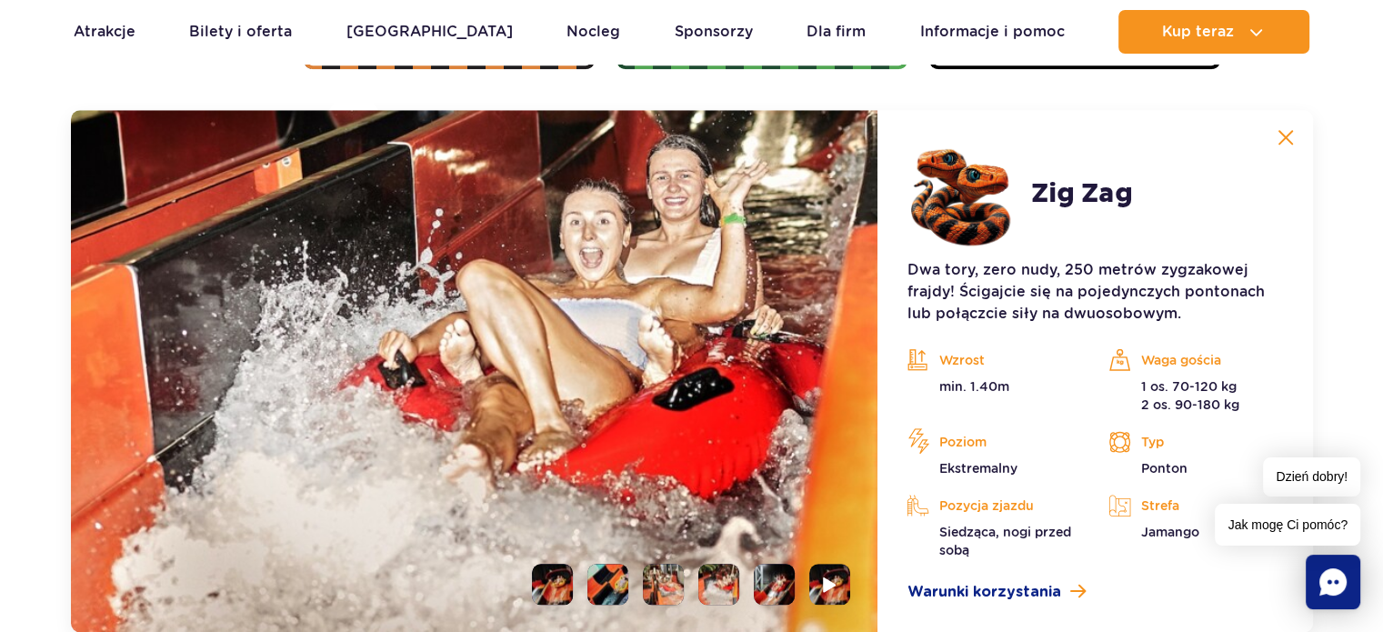
click at [780, 590] on li at bounding box center [774, 584] width 41 height 41
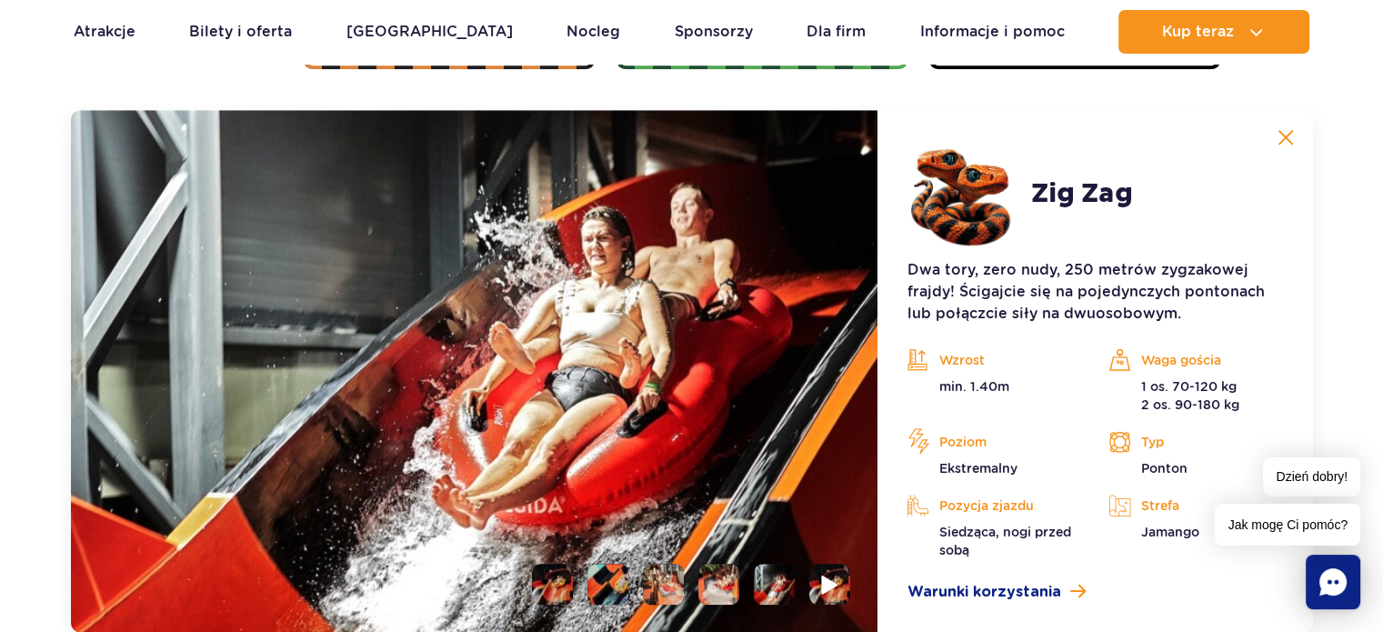
click at [841, 590] on li at bounding box center [829, 584] width 41 height 41
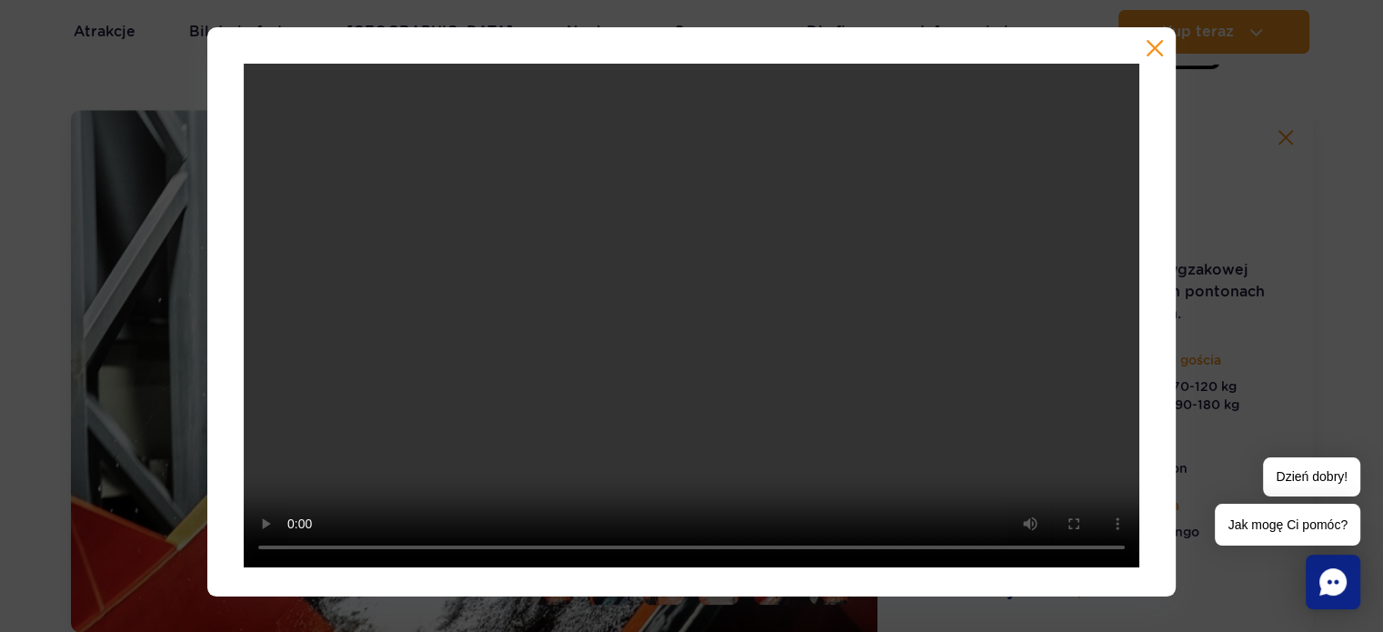
click at [1154, 44] on button "button" at bounding box center [1154, 48] width 18 height 18
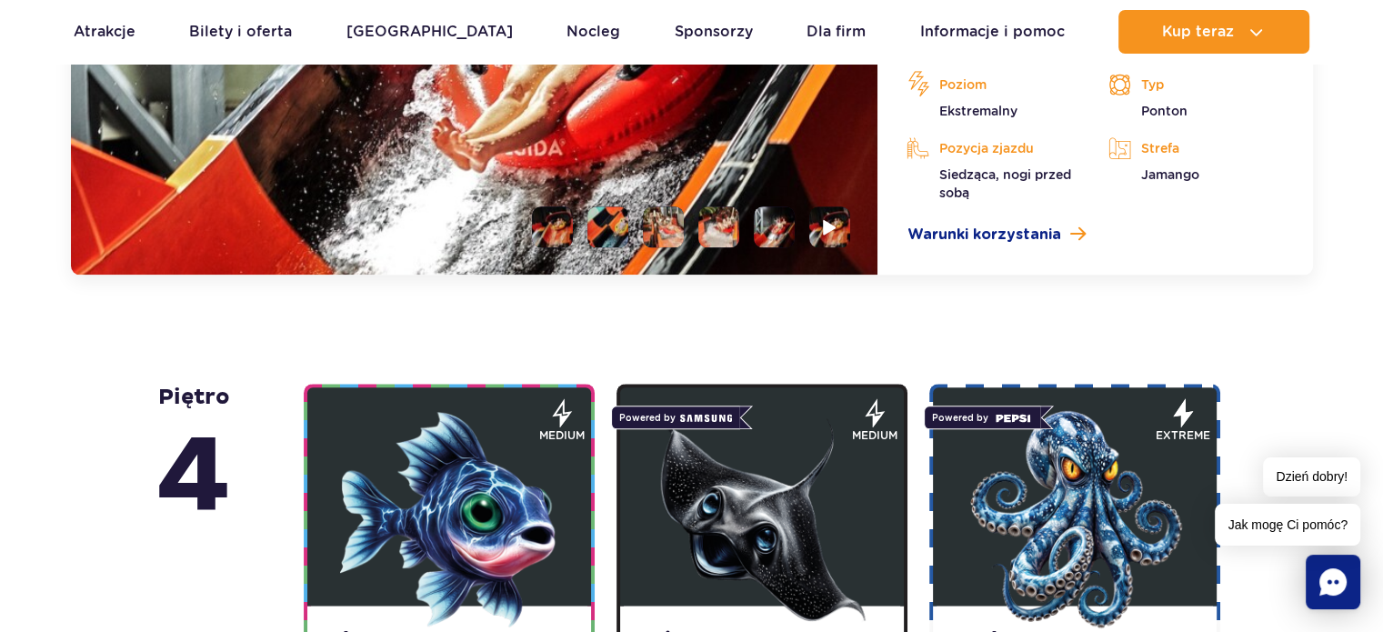
scroll to position [2123, 0]
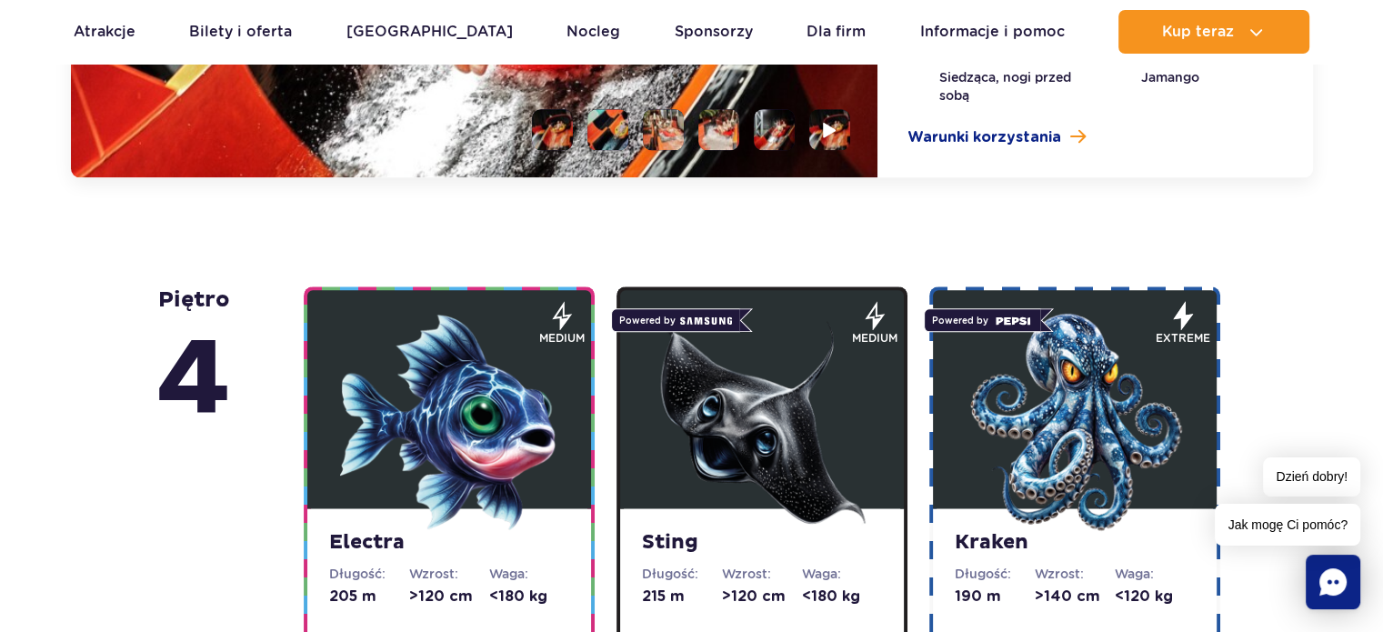
click at [407, 445] on img at bounding box center [449, 422] width 218 height 218
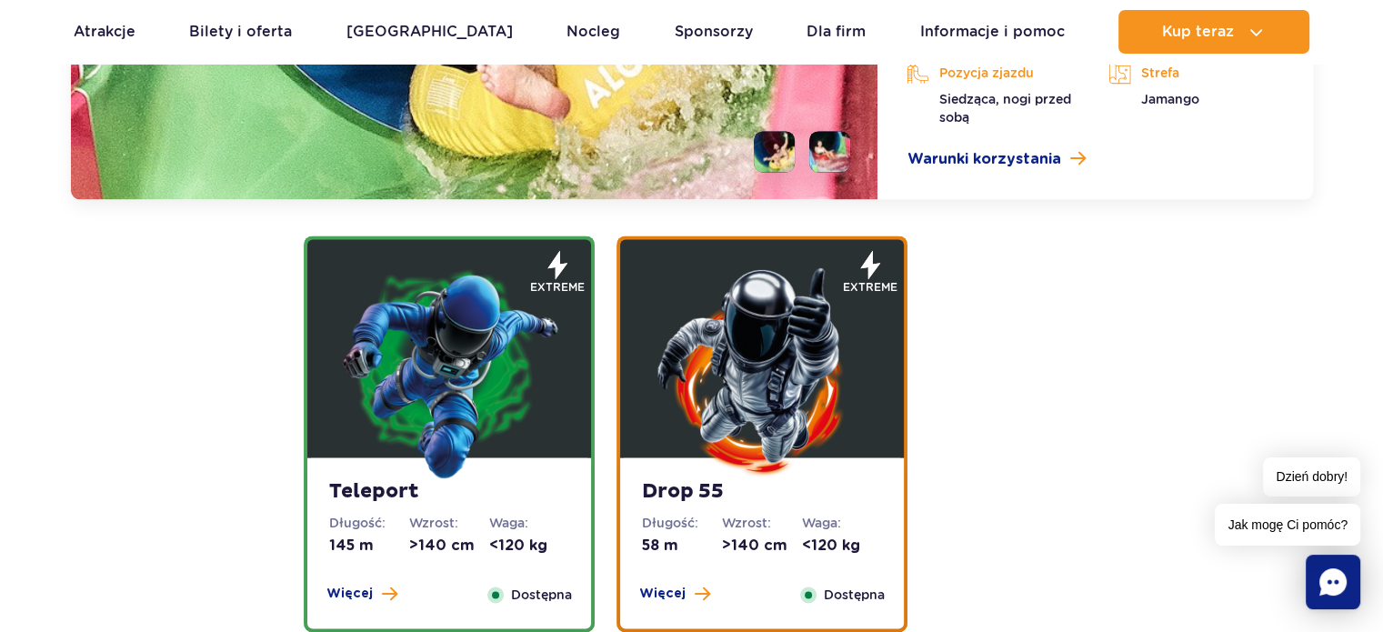
scroll to position [2811, 0]
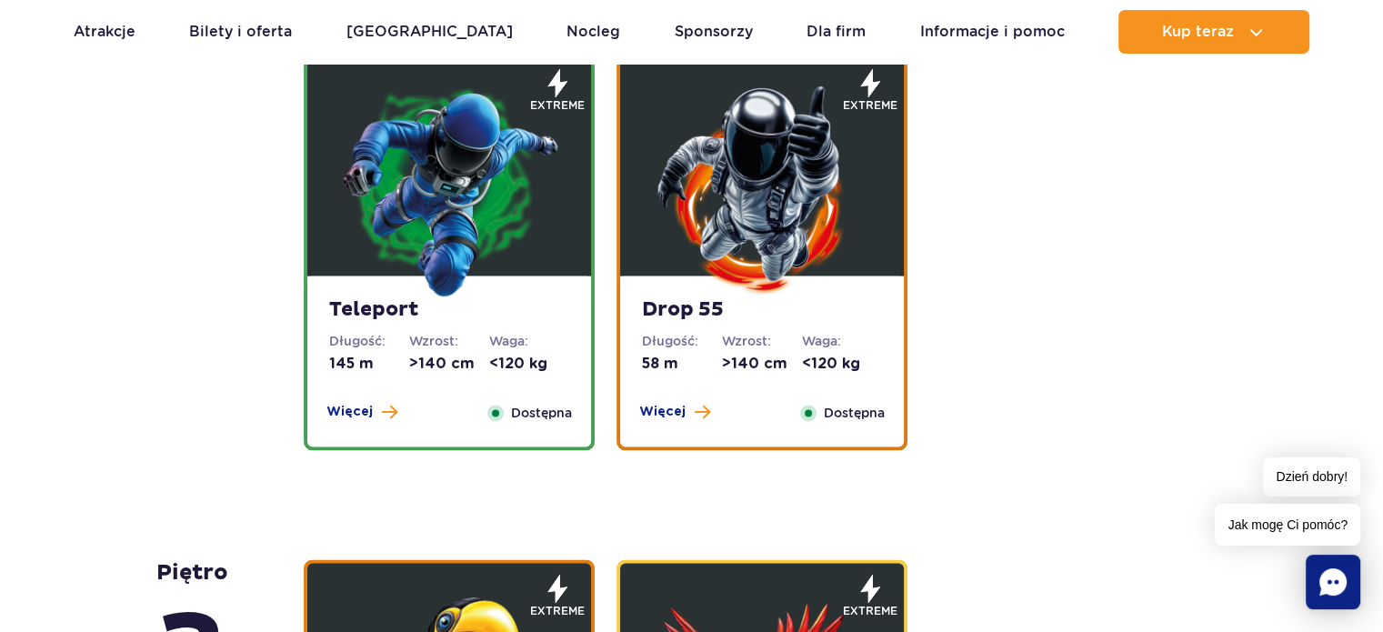
click at [341, 403] on span "Więcej" at bounding box center [349, 412] width 46 height 18
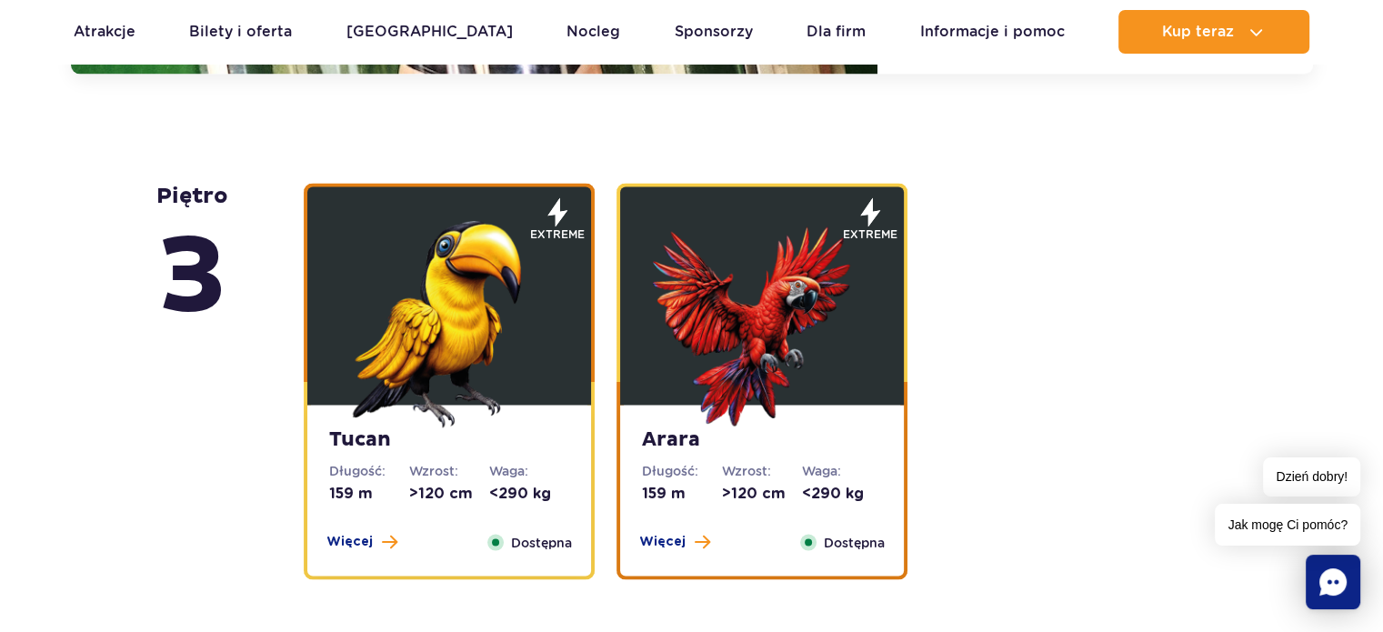
scroll to position [3152, 0]
click at [494, 426] on strong "Tucan" at bounding box center [449, 438] width 240 height 25
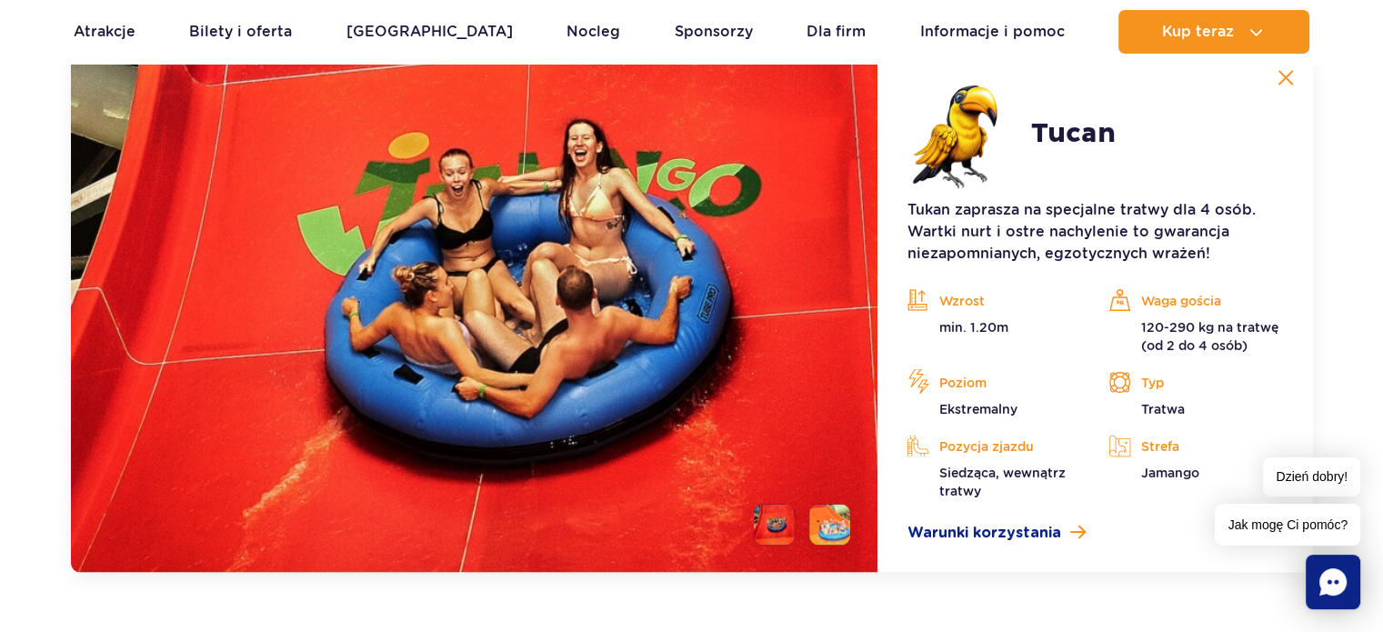
scroll to position [3203, 0]
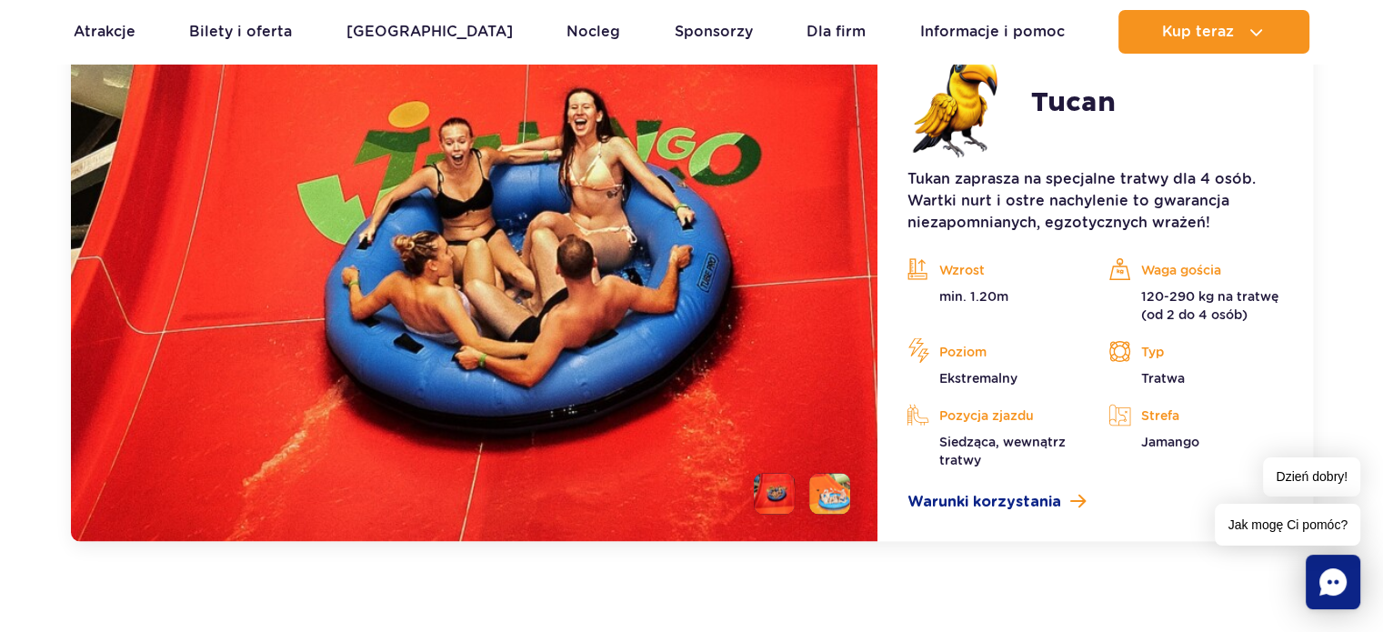
click at [827, 486] on li at bounding box center [829, 493] width 41 height 41
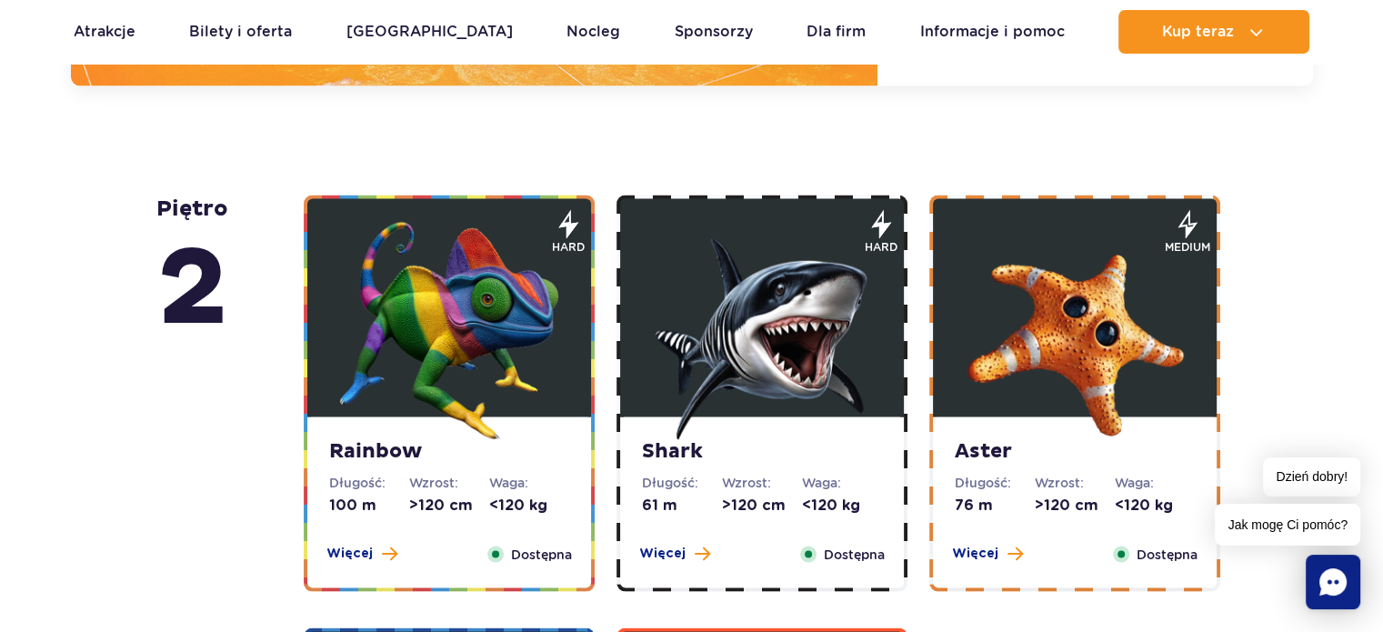
click at [720, 437] on img at bounding box center [762, 331] width 218 height 218
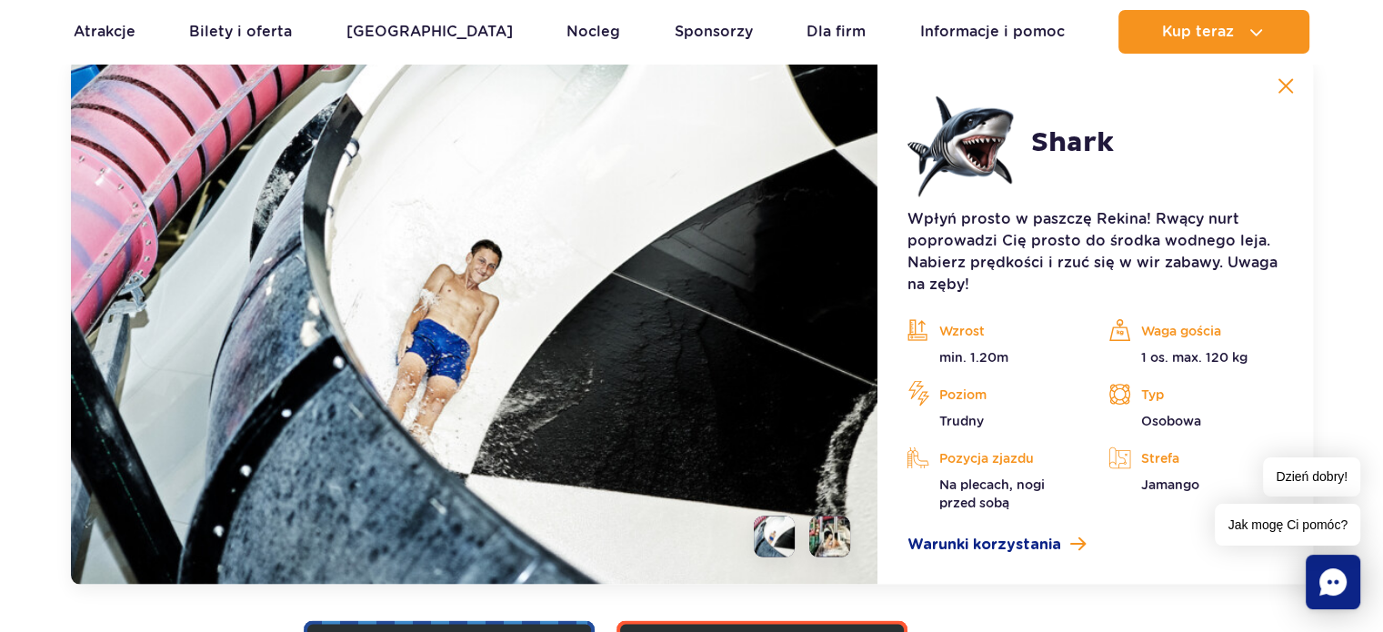
scroll to position [3709, 0]
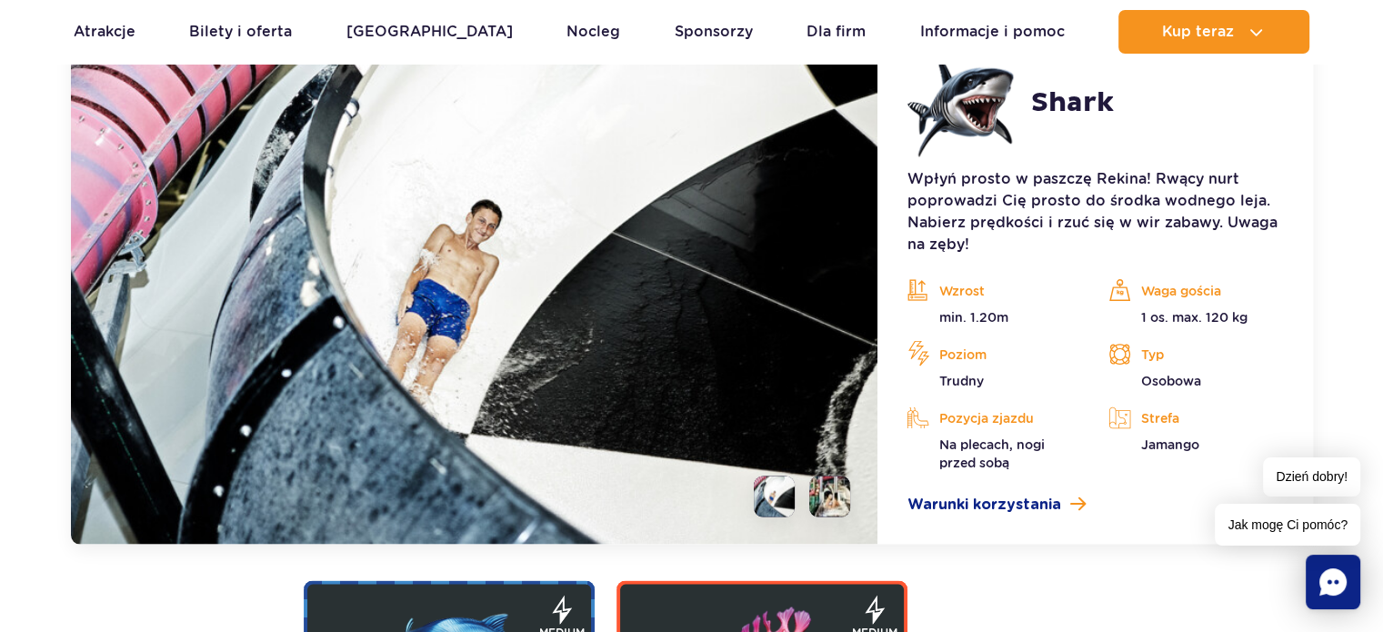
click at [840, 498] on li at bounding box center [829, 496] width 41 height 41
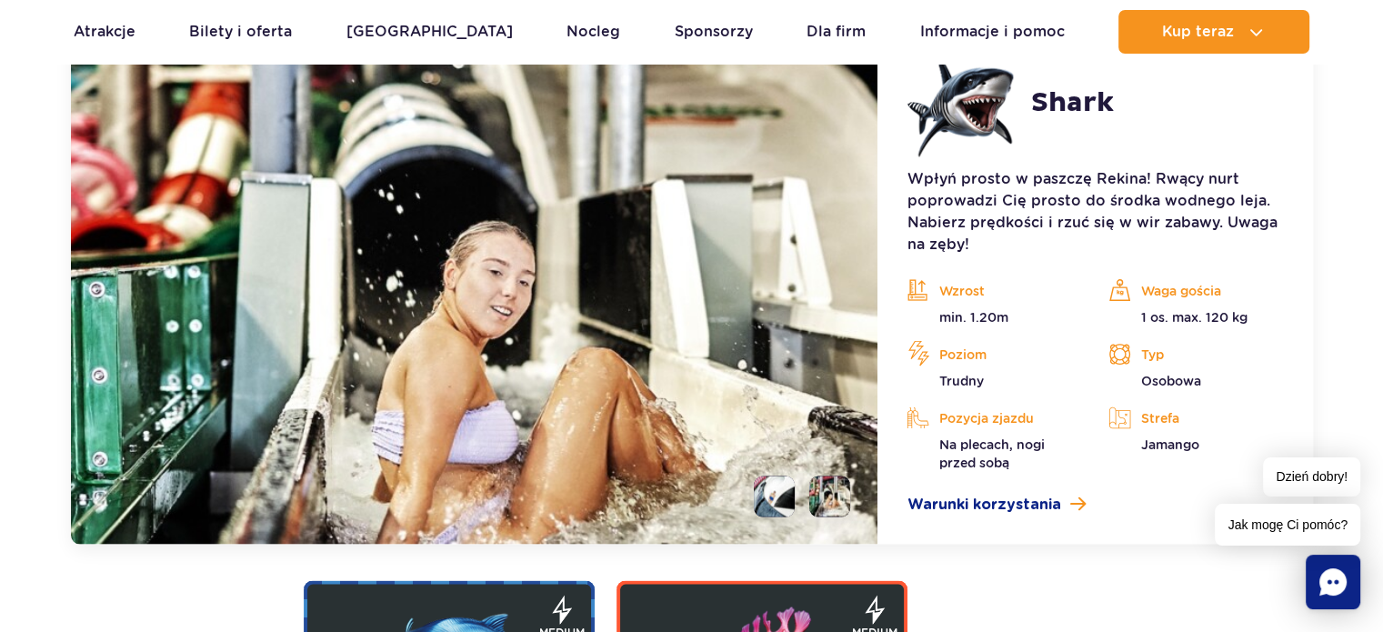
click at [778, 501] on li at bounding box center [774, 496] width 41 height 41
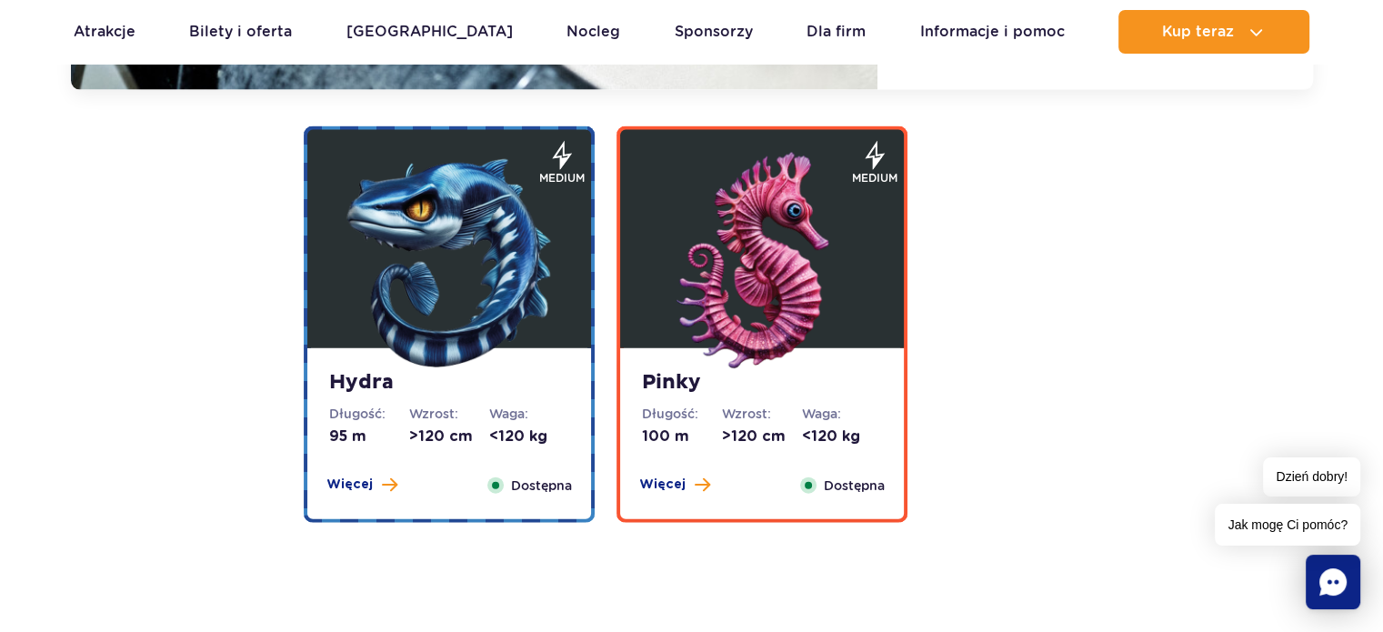
click at [509, 410] on dt "Waga:" at bounding box center [529, 414] width 80 height 18
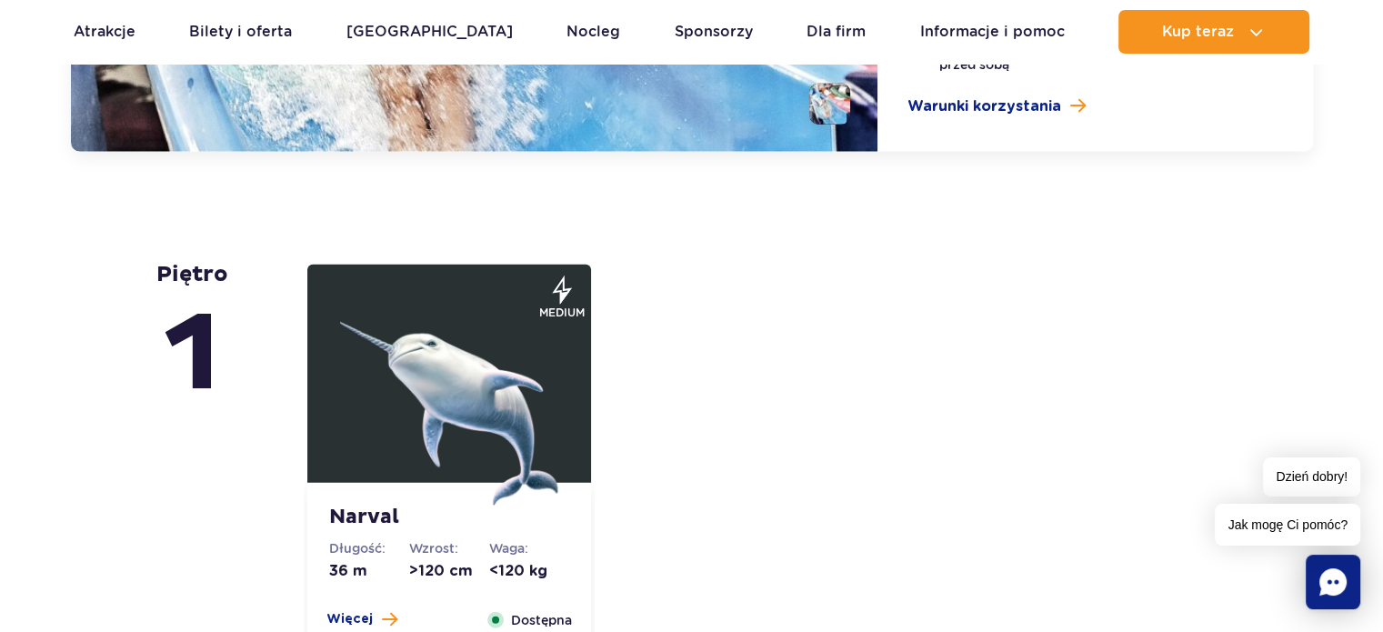
scroll to position [4596, 0]
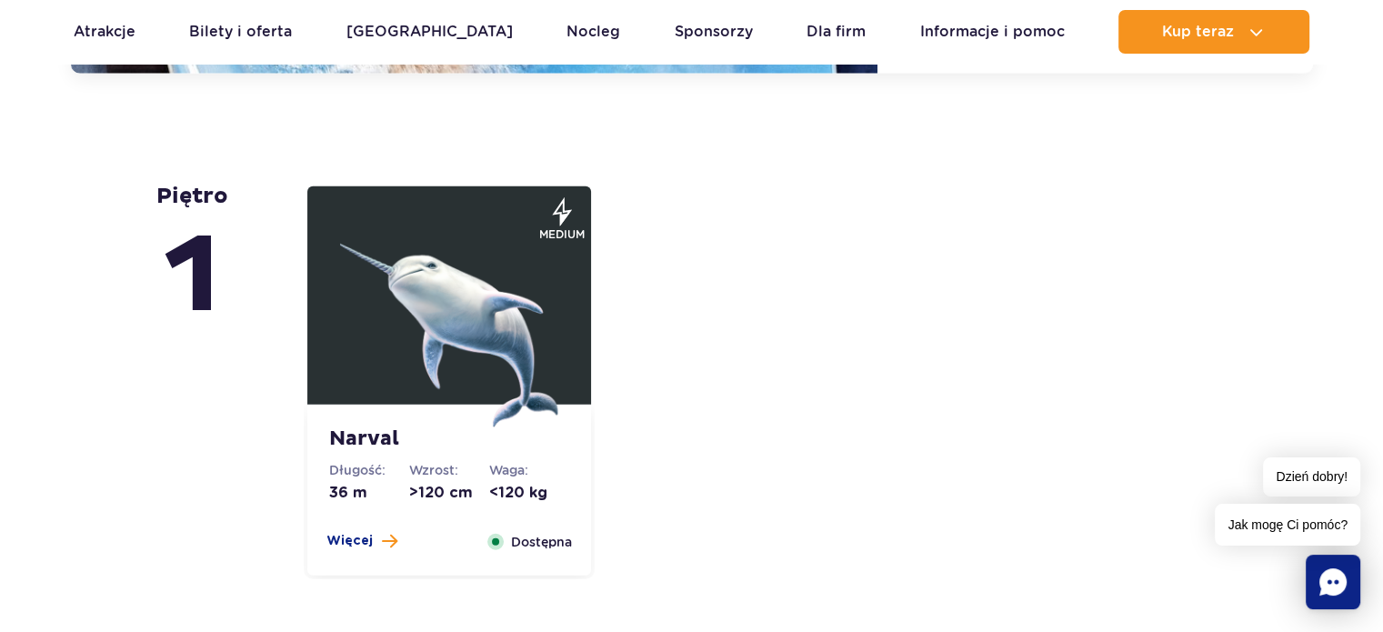
click at [470, 440] on strong "Narval" at bounding box center [449, 438] width 240 height 25
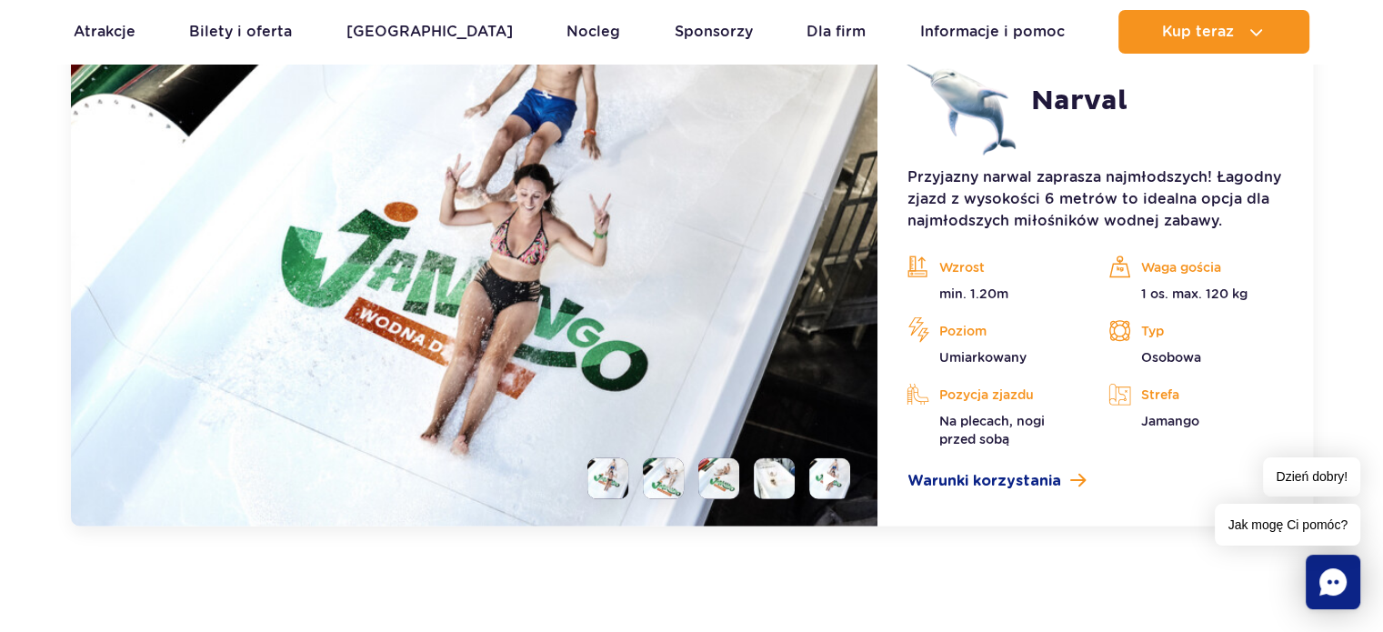
scroll to position [4647, 0]
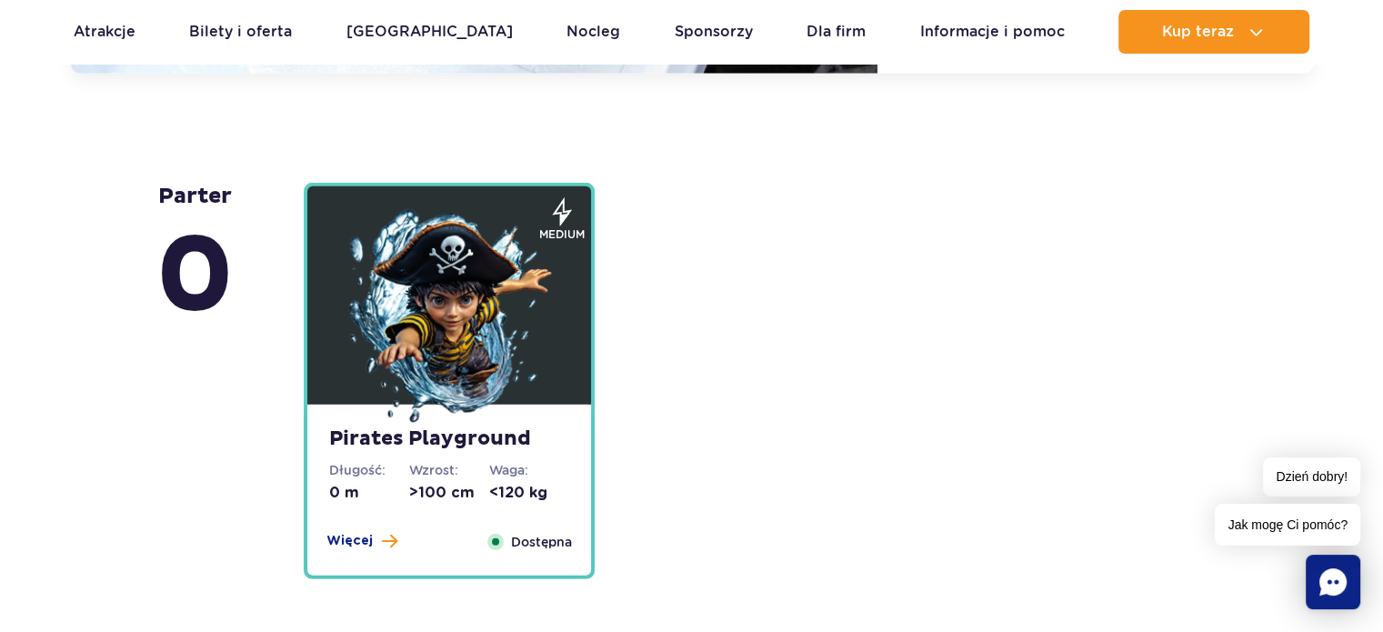
click at [486, 297] on img at bounding box center [449, 318] width 218 height 218
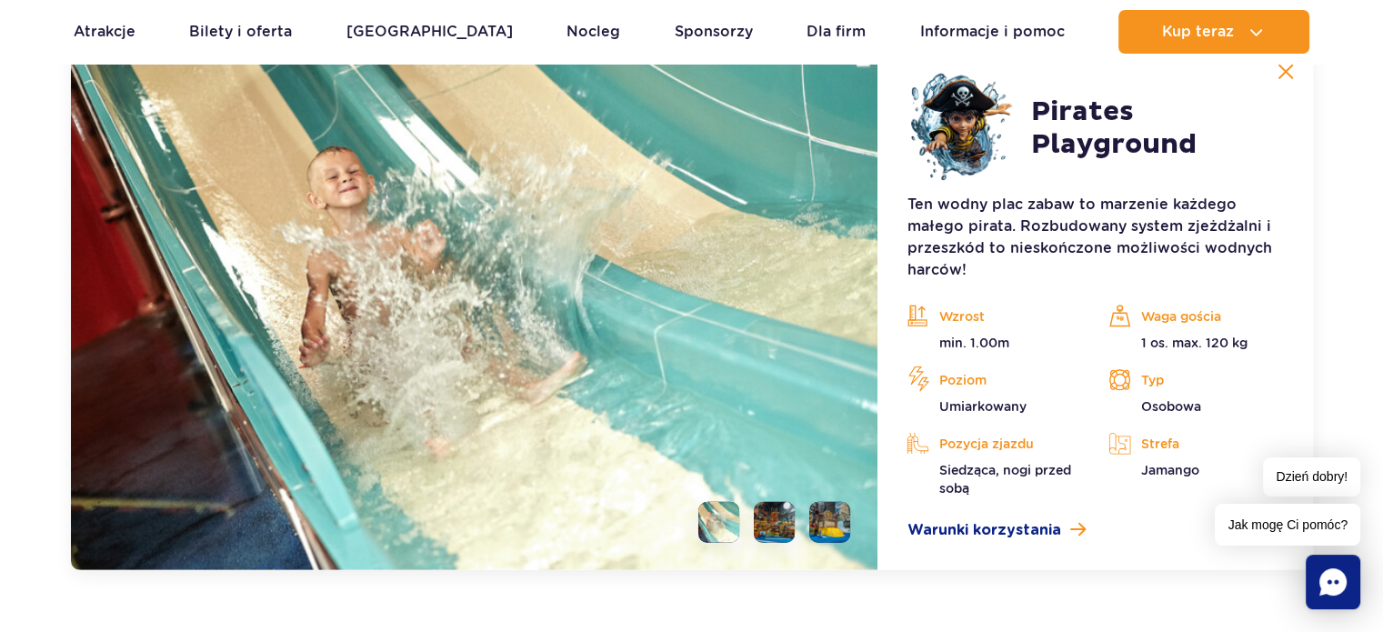
scroll to position [5152, 0]
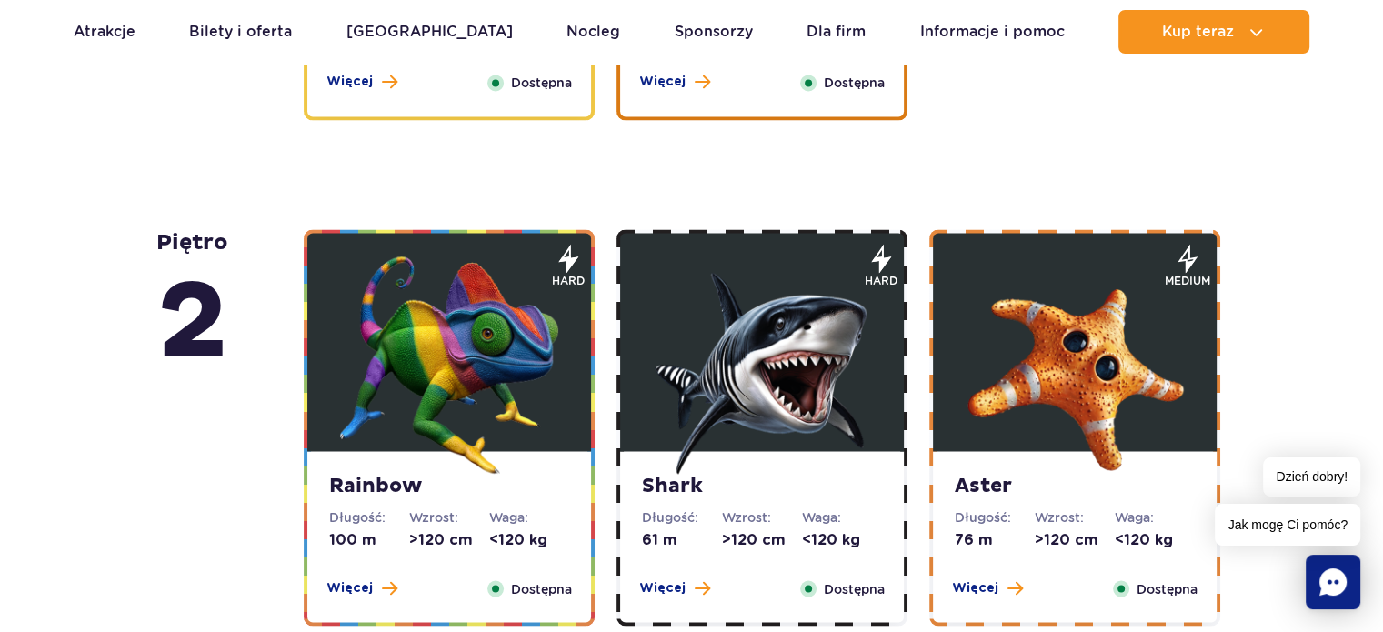
click at [502, 463] on img at bounding box center [449, 364] width 218 height 218
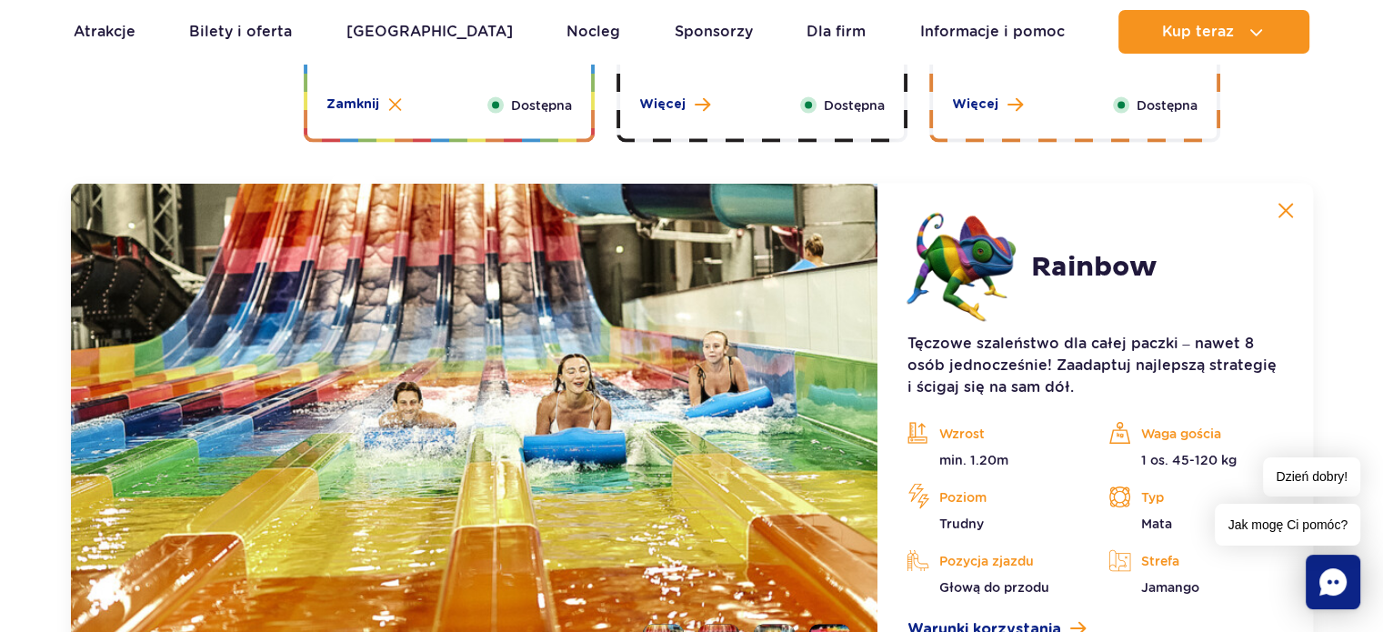
scroll to position [3618, 0]
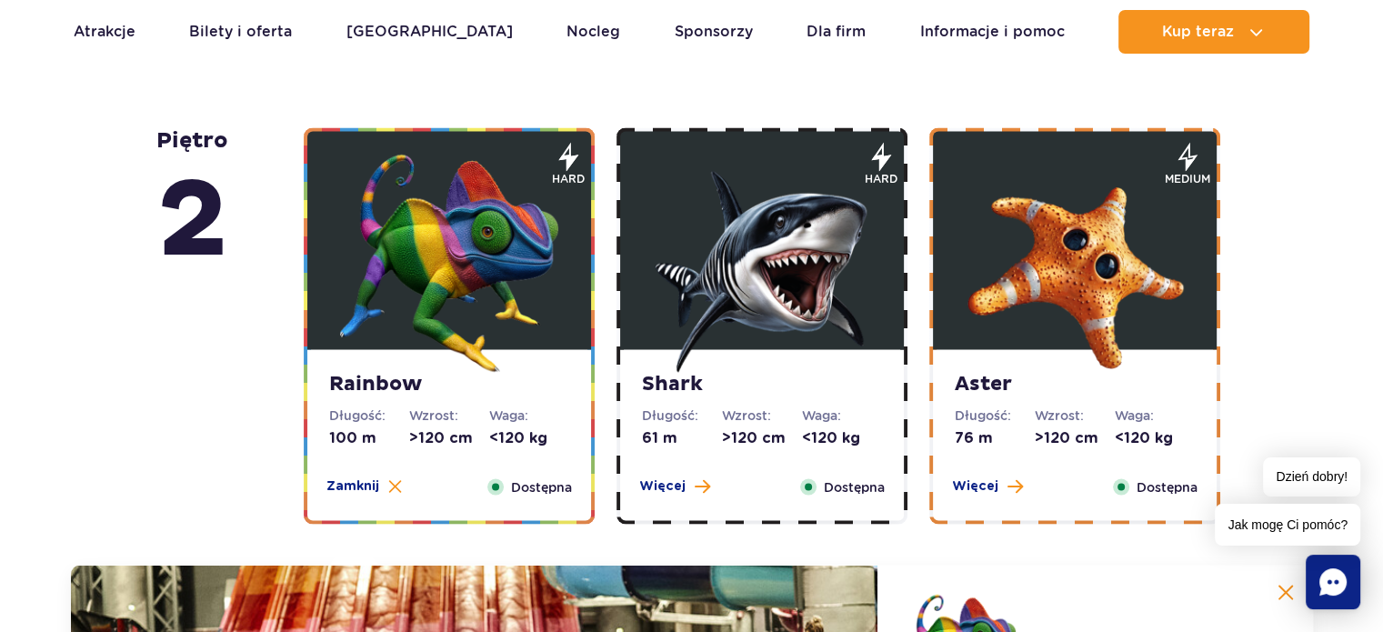
click at [774, 331] on img at bounding box center [762, 263] width 218 height 218
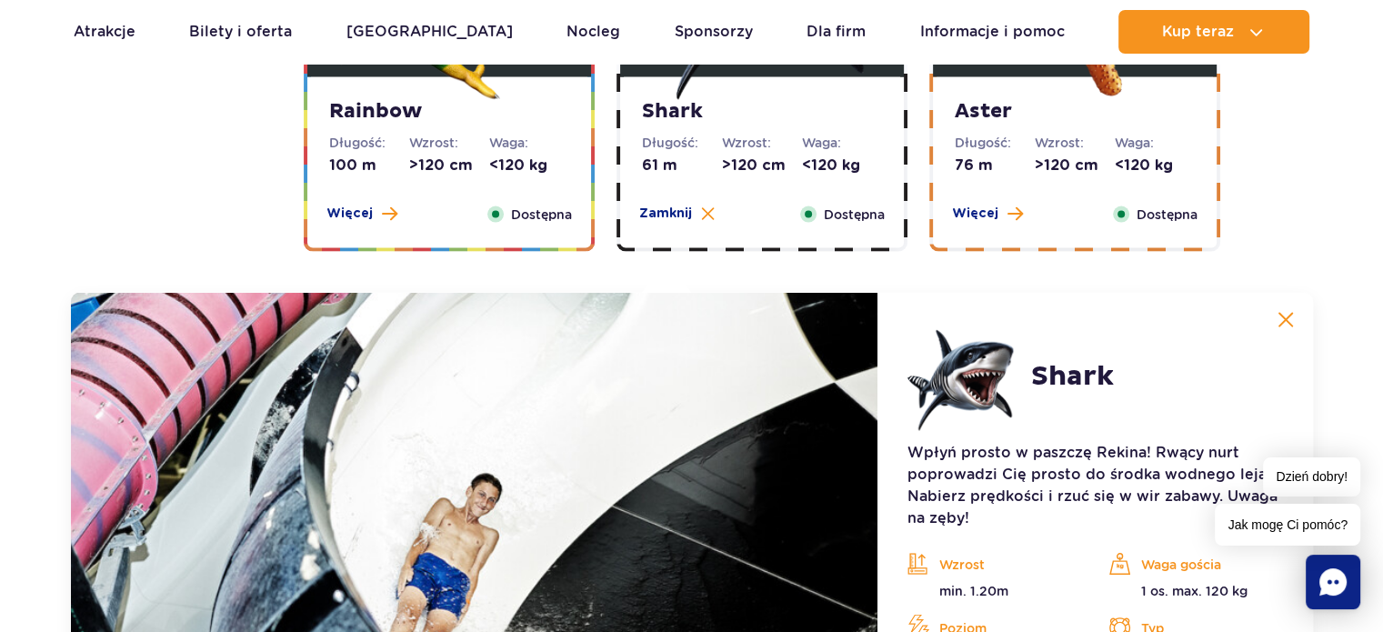
click at [1055, 135] on dt "Wzrost:" at bounding box center [1074, 142] width 80 height 18
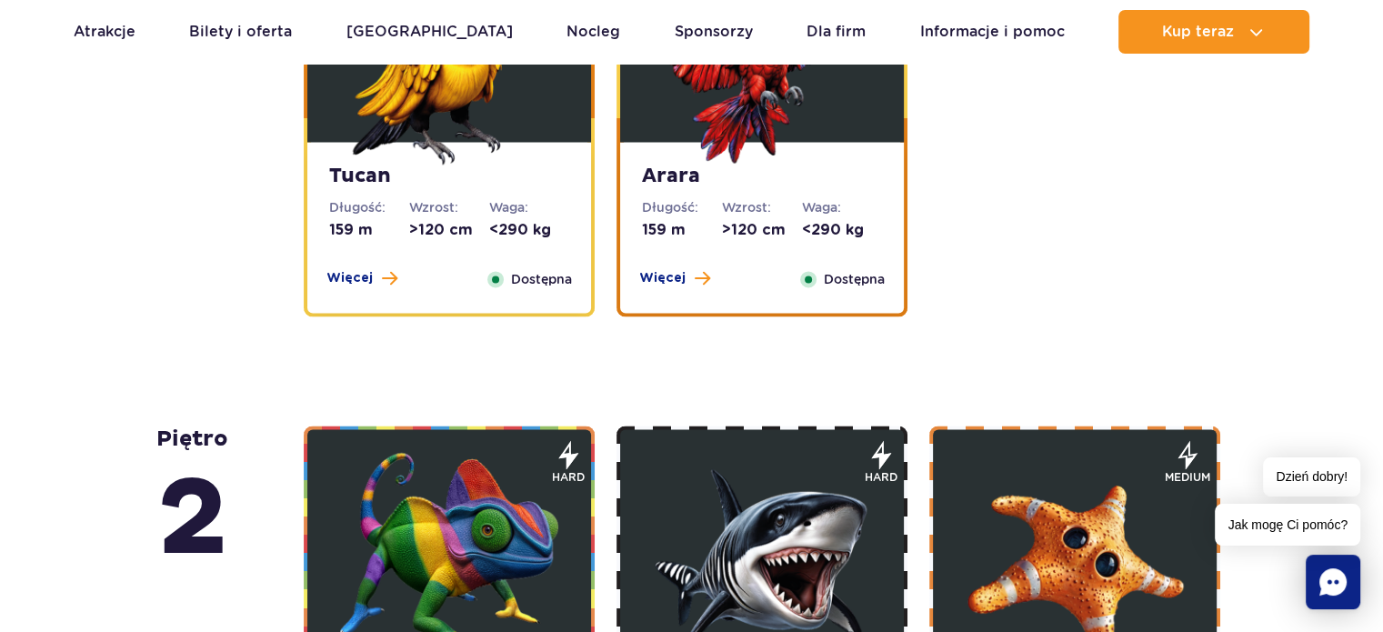
scroll to position [2800, 0]
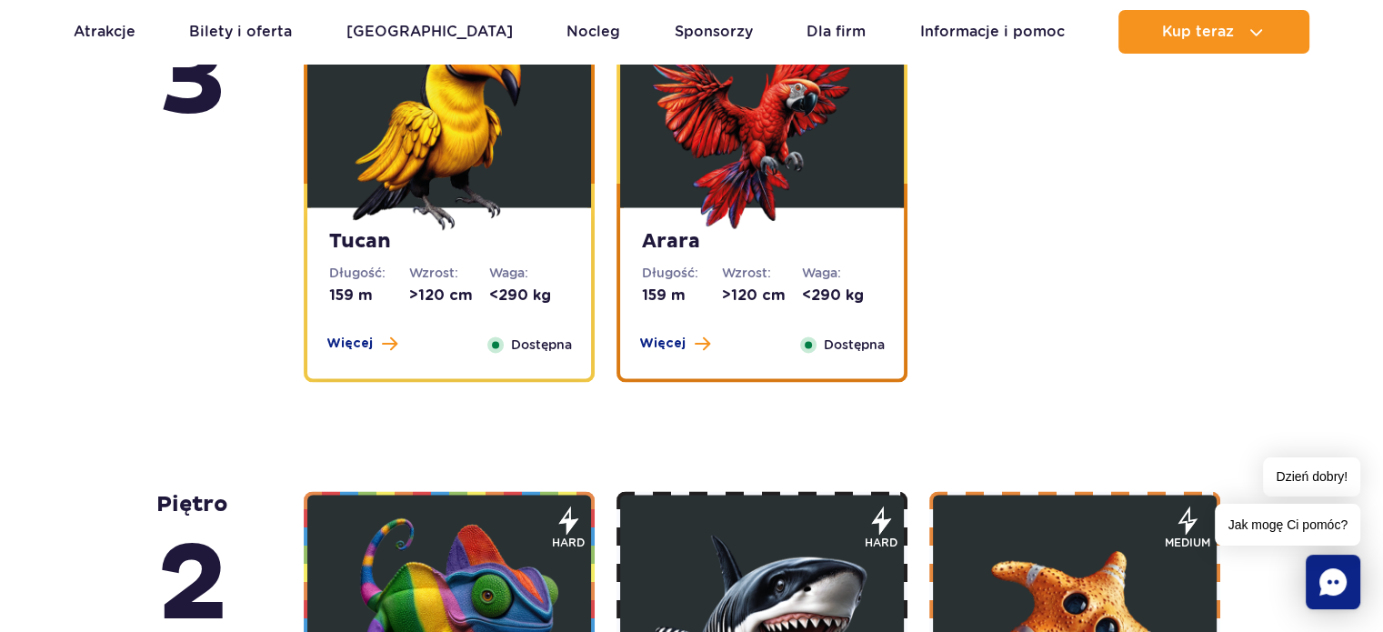
click at [816, 245] on strong "Arara" at bounding box center [762, 241] width 240 height 25
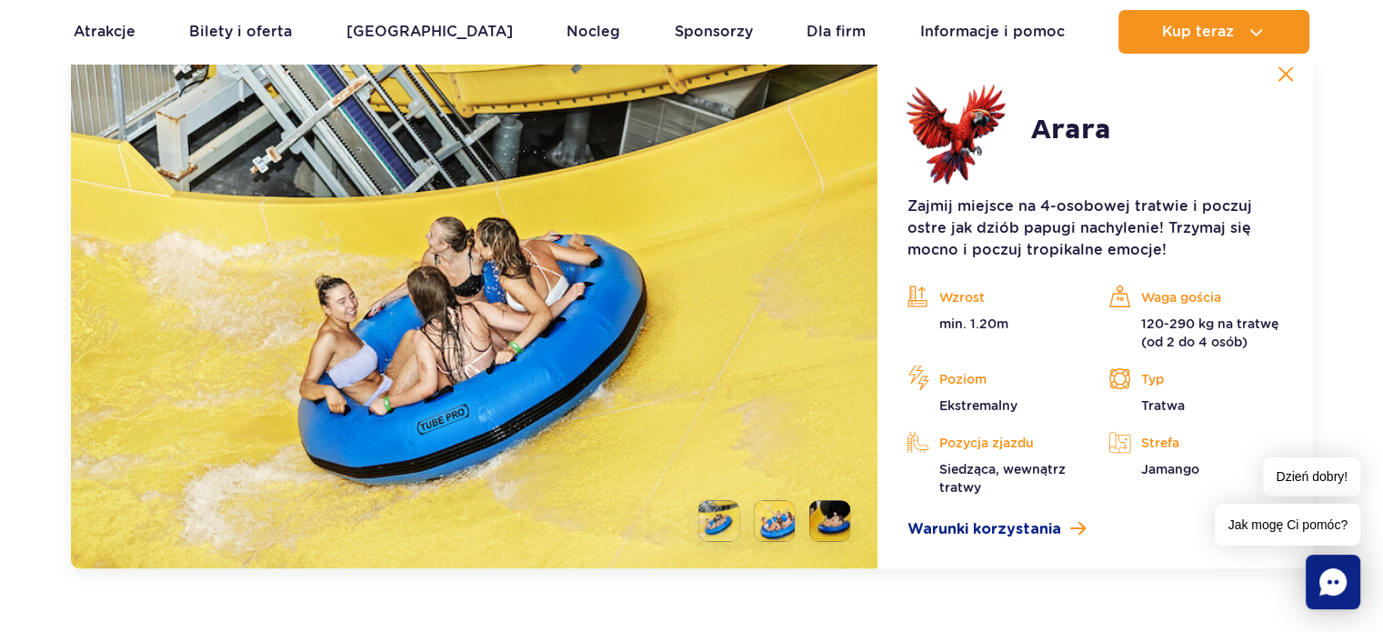
scroll to position [3203, 0]
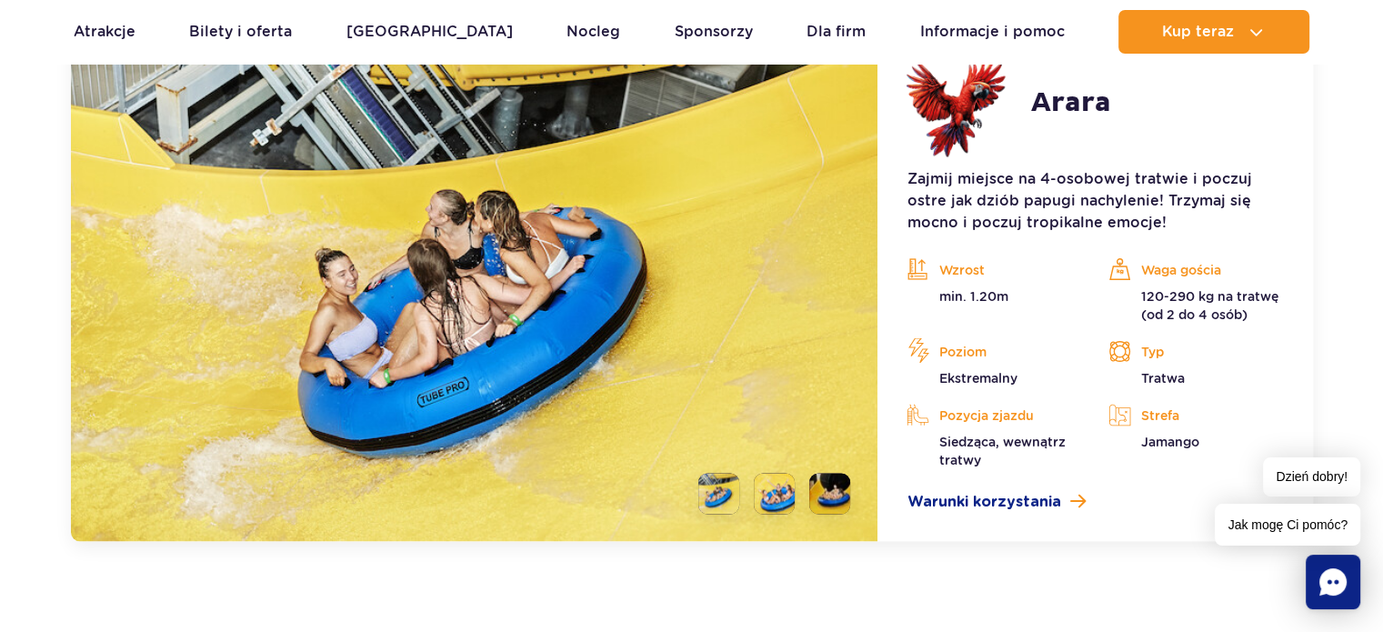
click at [771, 494] on li at bounding box center [774, 493] width 41 height 41
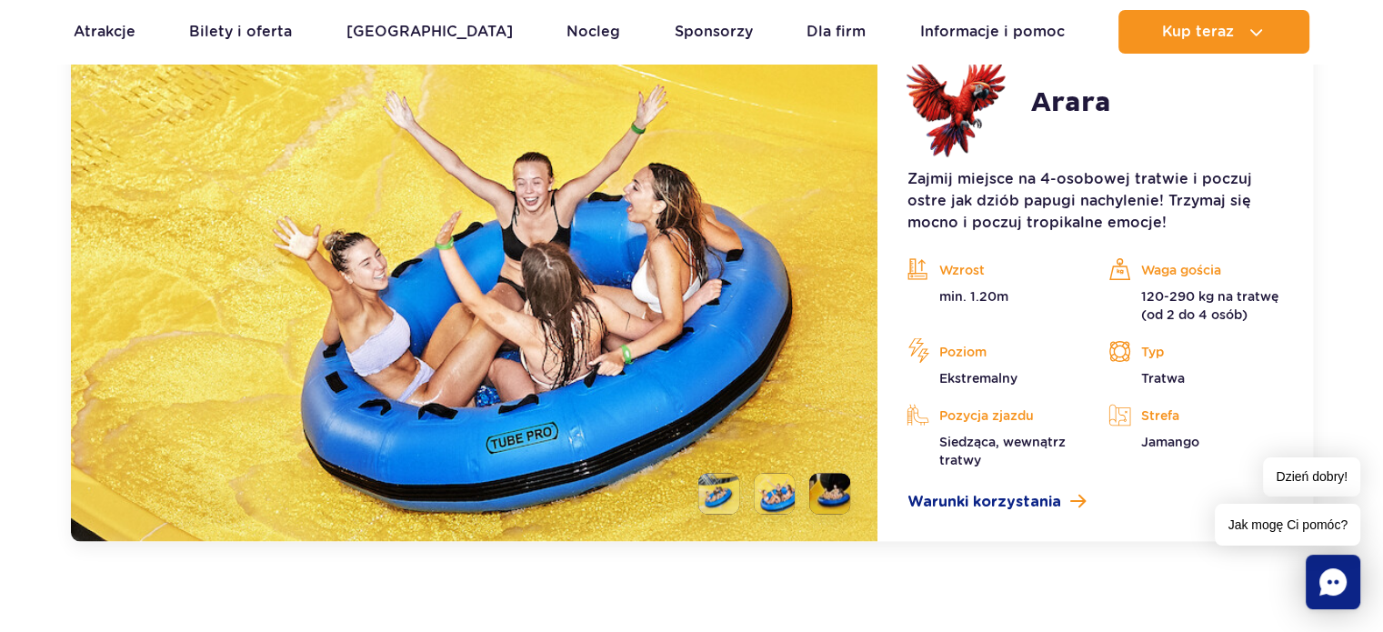
click at [830, 490] on li at bounding box center [829, 493] width 41 height 41
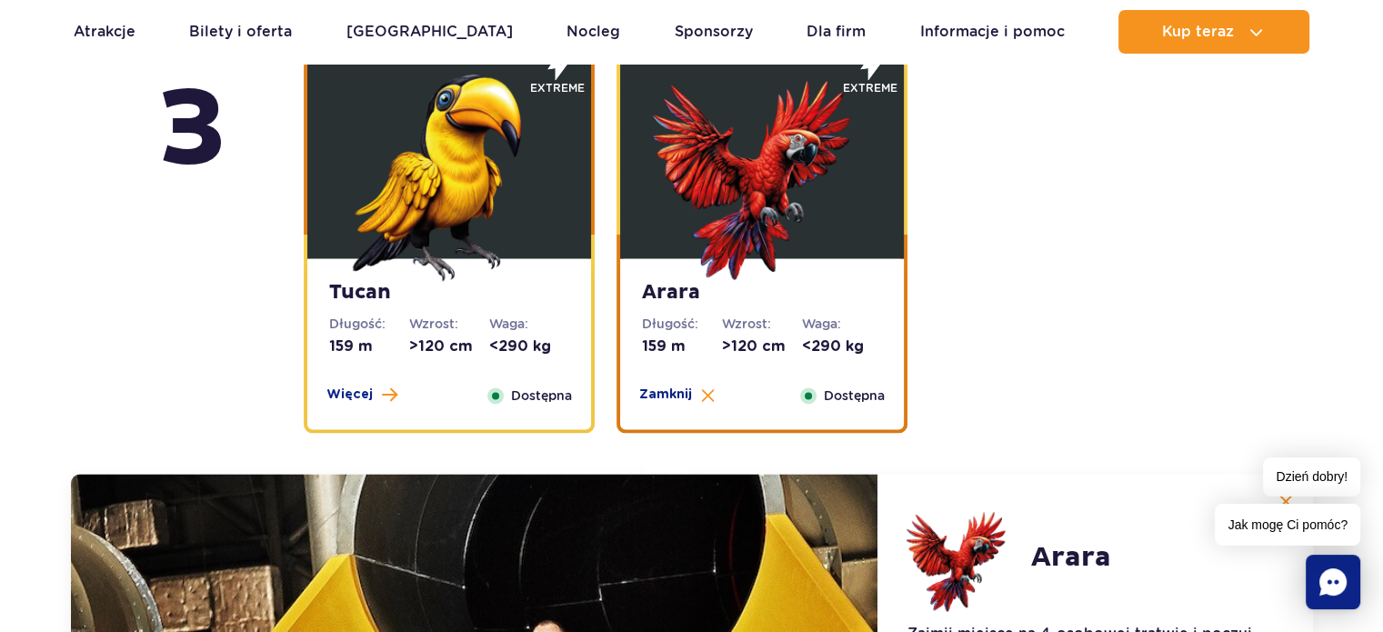
click at [441, 269] on img at bounding box center [449, 172] width 218 height 218
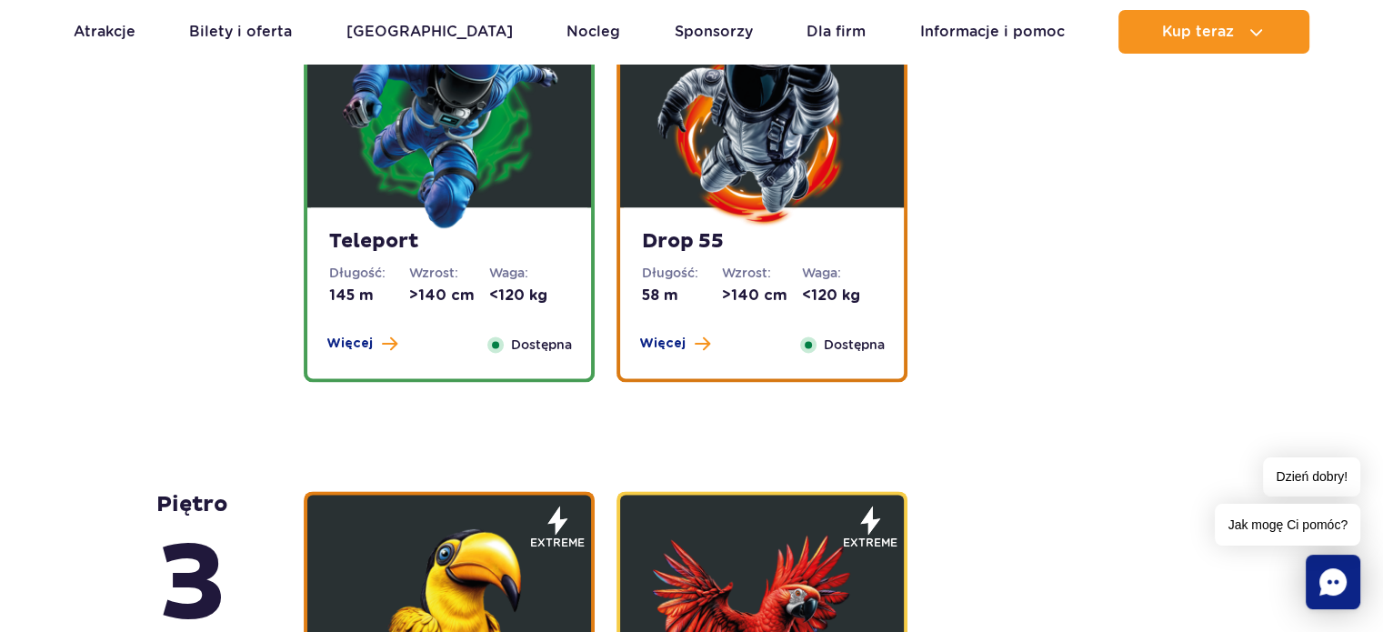
click at [742, 235] on strong "Drop 55" at bounding box center [762, 241] width 240 height 25
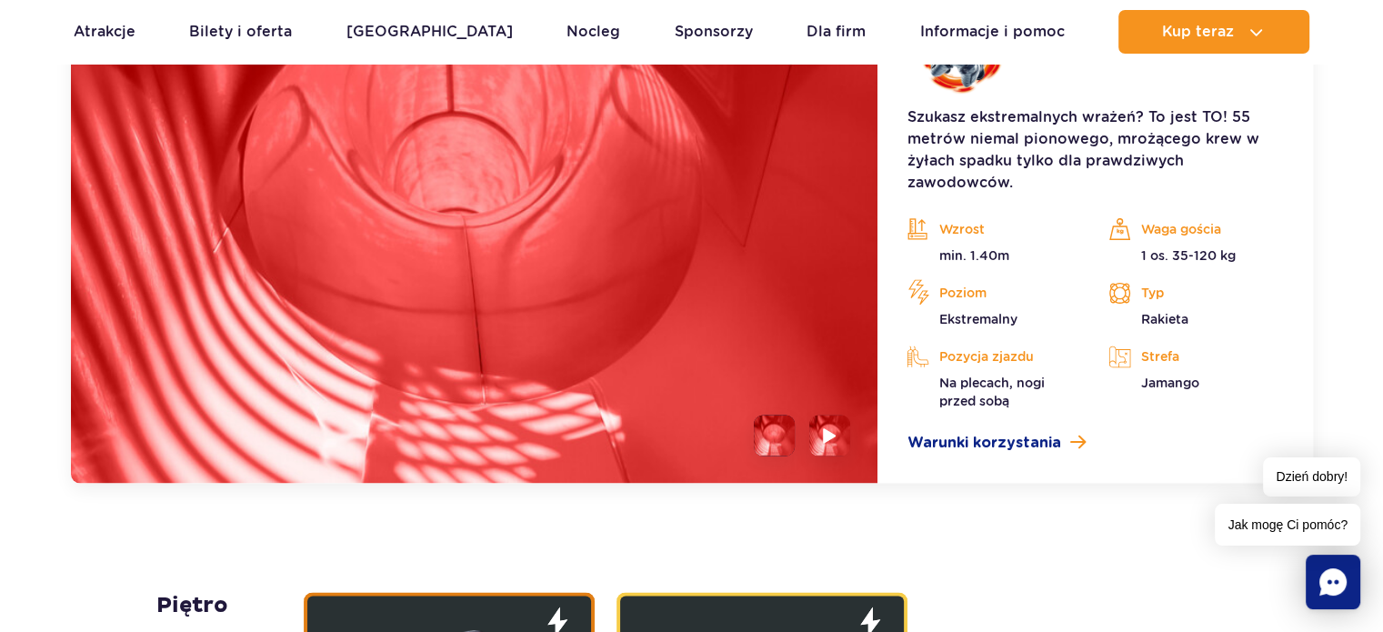
scroll to position [2789, 0]
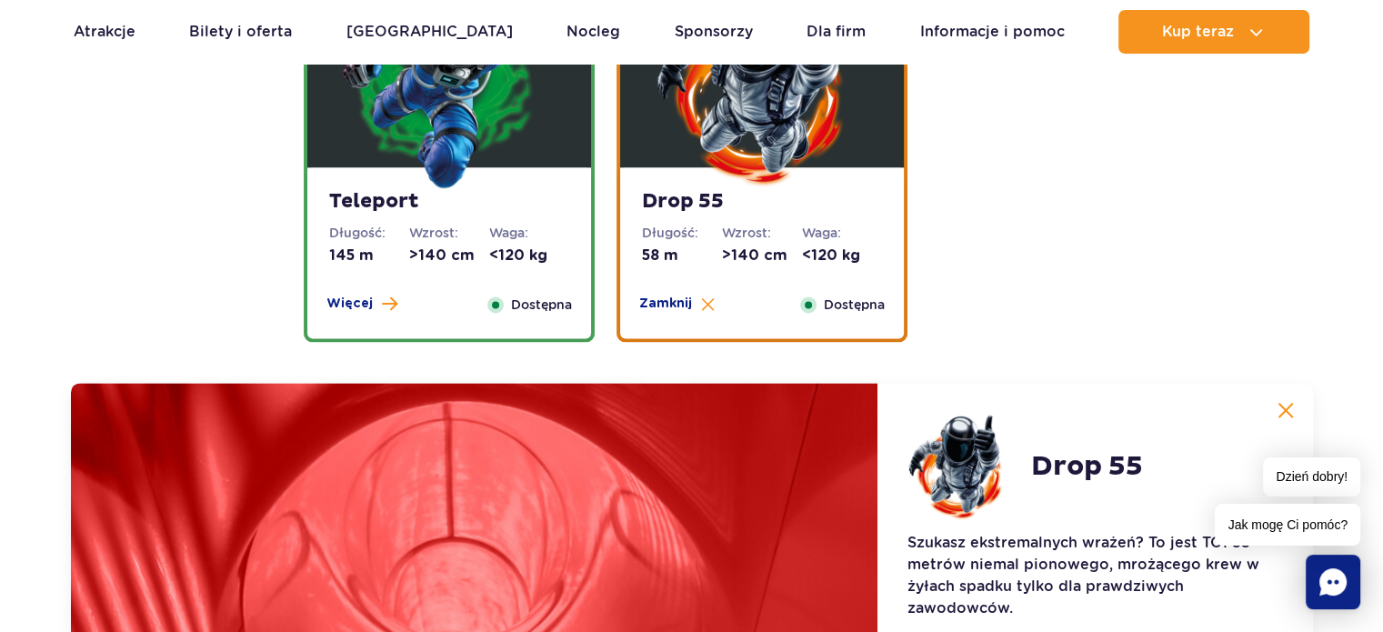
click at [538, 210] on strong "Teleport" at bounding box center [449, 201] width 240 height 25
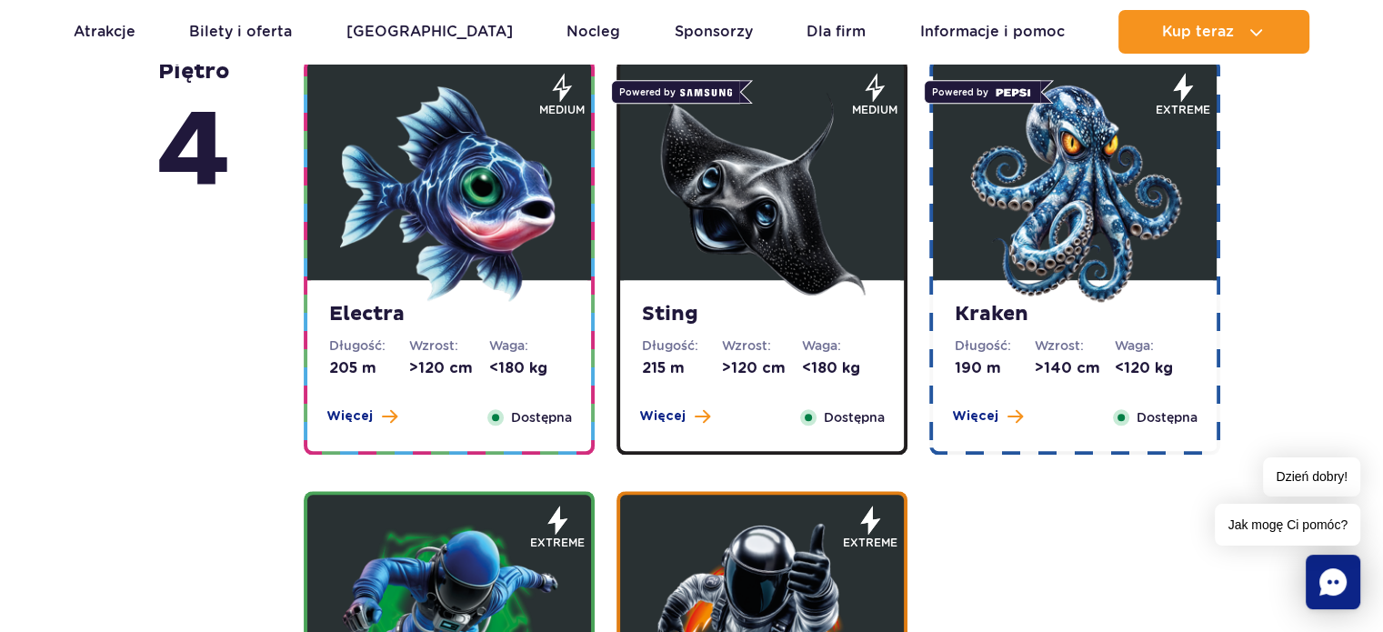
click at [1038, 243] on img at bounding box center [1074, 194] width 218 height 218
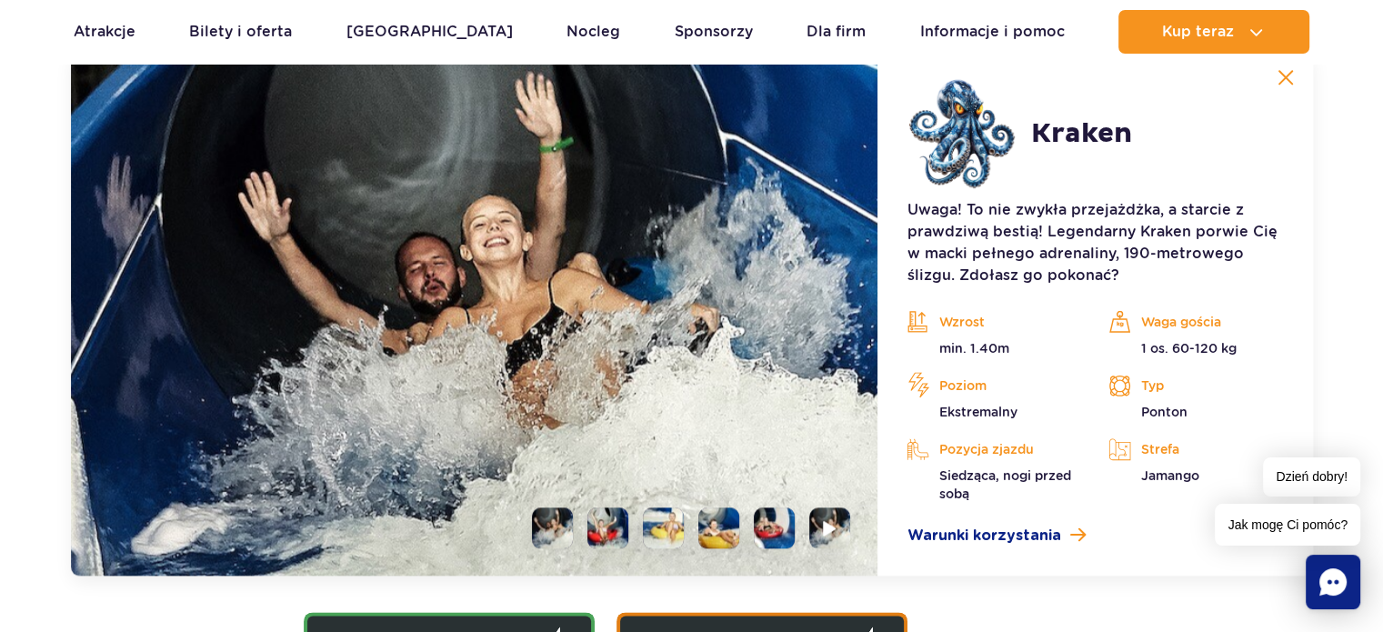
scroll to position [2265, 0]
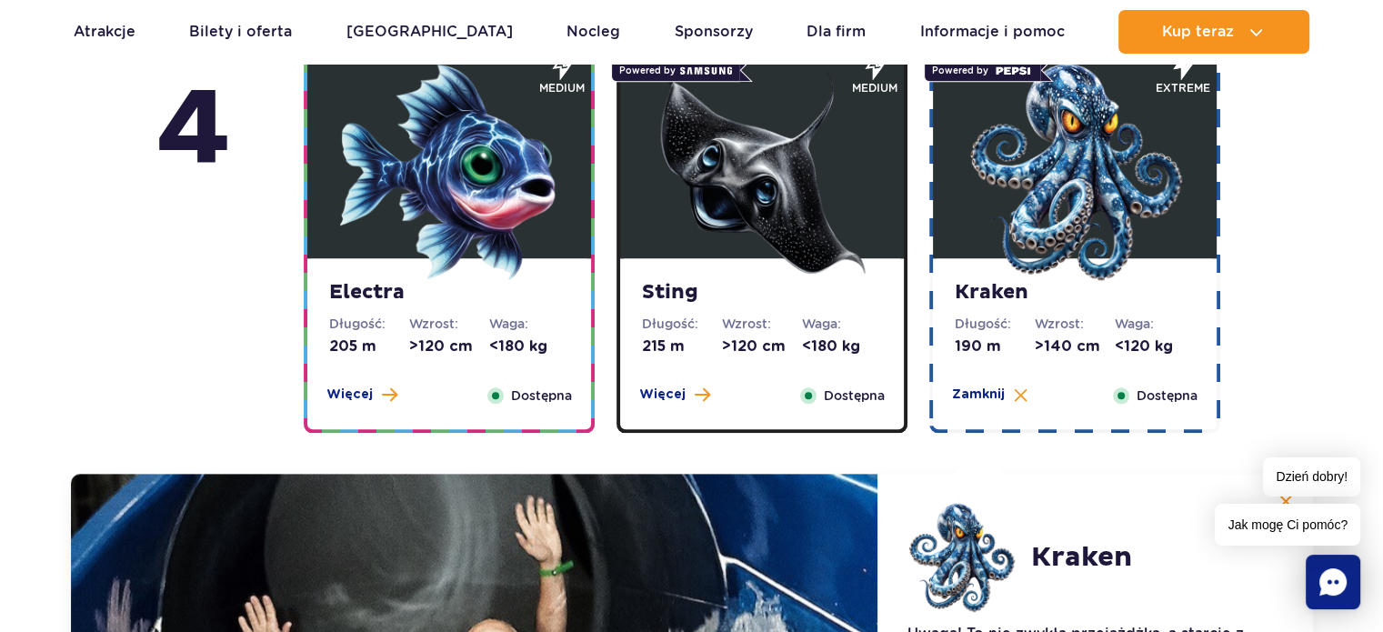
click at [796, 246] on img at bounding box center [762, 172] width 218 height 218
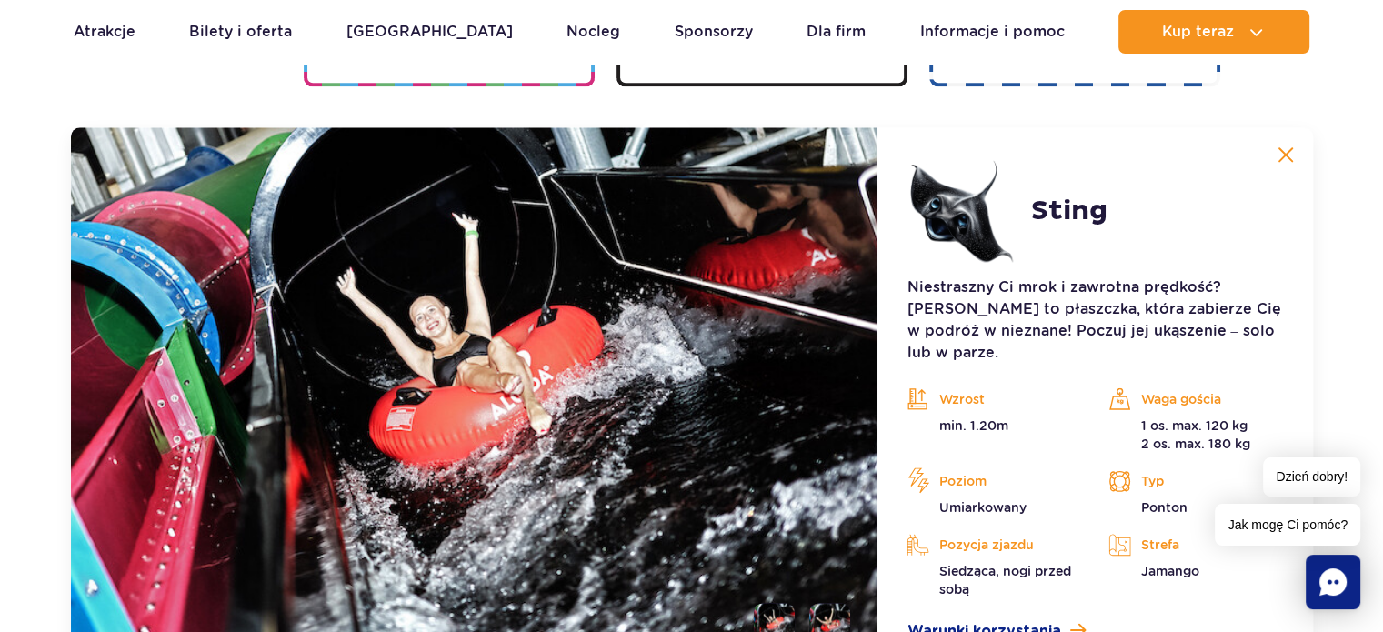
scroll to position [2174, 0]
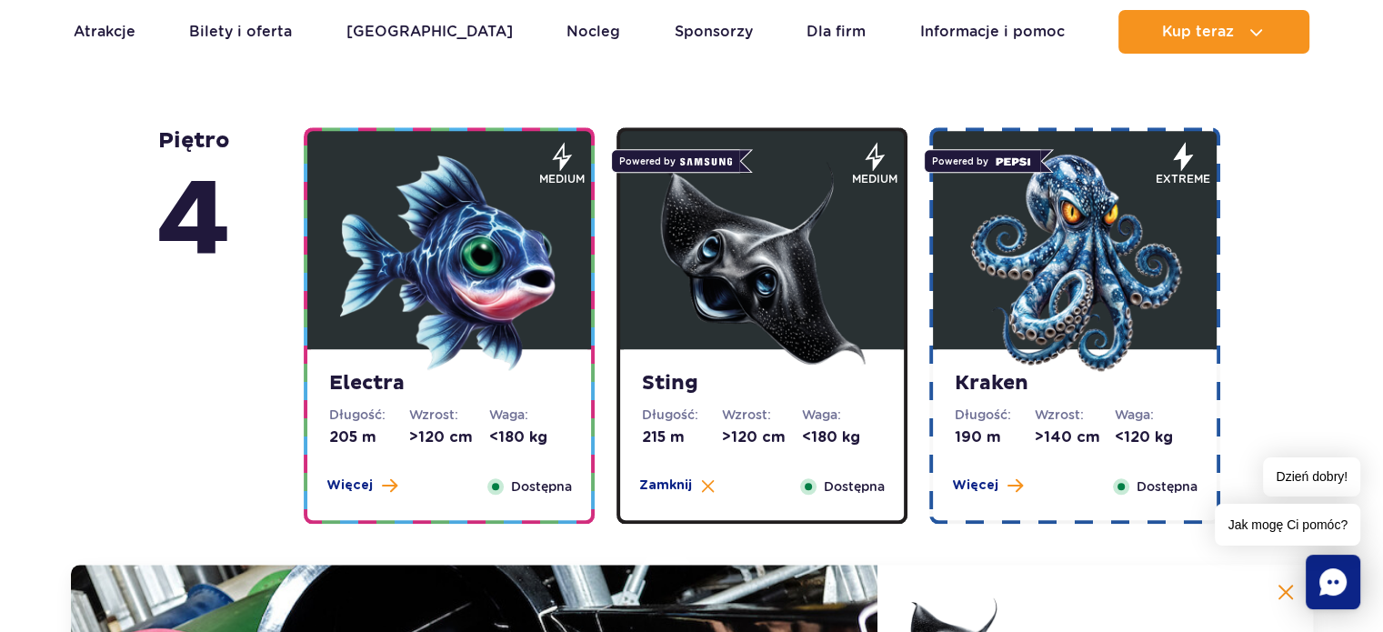
click at [379, 308] on img at bounding box center [449, 263] width 218 height 218
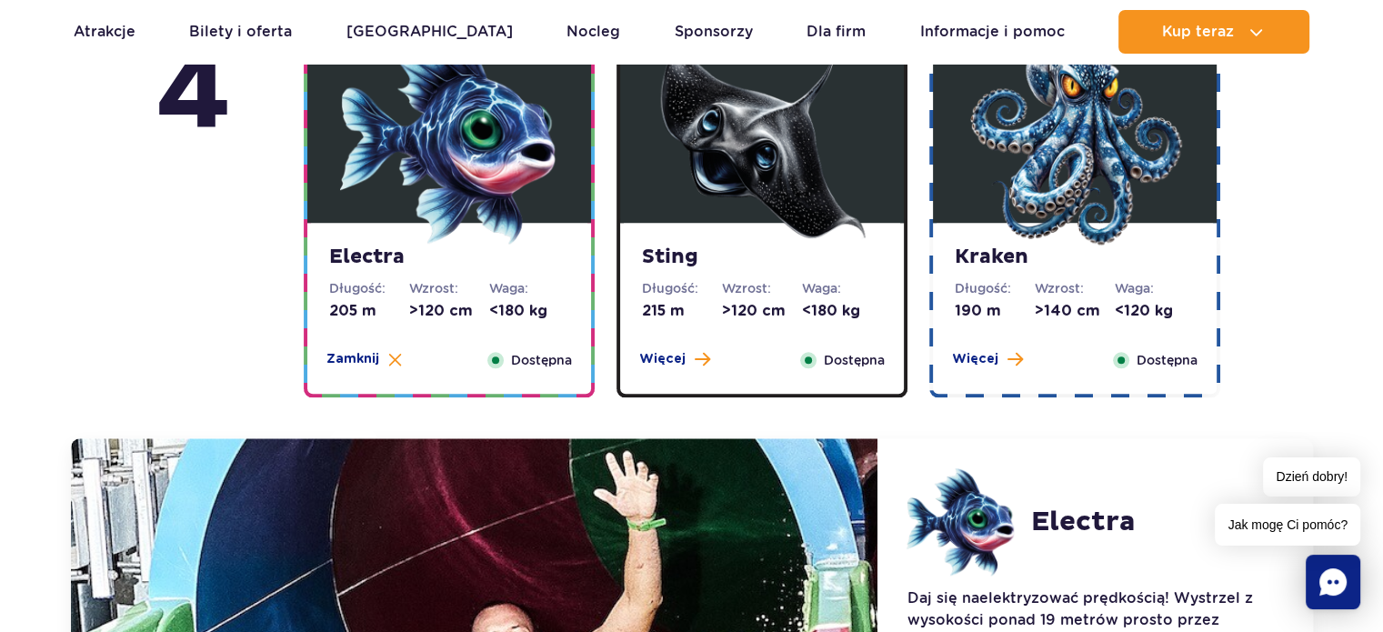
scroll to position [2083, 0]
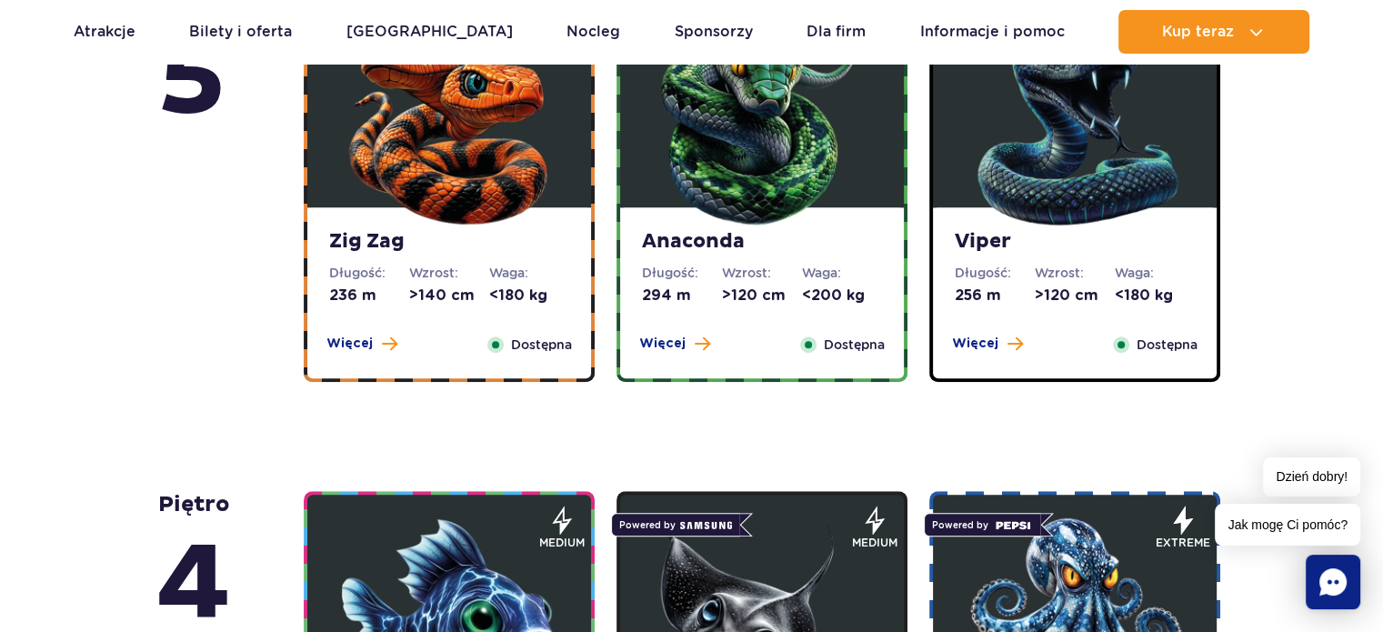
click at [1047, 252] on strong "Viper" at bounding box center [1074, 241] width 240 height 25
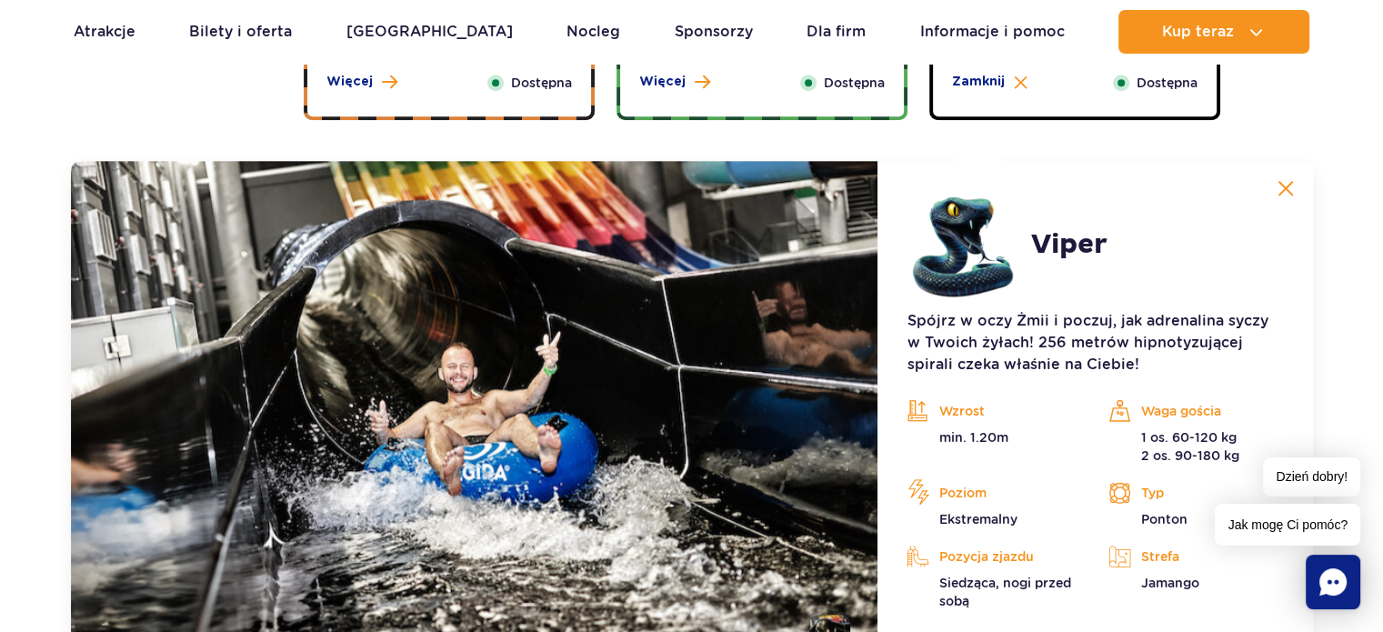
scroll to position [1578, 0]
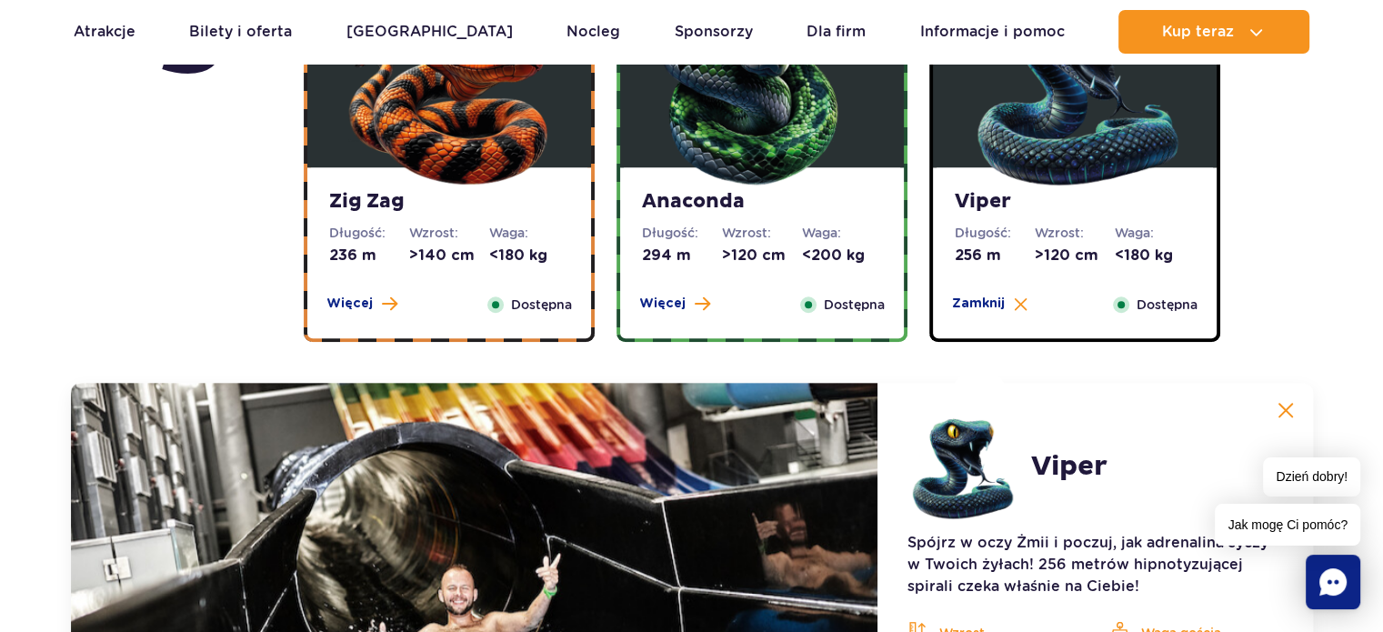
click at [768, 175] on img at bounding box center [762, 81] width 218 height 218
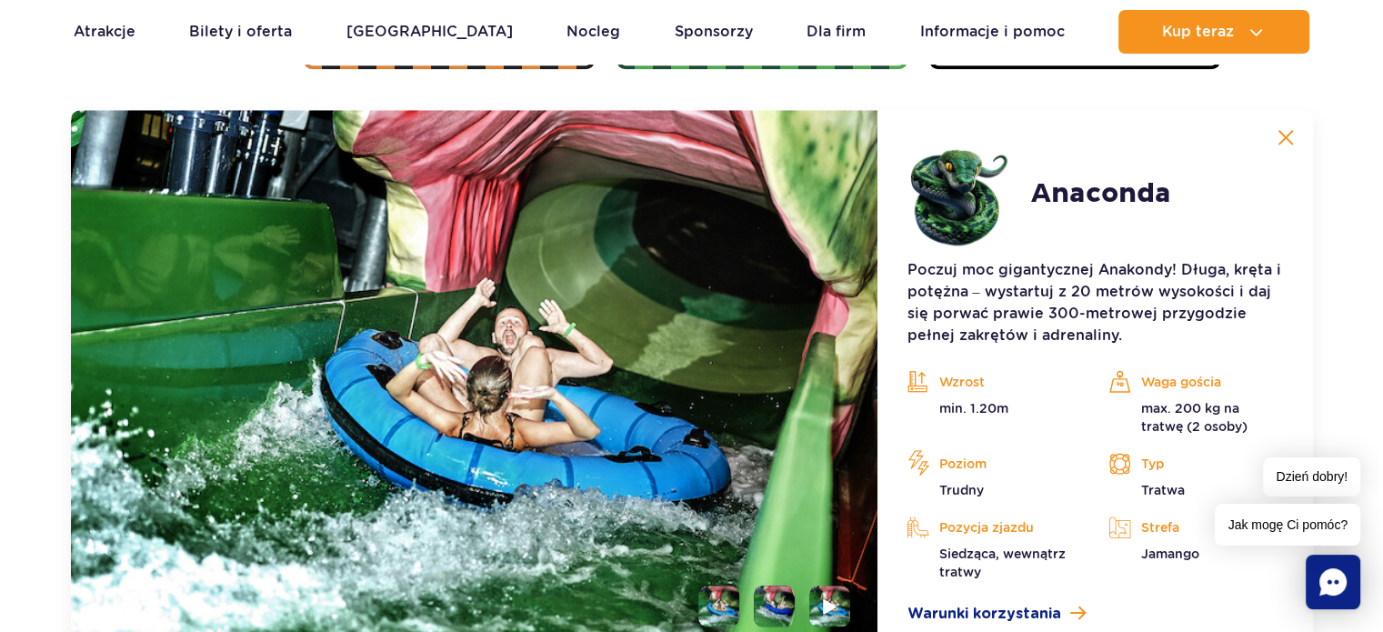
scroll to position [1851, 0]
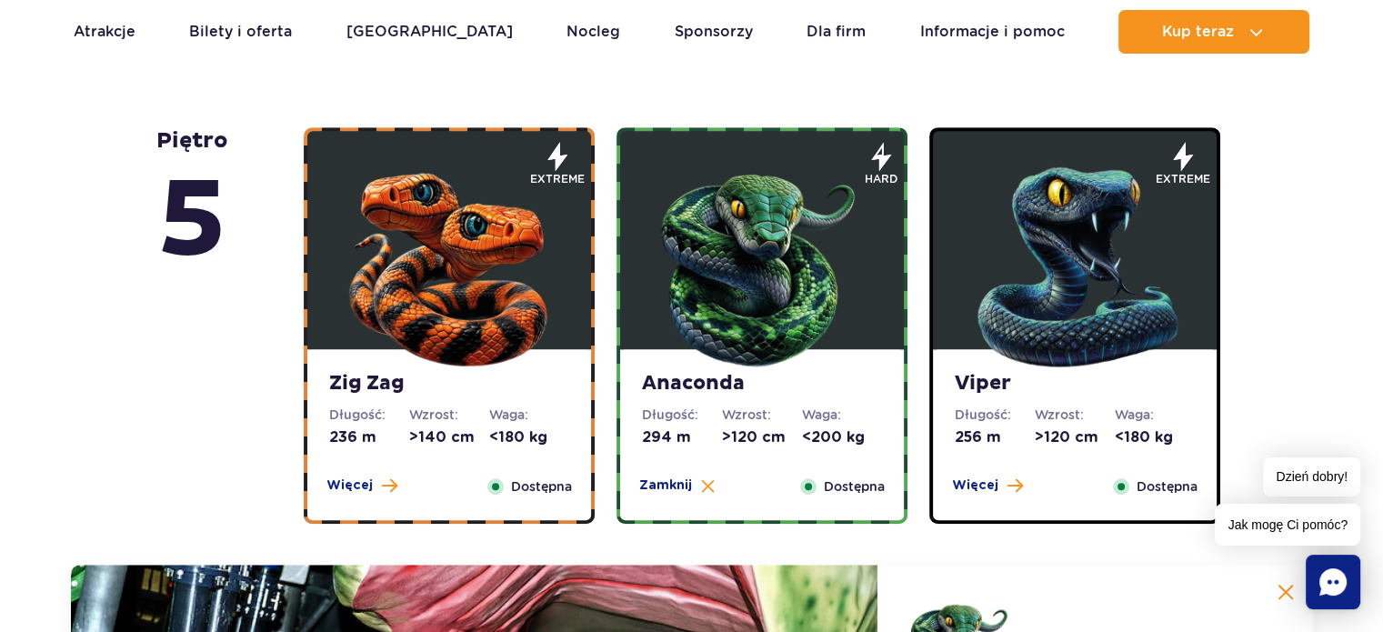
click at [484, 315] on img at bounding box center [449, 263] width 218 height 218
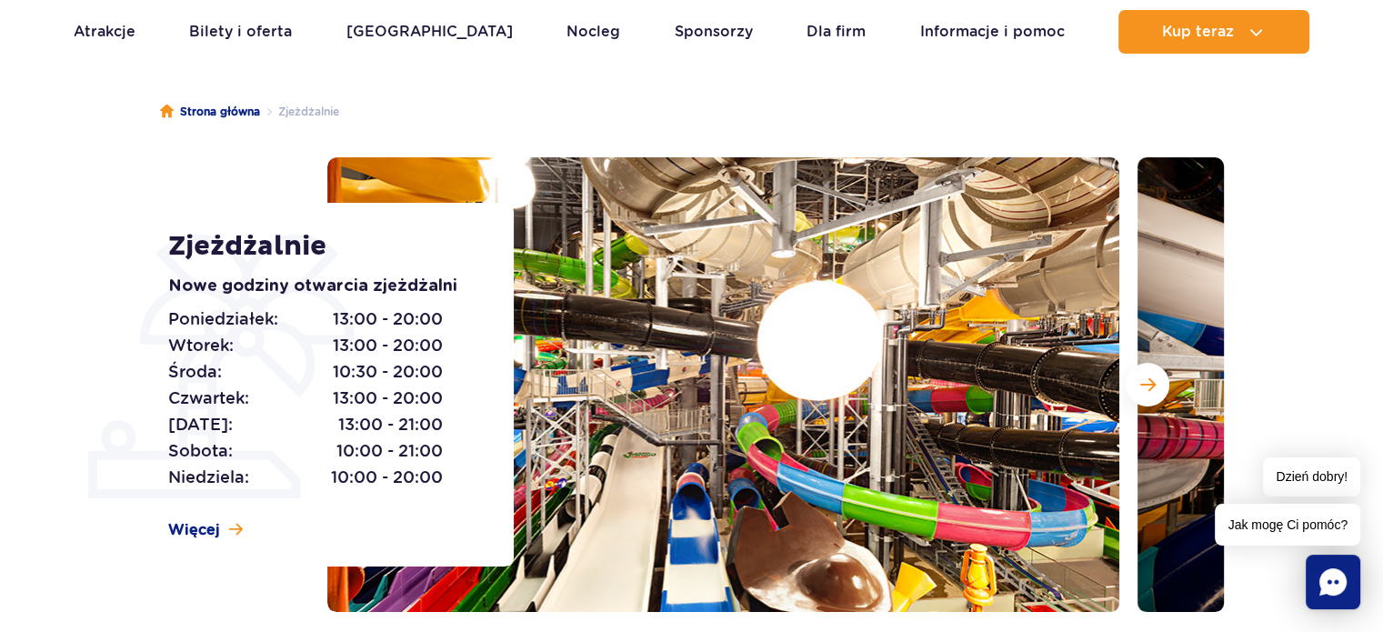
scroll to position [0, 0]
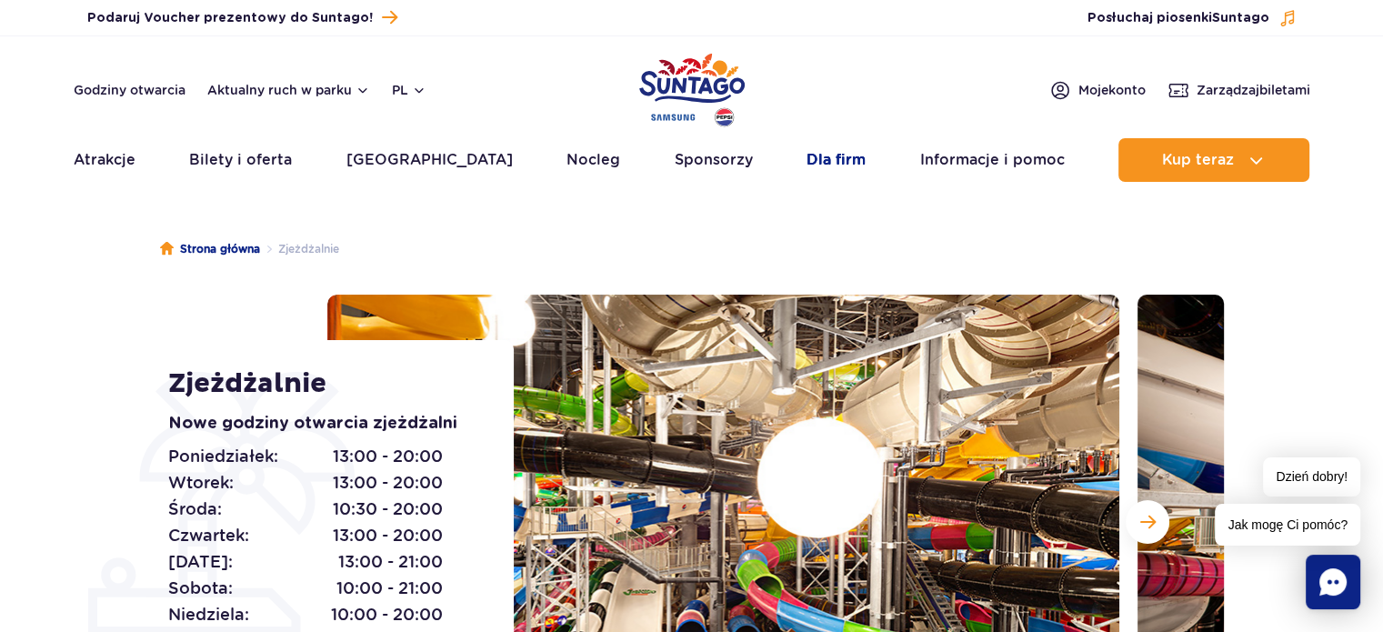
click at [806, 159] on link "Dla firm" at bounding box center [835, 160] width 59 height 44
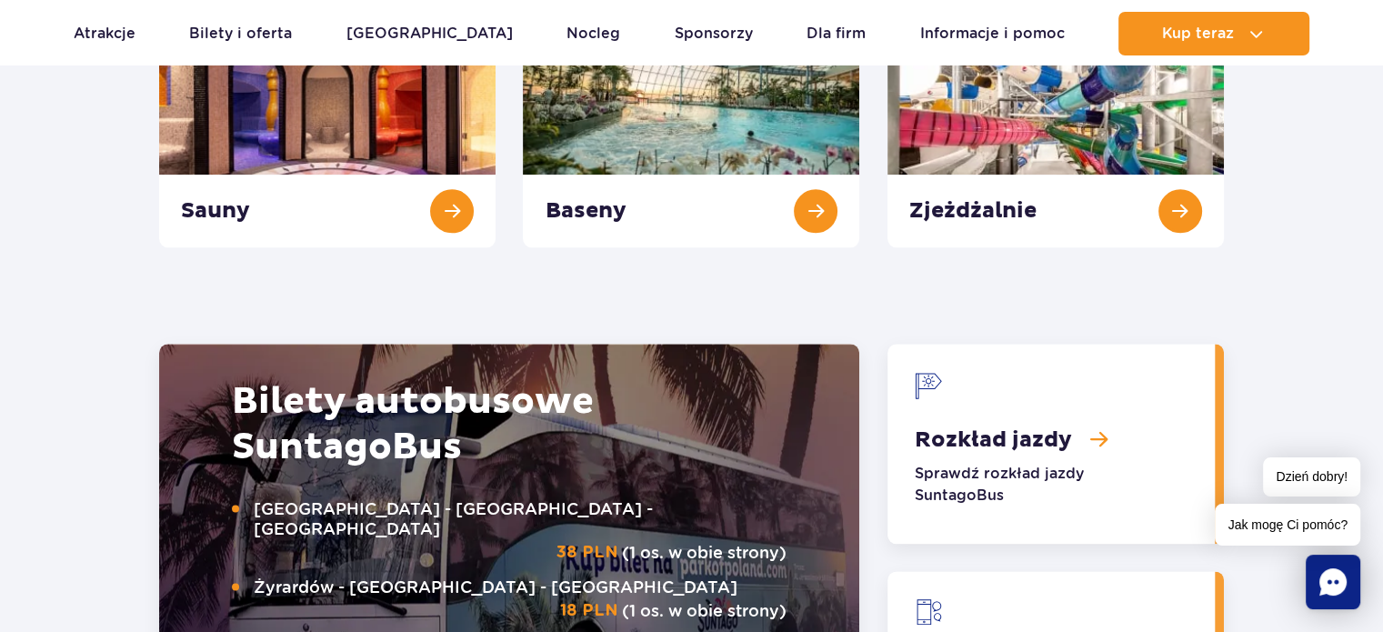
scroll to position [2430, 0]
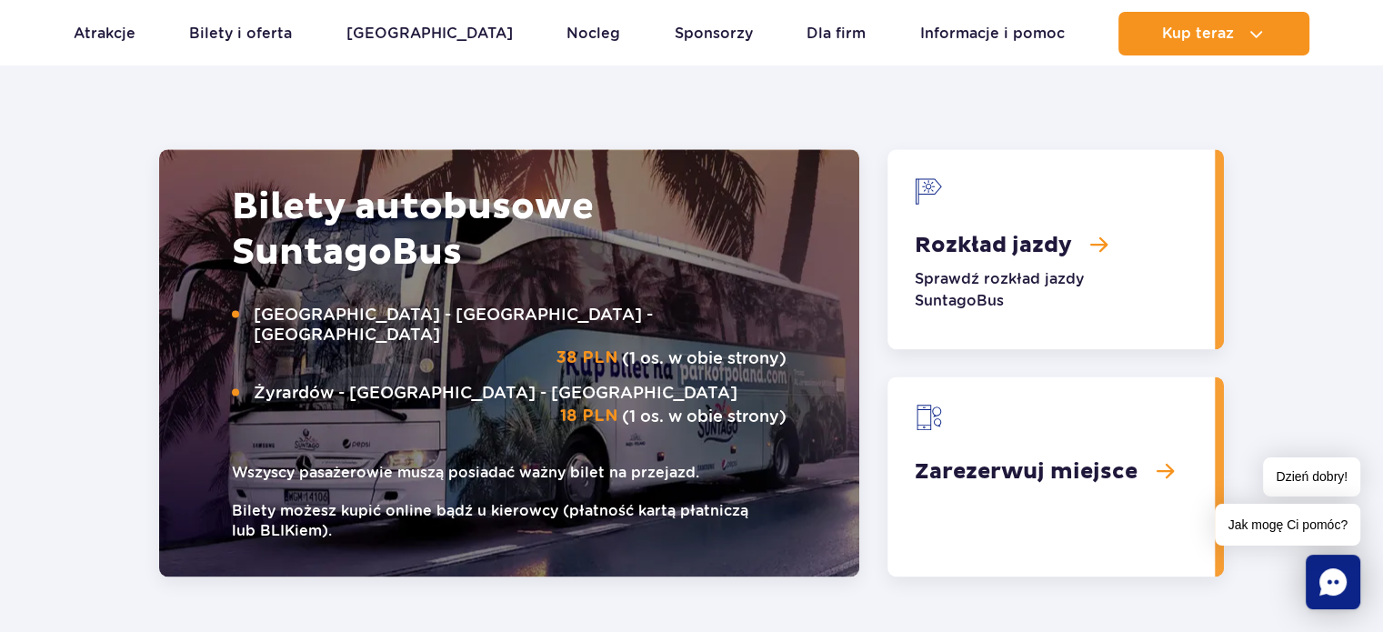
click at [1009, 439] on link "Zarezerwuj miejsce" at bounding box center [1050, 476] width 327 height 200
